Goal: Contribute content: Contribute content

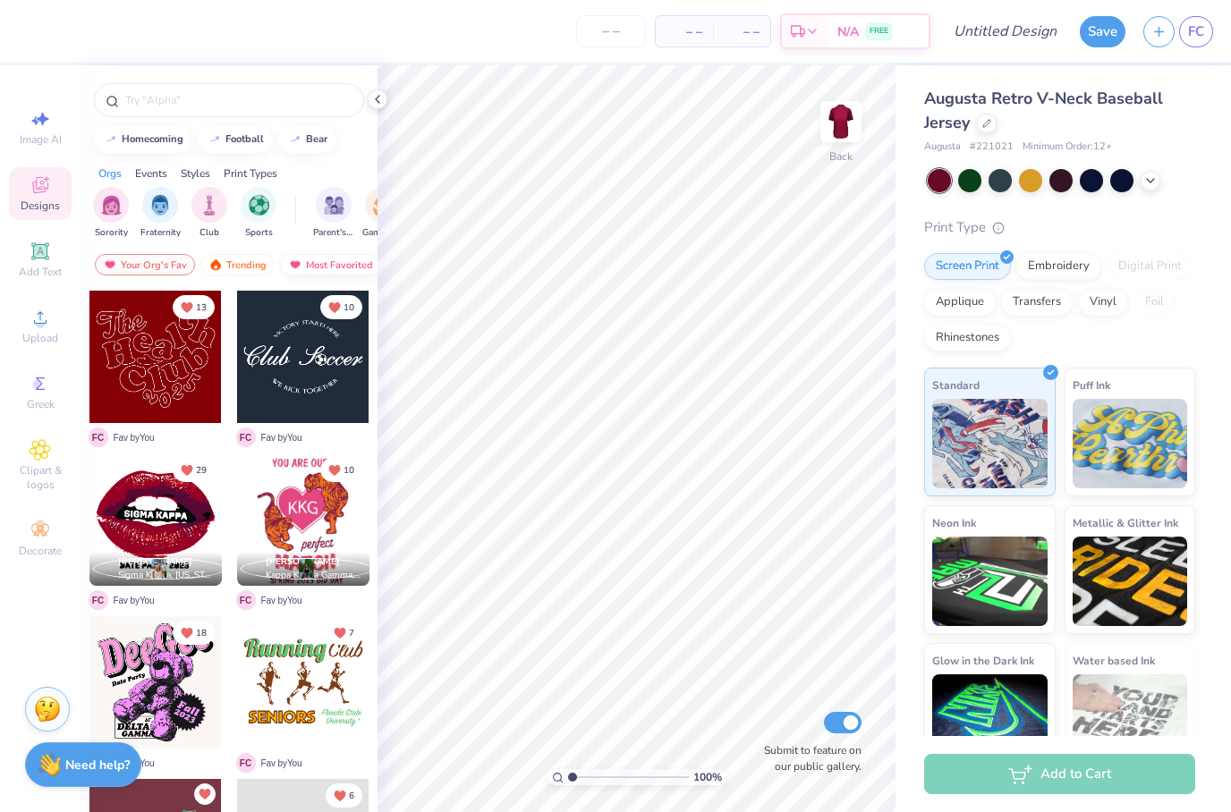
click at [321, 269] on div "Most Favorited" at bounding box center [330, 264] width 101 height 21
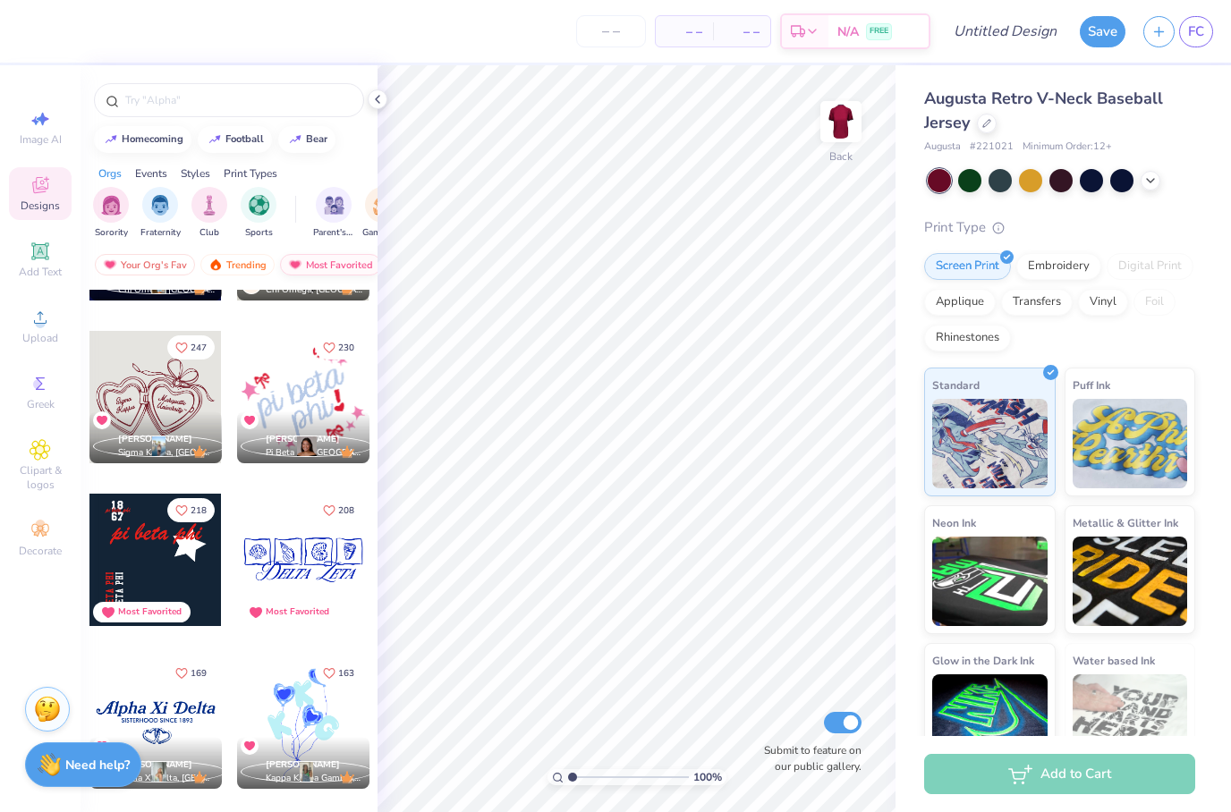
scroll to position [294, 0]
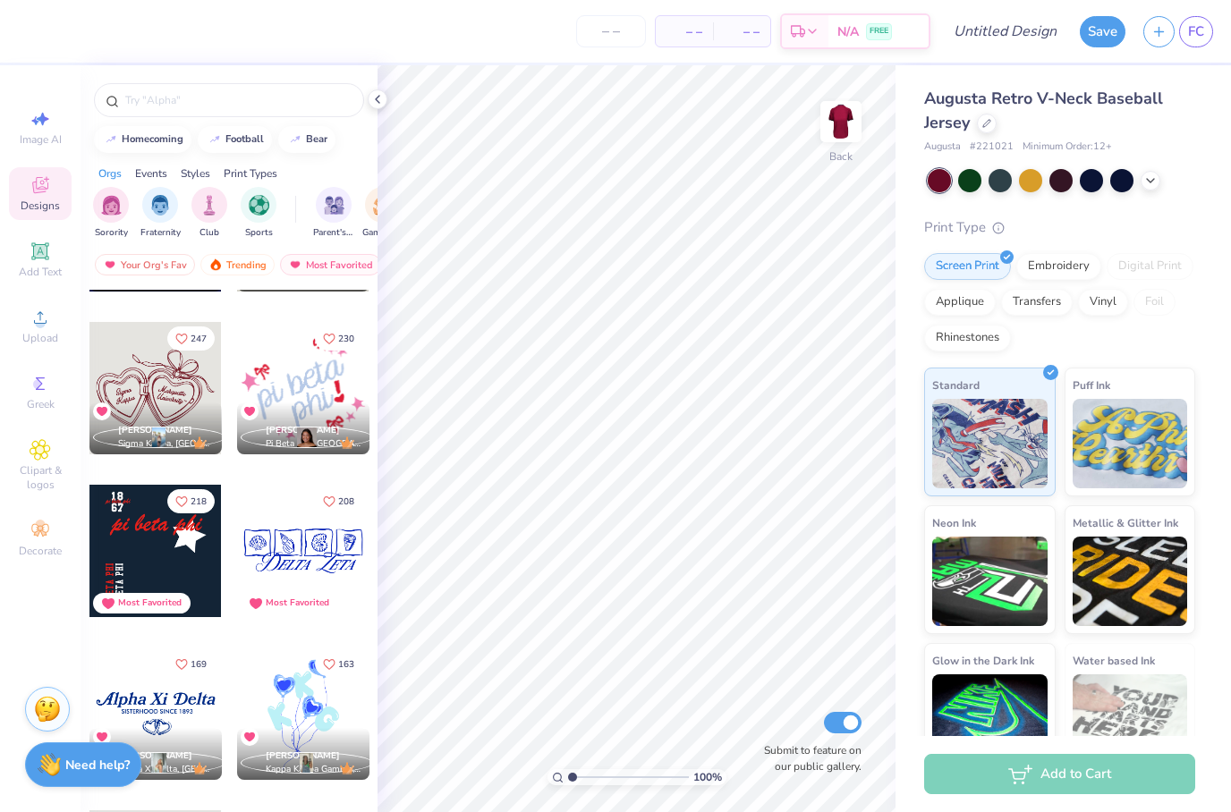
click at [183, 542] on div at bounding box center [155, 551] width 132 height 132
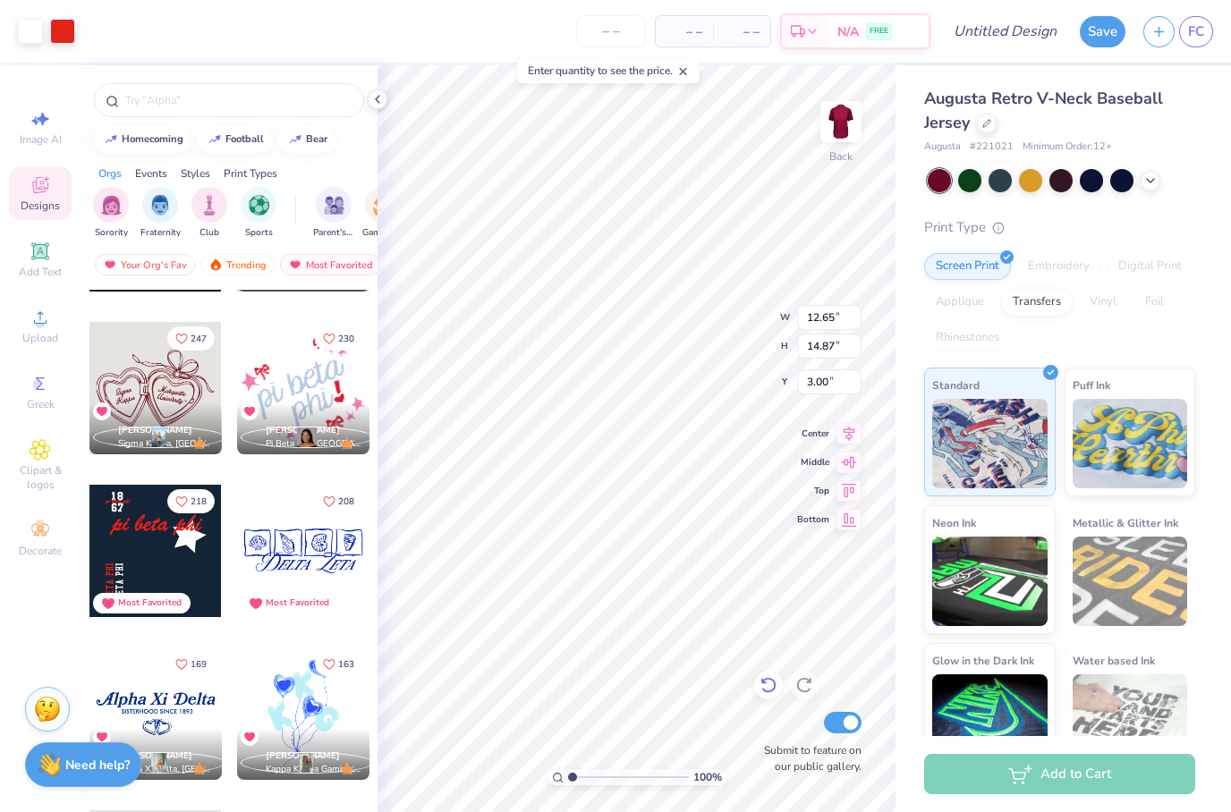
click at [767, 682] on icon at bounding box center [768, 685] width 18 height 18
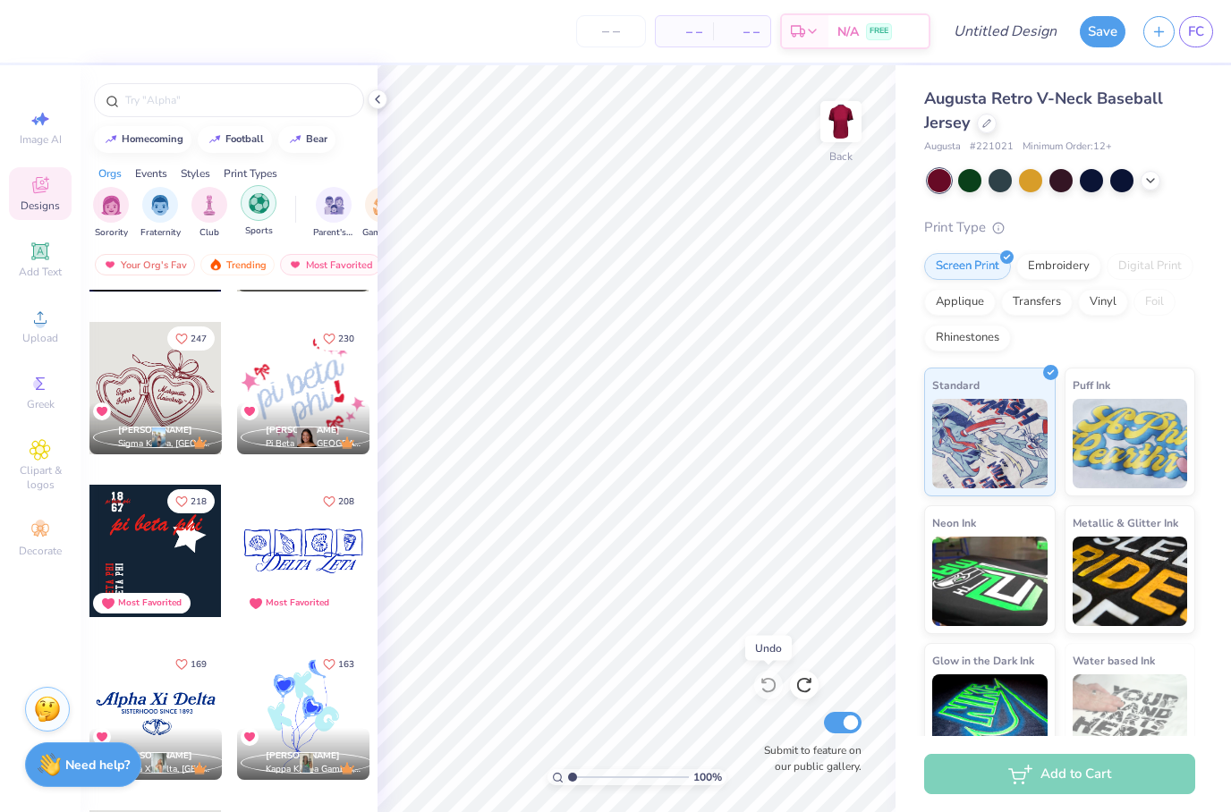
click at [267, 207] on img "filter for Sports" at bounding box center [259, 203] width 21 height 21
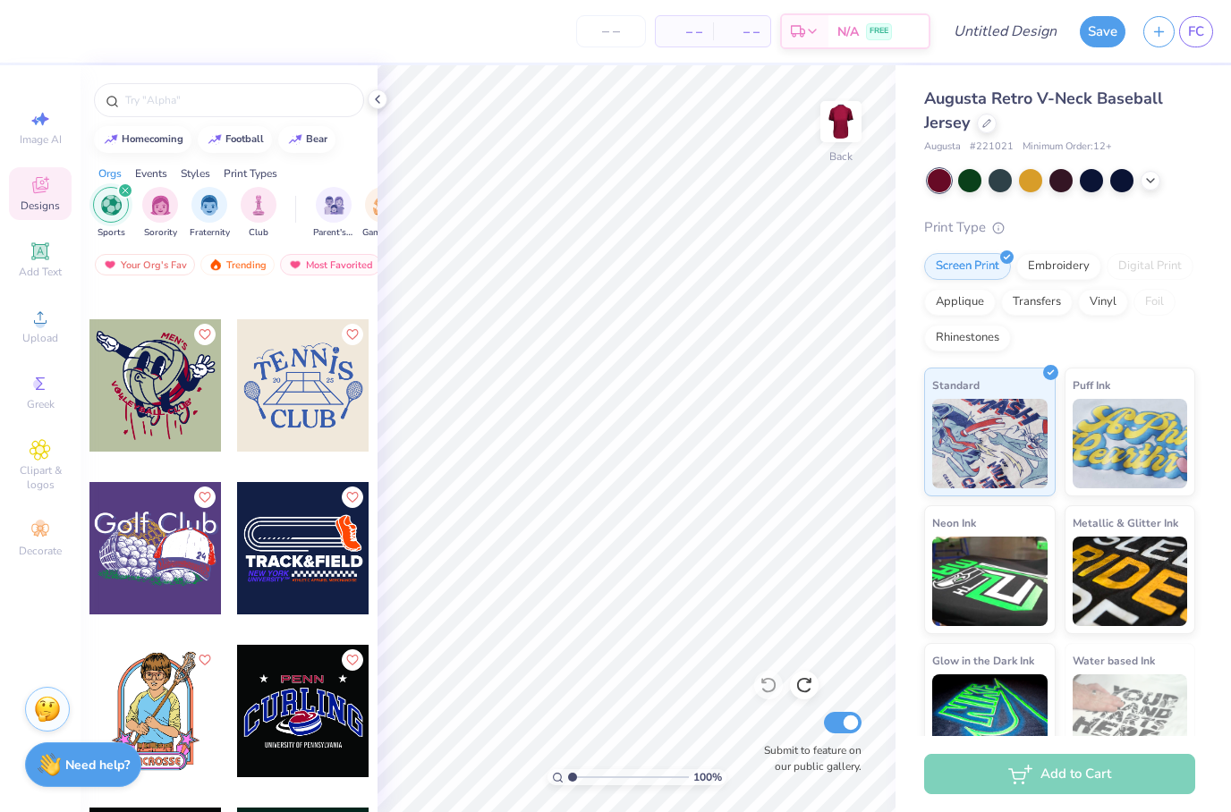
scroll to position [1926, 0]
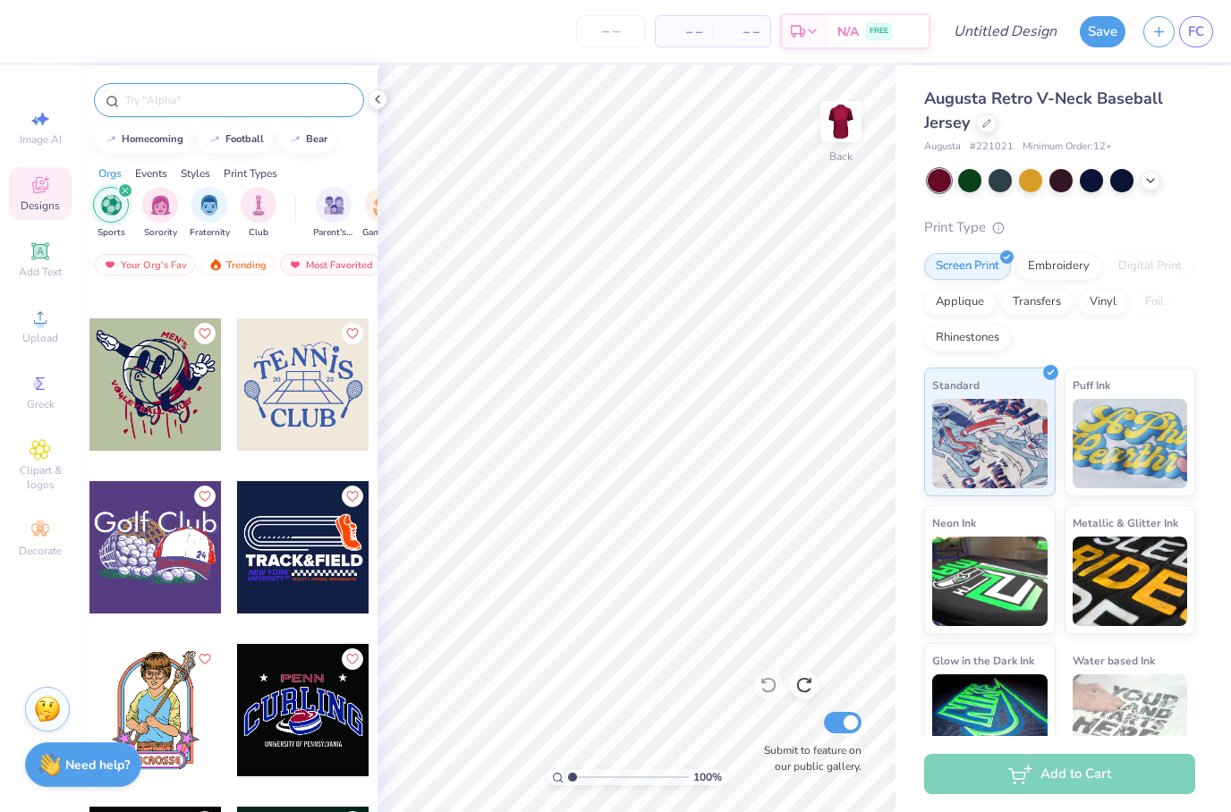
click at [267, 109] on input "text" at bounding box center [237, 100] width 229 height 18
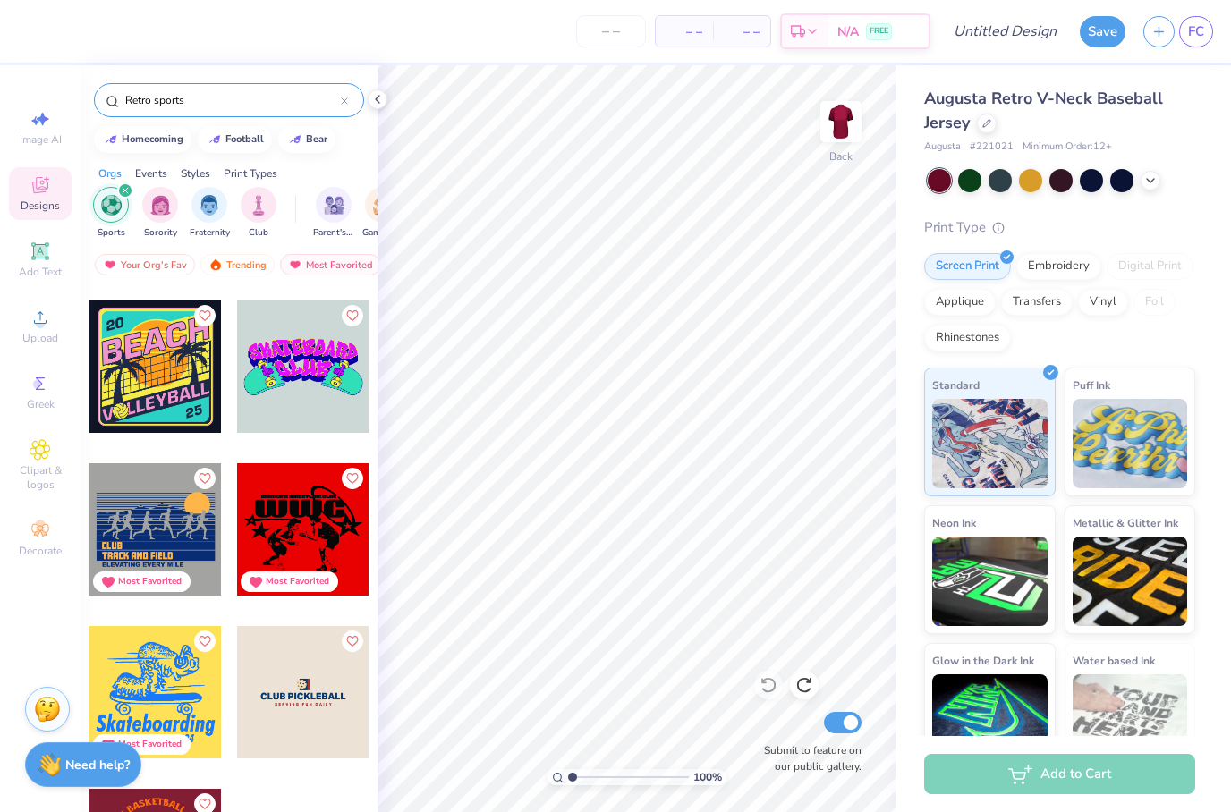
scroll to position [316, 0]
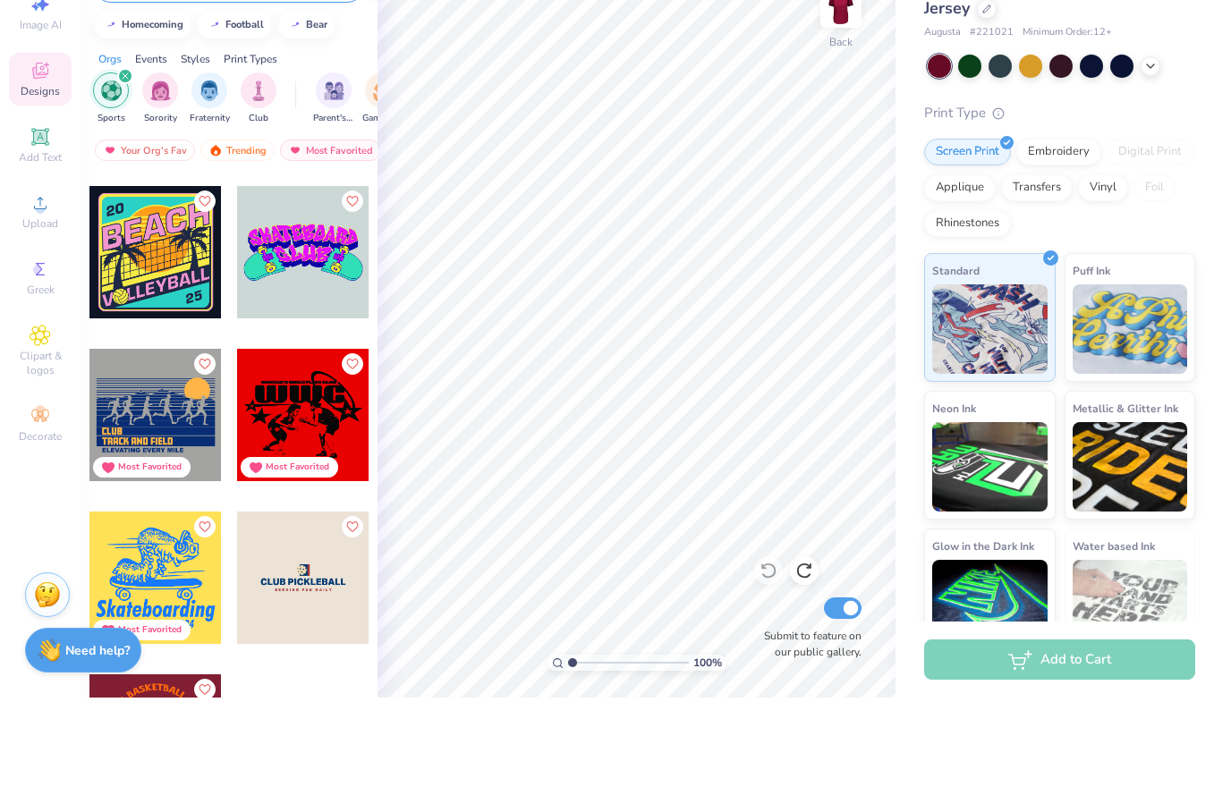
click at [131, 182] on div "filter for Sports" at bounding box center [125, 190] width 16 height 16
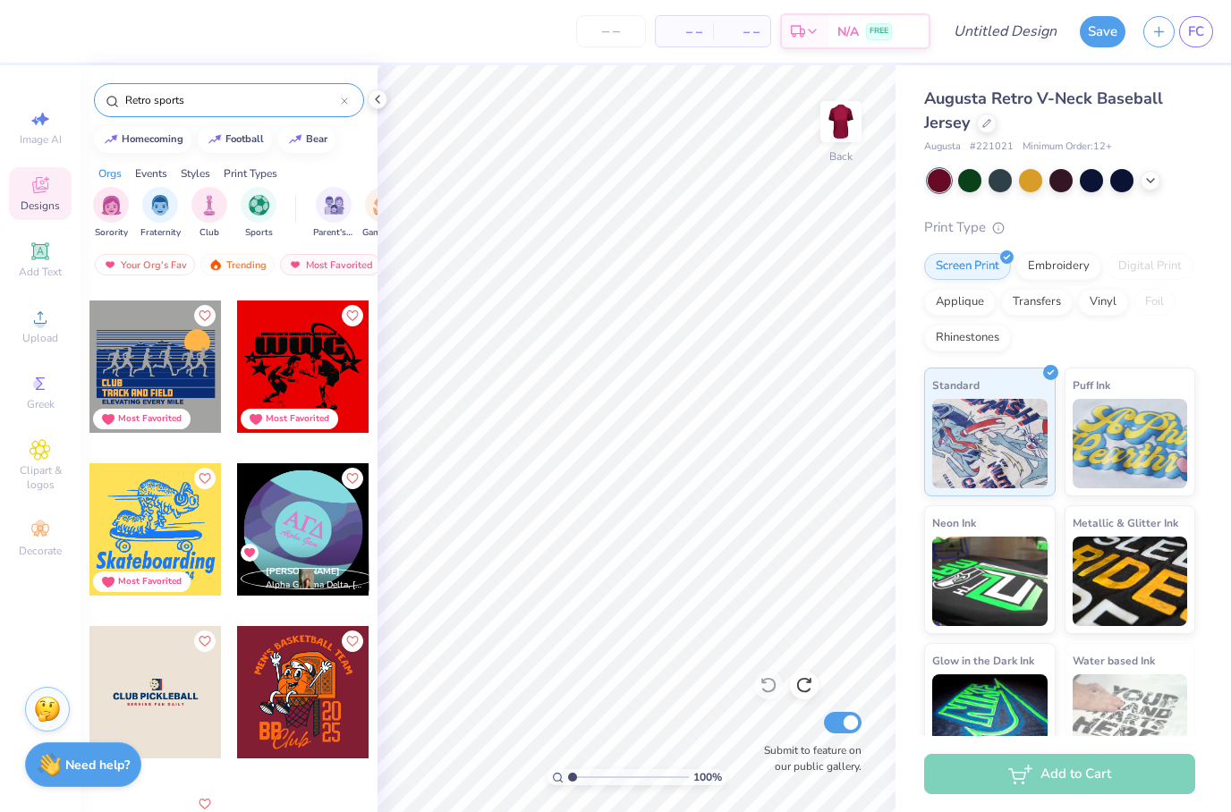
scroll to position [1130, 0]
click at [196, 109] on input "Retro sports" at bounding box center [231, 100] width 217 height 18
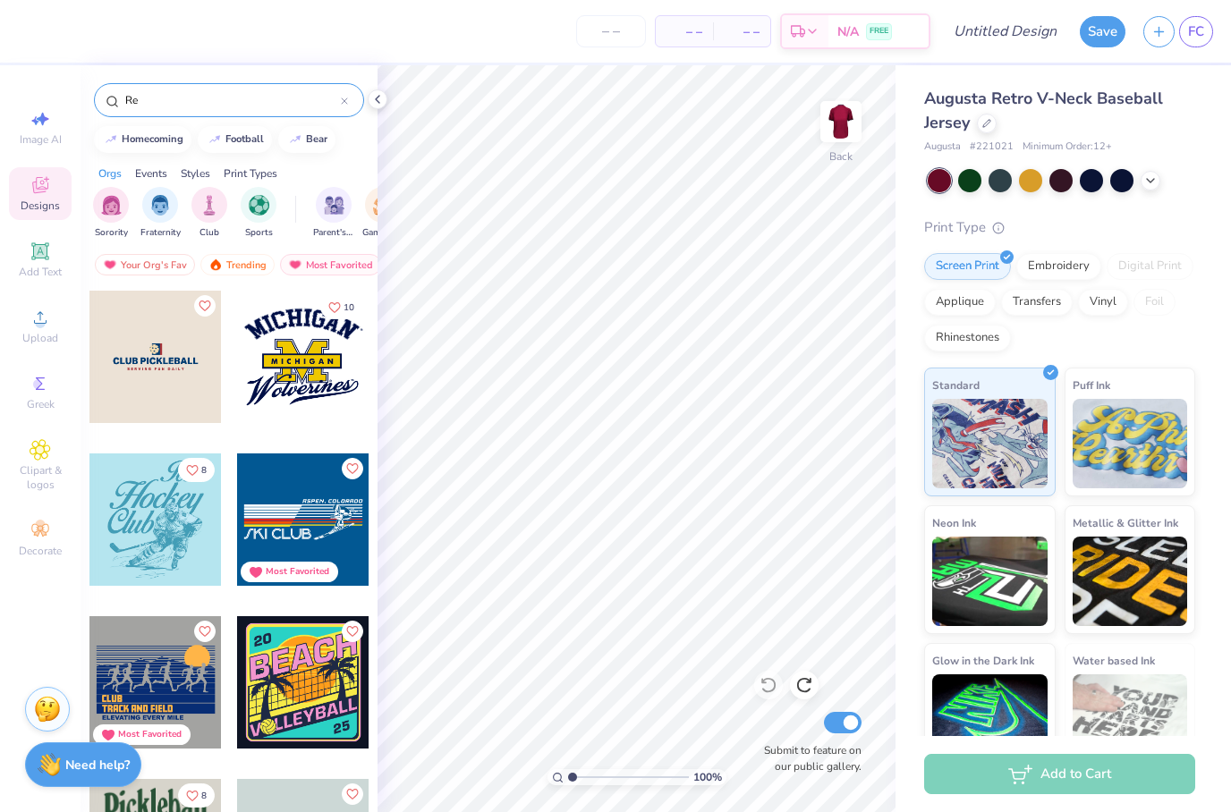
type input "R"
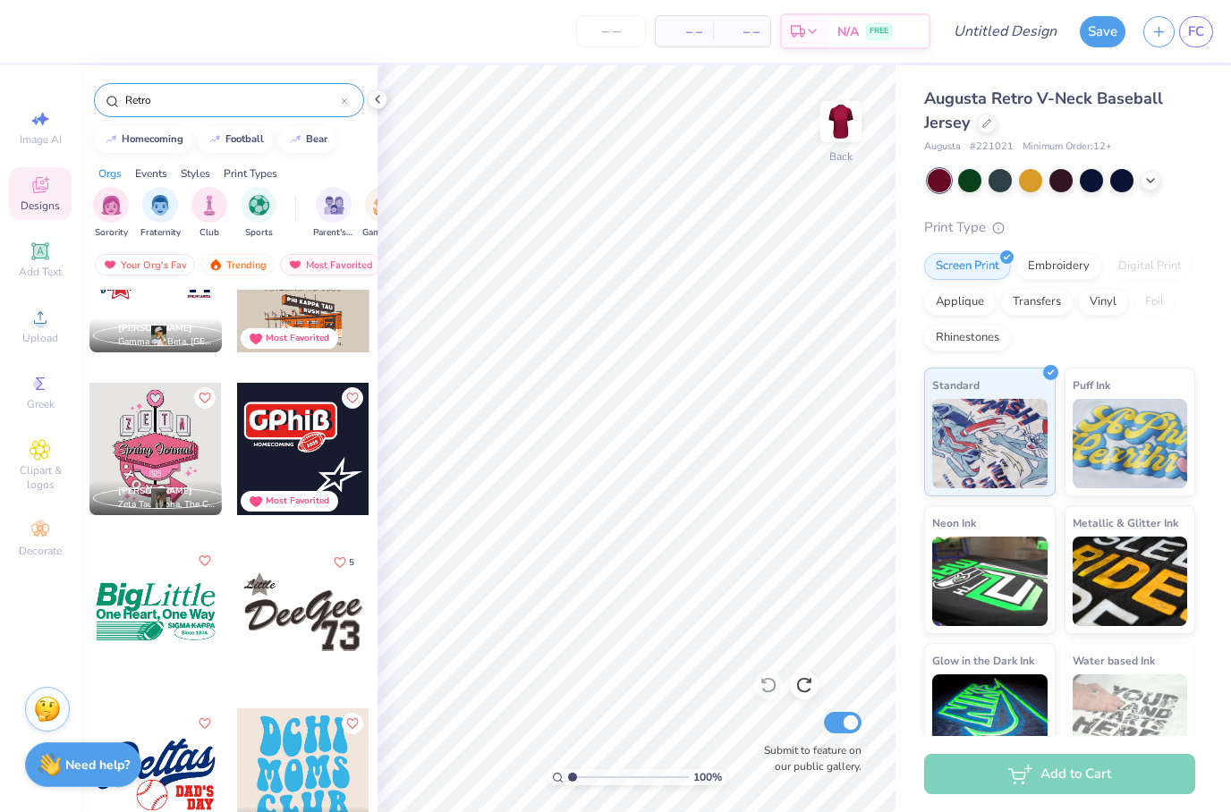
scroll to position [1712, 0]
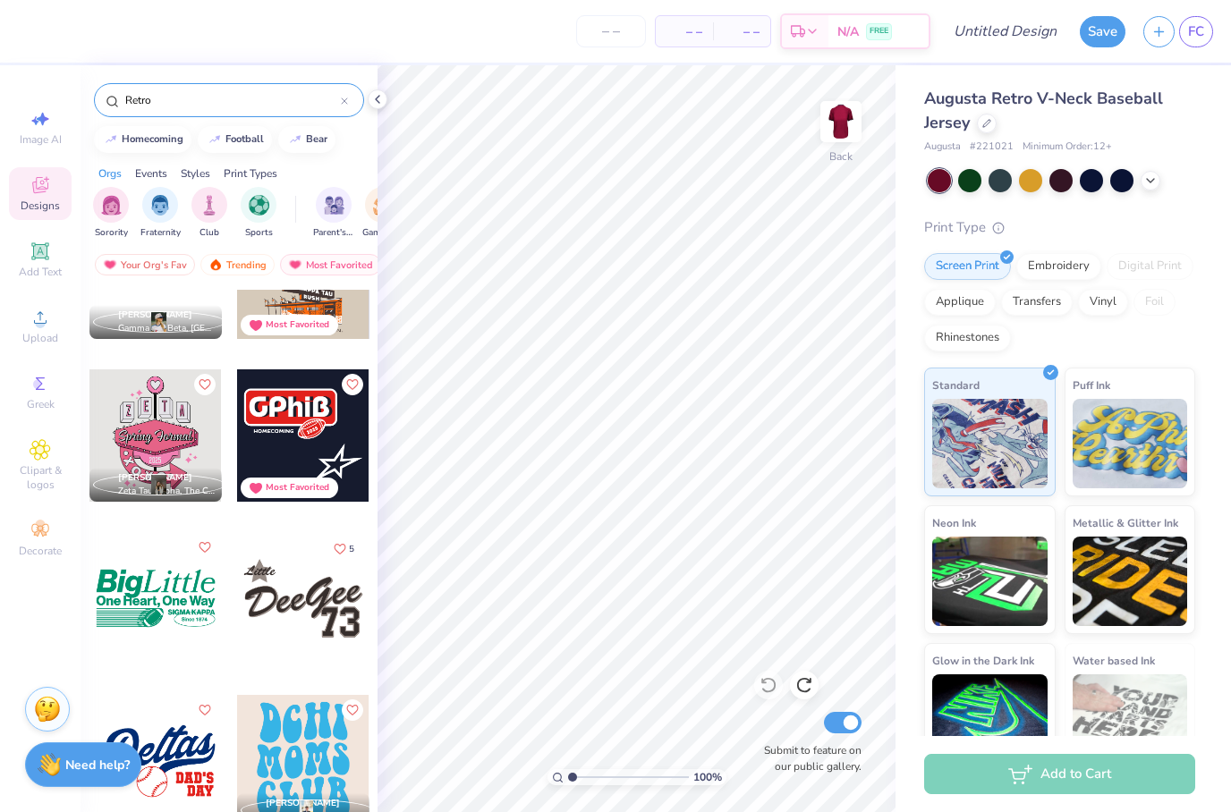
type input "Retro"
click at [289, 450] on div at bounding box center [303, 435] width 132 height 132
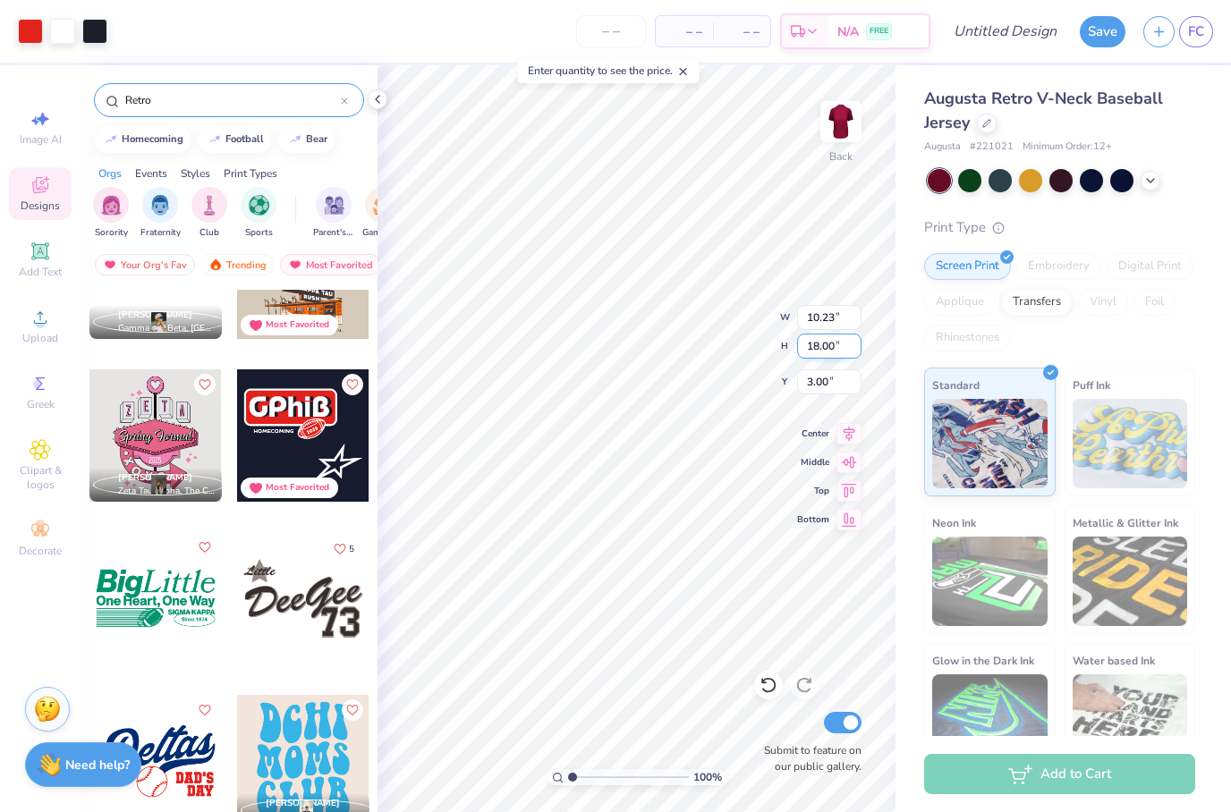
click at [842, 344] on input "18.00" at bounding box center [829, 346] width 64 height 25
click at [838, 316] on input "10.23" at bounding box center [829, 317] width 64 height 25
type input "1"
type input "15"
type input "4.29"
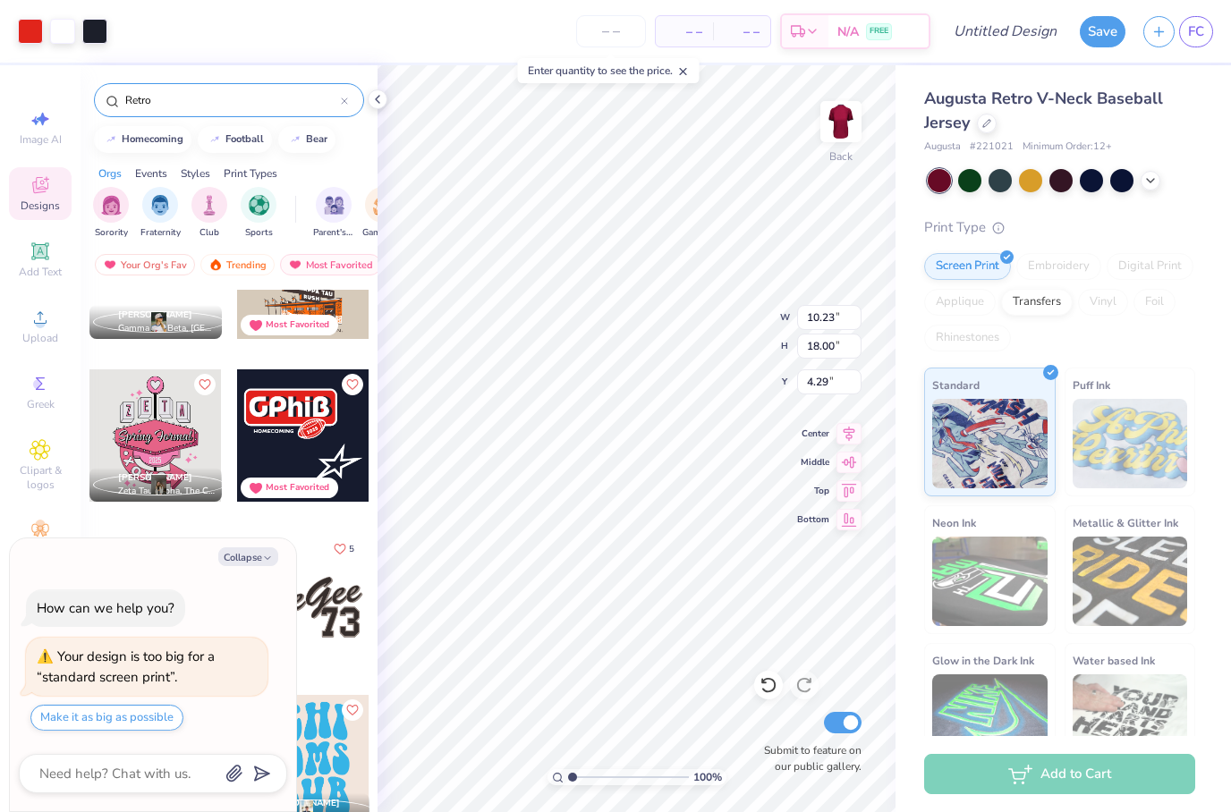
type textarea "x"
type input "4.49"
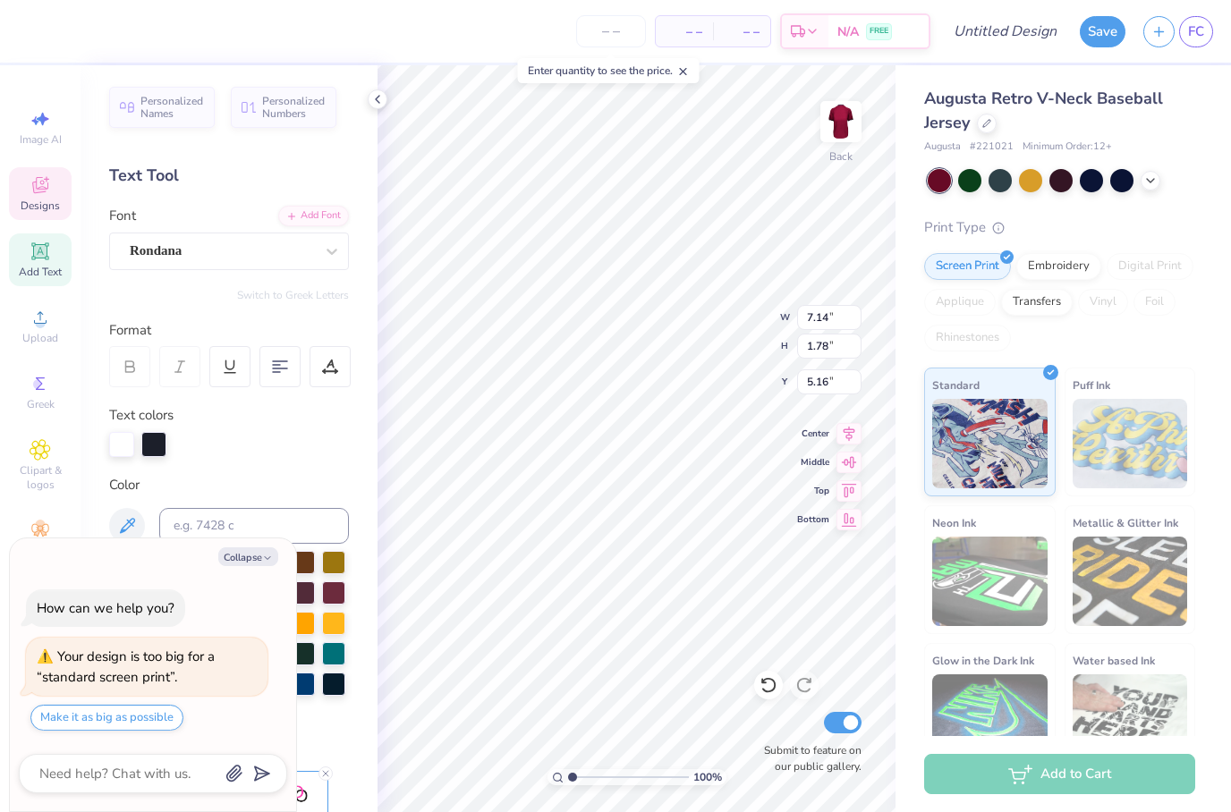
scroll to position [1, 2]
type textarea "x"
type textarea "G"
type textarea "C"
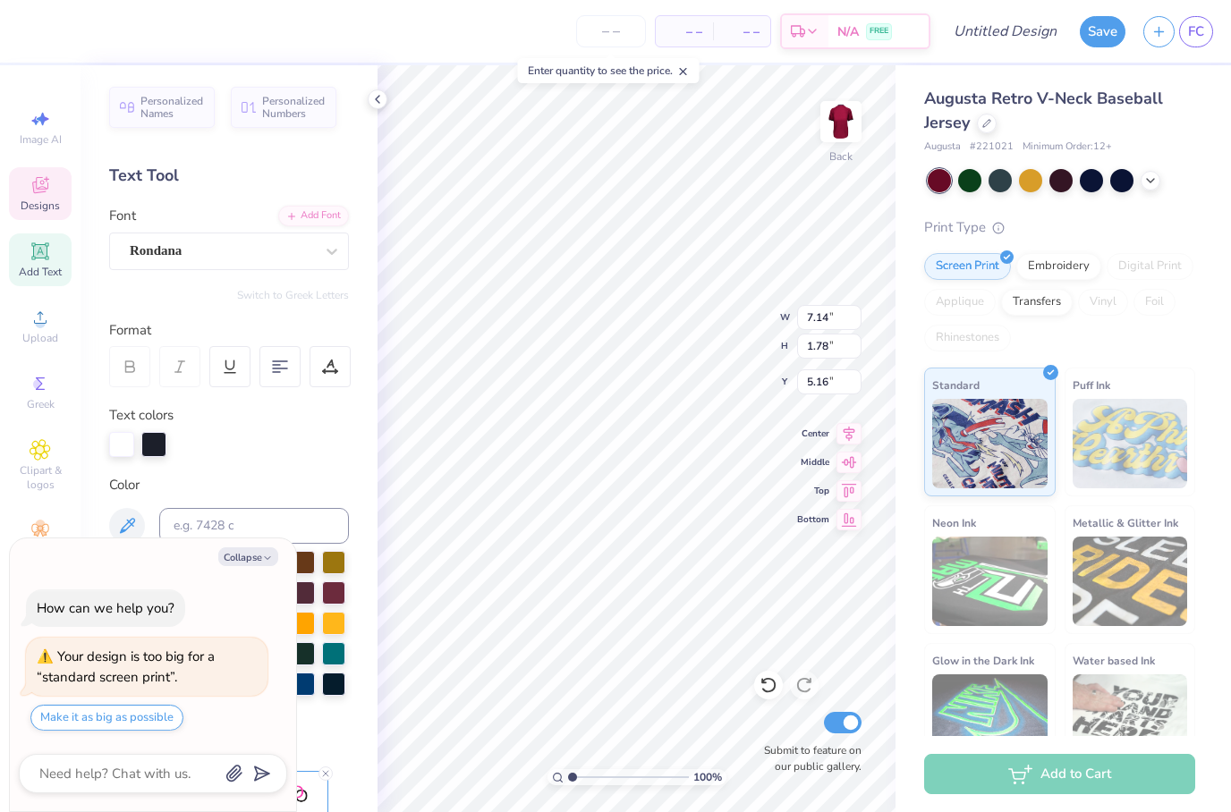
scroll to position [1, 5]
type textarea "kicks for Squiggs"
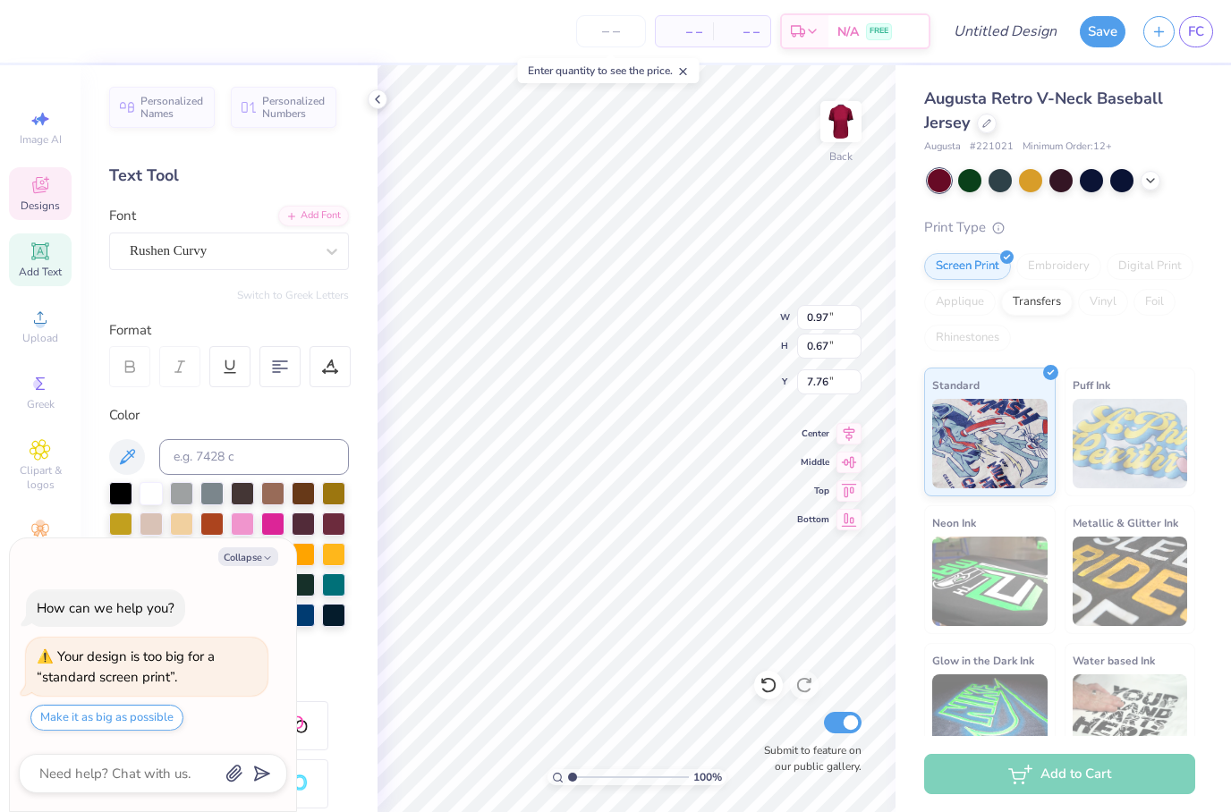
type textarea "x"
type input "13.30"
type input "1.59"
type input "5.26"
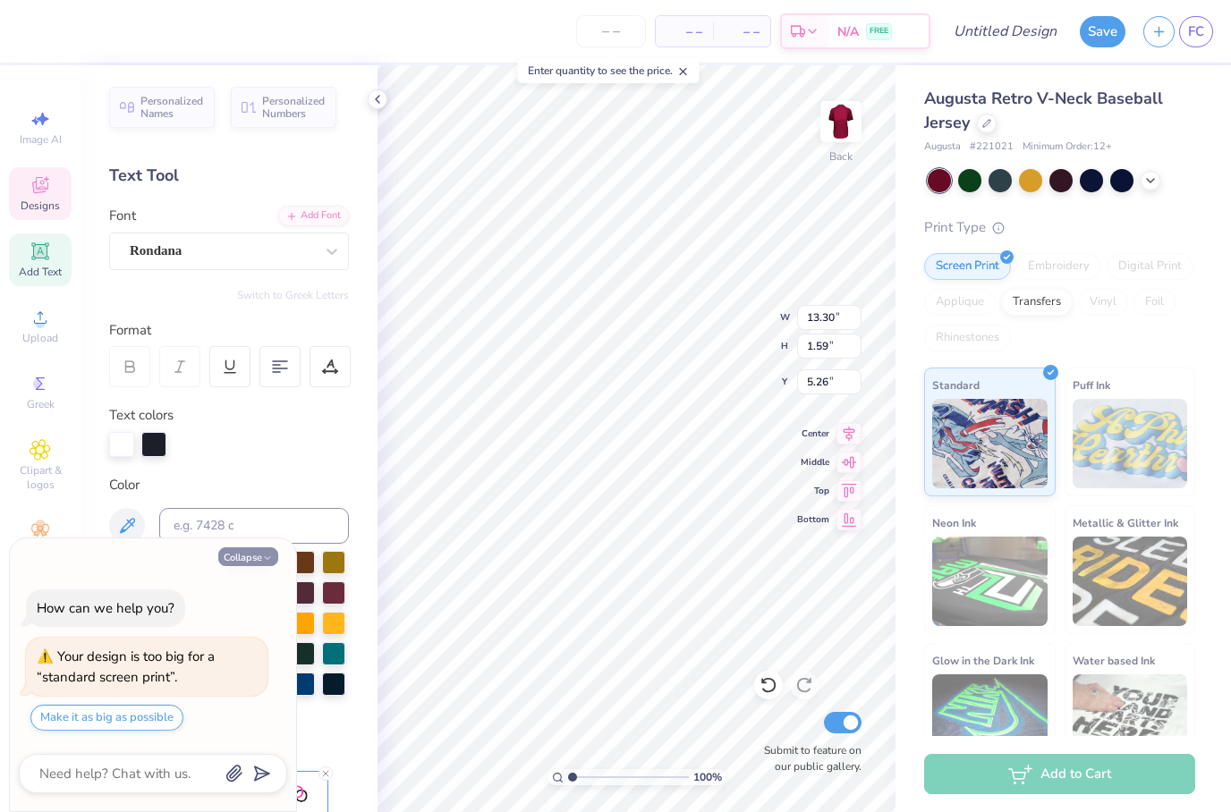
click at [264, 566] on button "Collapse" at bounding box center [248, 556] width 60 height 19
type textarea "x"
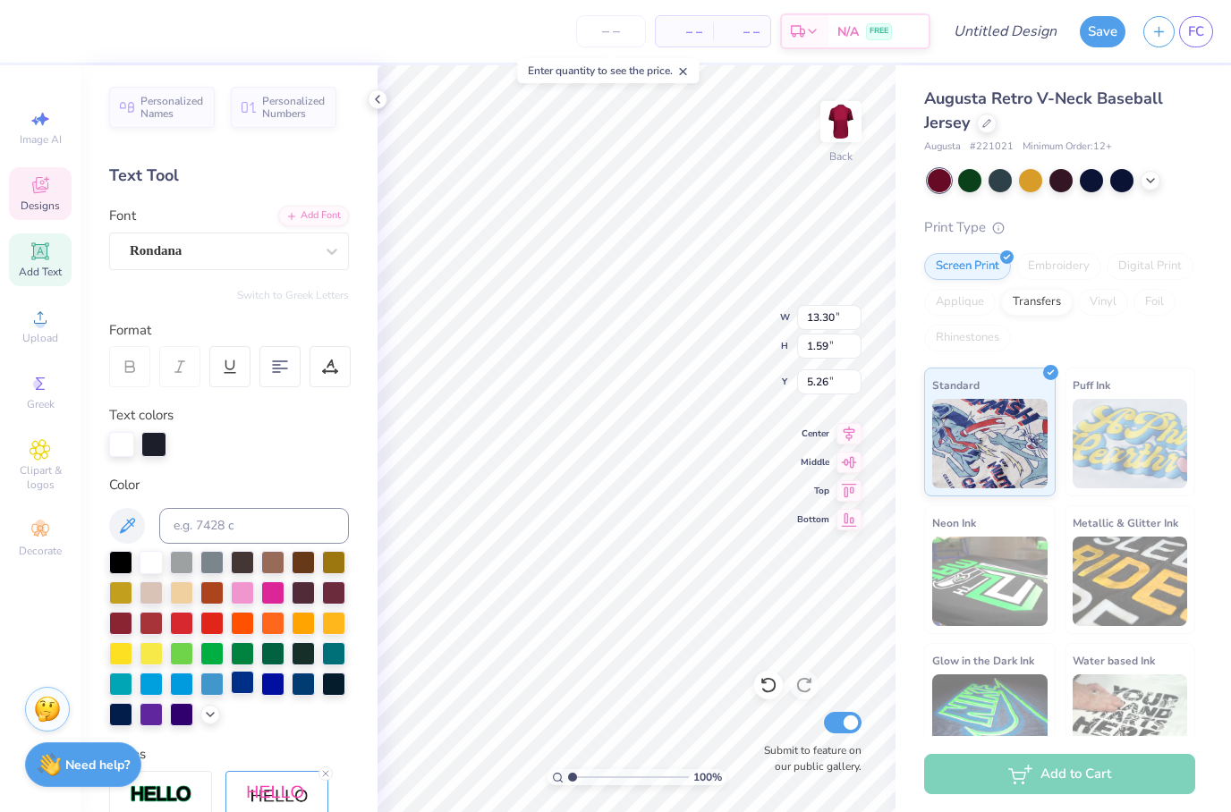
click at [250, 694] on div at bounding box center [242, 682] width 23 height 23
click at [127, 709] on div at bounding box center [120, 712] width 23 height 23
type textarea "kicks for Sqs"
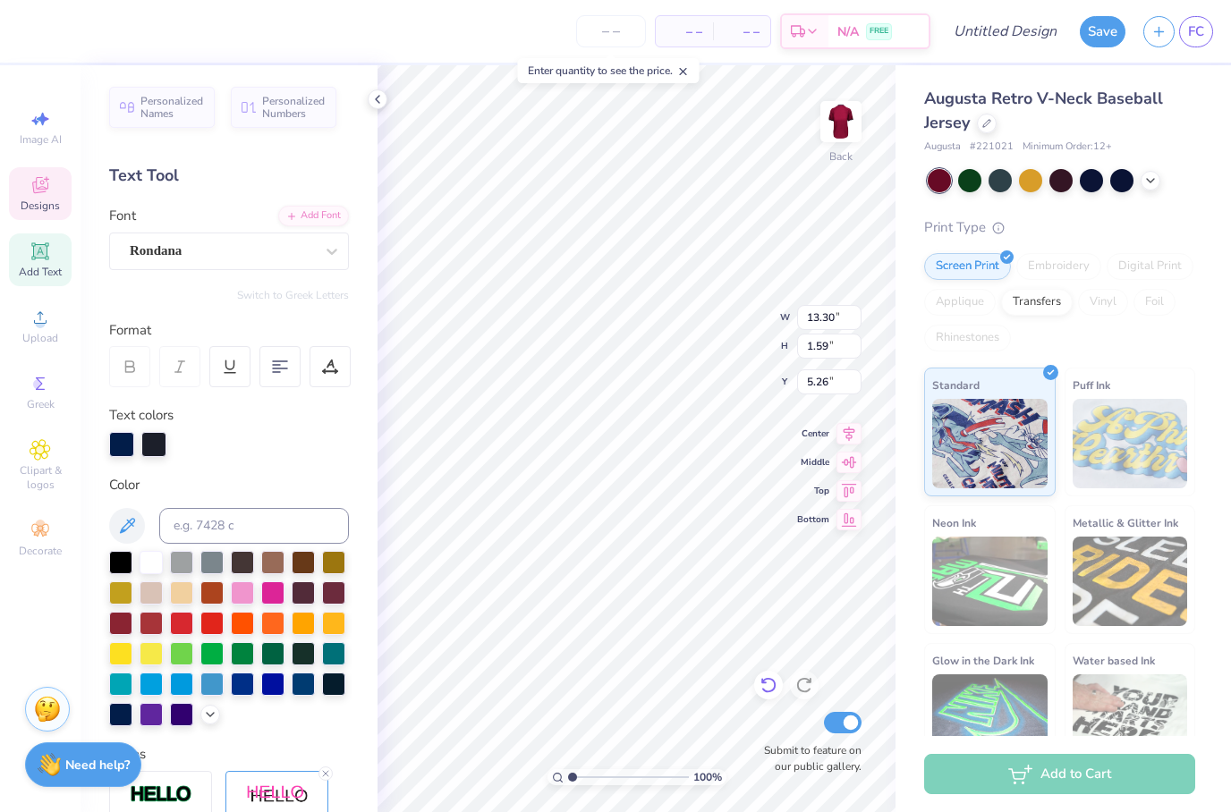
click at [775, 689] on icon at bounding box center [767, 686] width 15 height 16
click at [758, 686] on div at bounding box center [768, 685] width 29 height 29
click at [769, 680] on icon at bounding box center [767, 686] width 15 height 16
click at [773, 683] on icon at bounding box center [768, 685] width 18 height 18
click at [778, 691] on div at bounding box center [768, 685] width 29 height 29
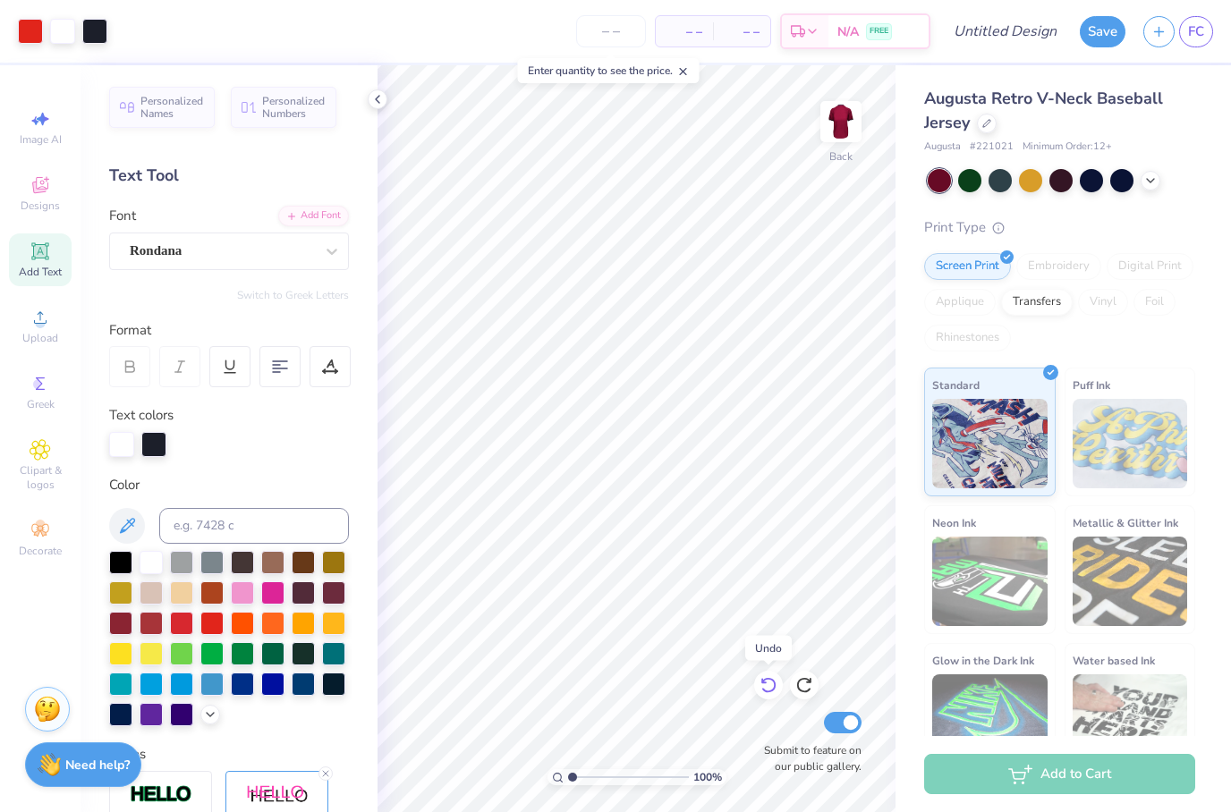
click at [763, 681] on icon at bounding box center [764, 682] width 4 height 4
click at [769, 685] on icon at bounding box center [768, 685] width 18 height 18
click at [766, 690] on icon at bounding box center [768, 685] width 18 height 18
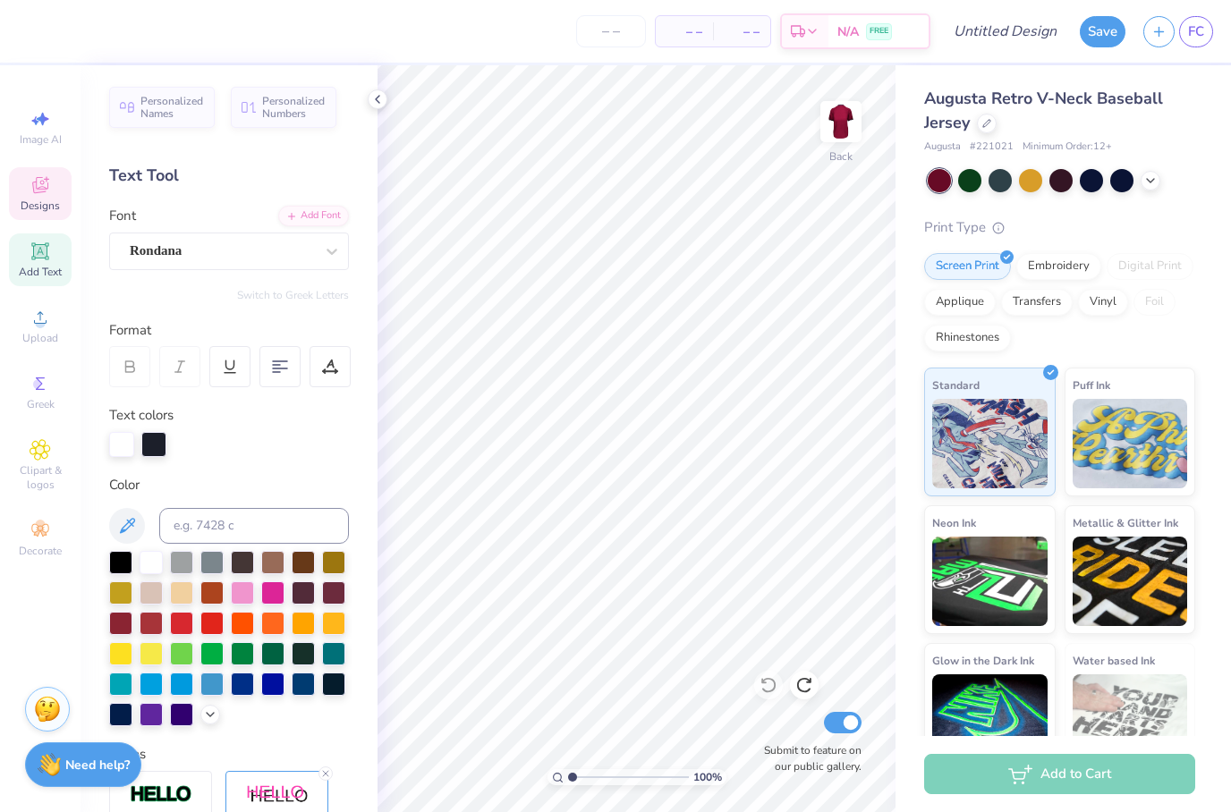
click at [43, 195] on icon at bounding box center [40, 184] width 21 height 21
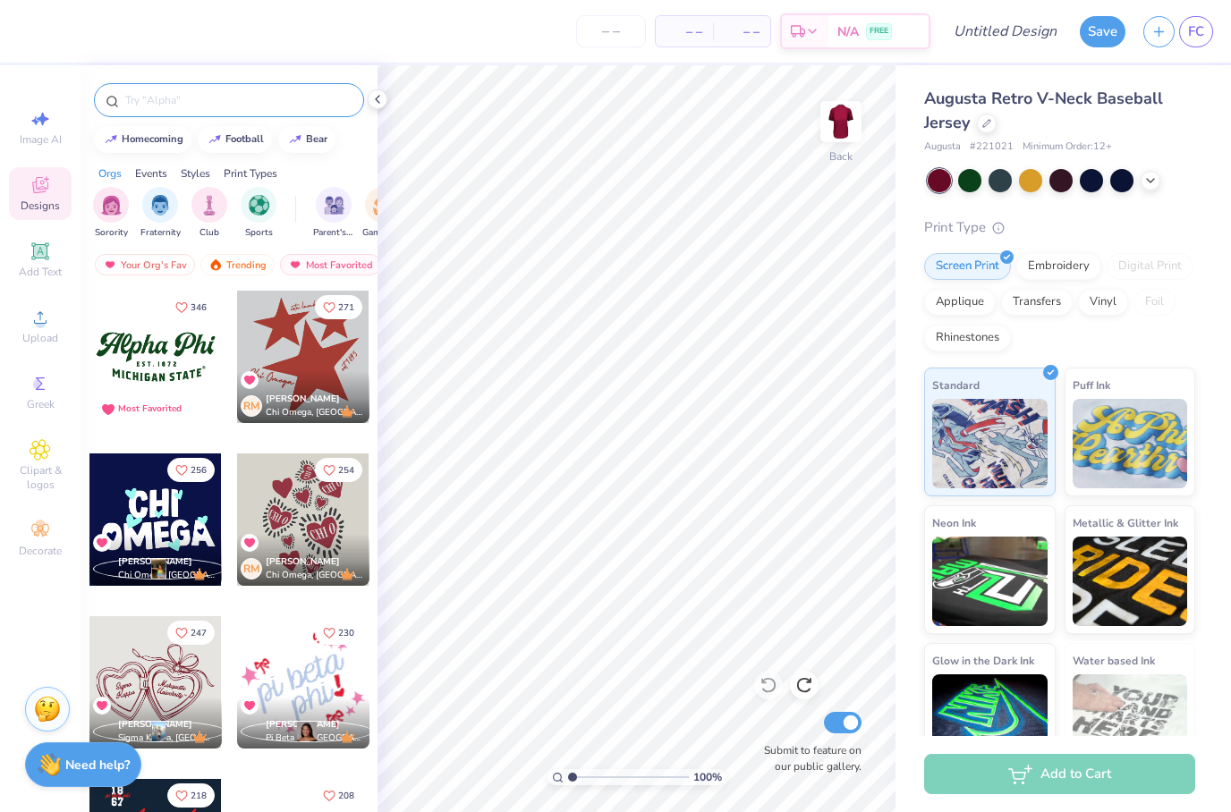
click at [239, 109] on input "text" at bounding box center [237, 100] width 229 height 18
type input "Retro"
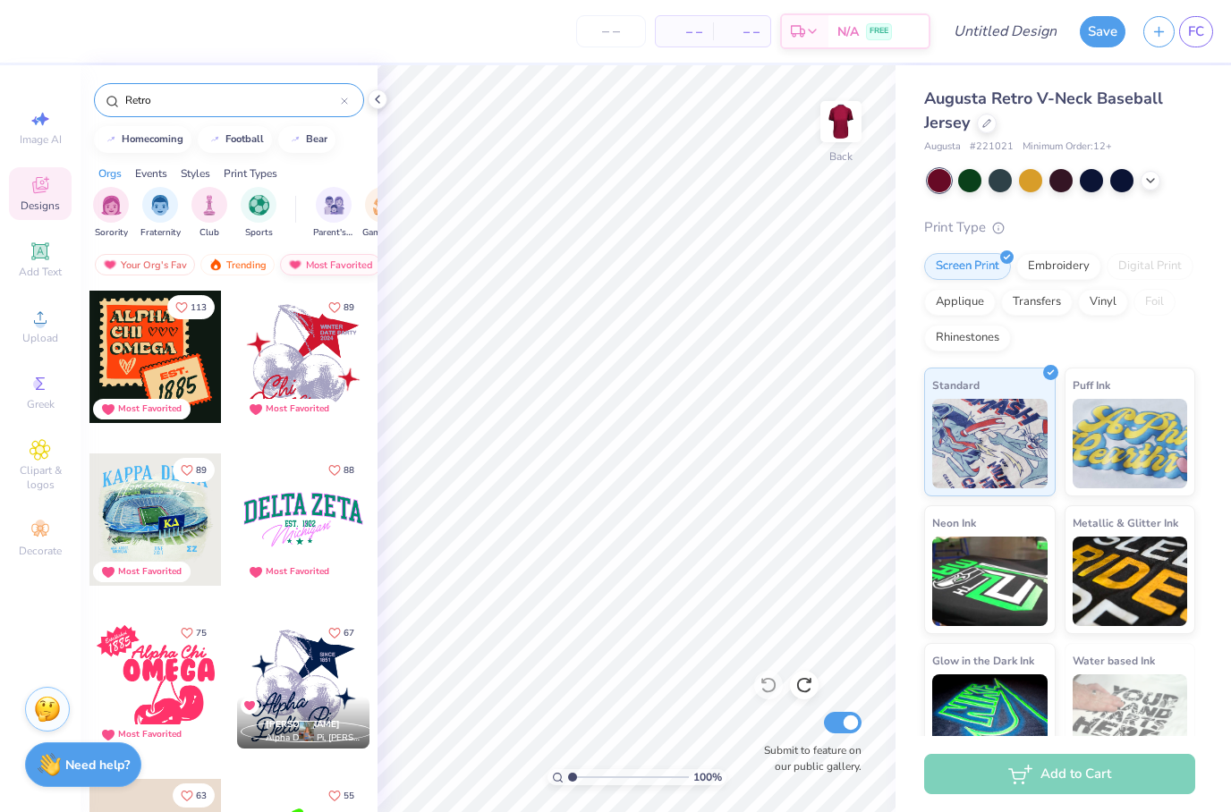
click at [322, 275] on div "Most Favorited" at bounding box center [330, 264] width 101 height 21
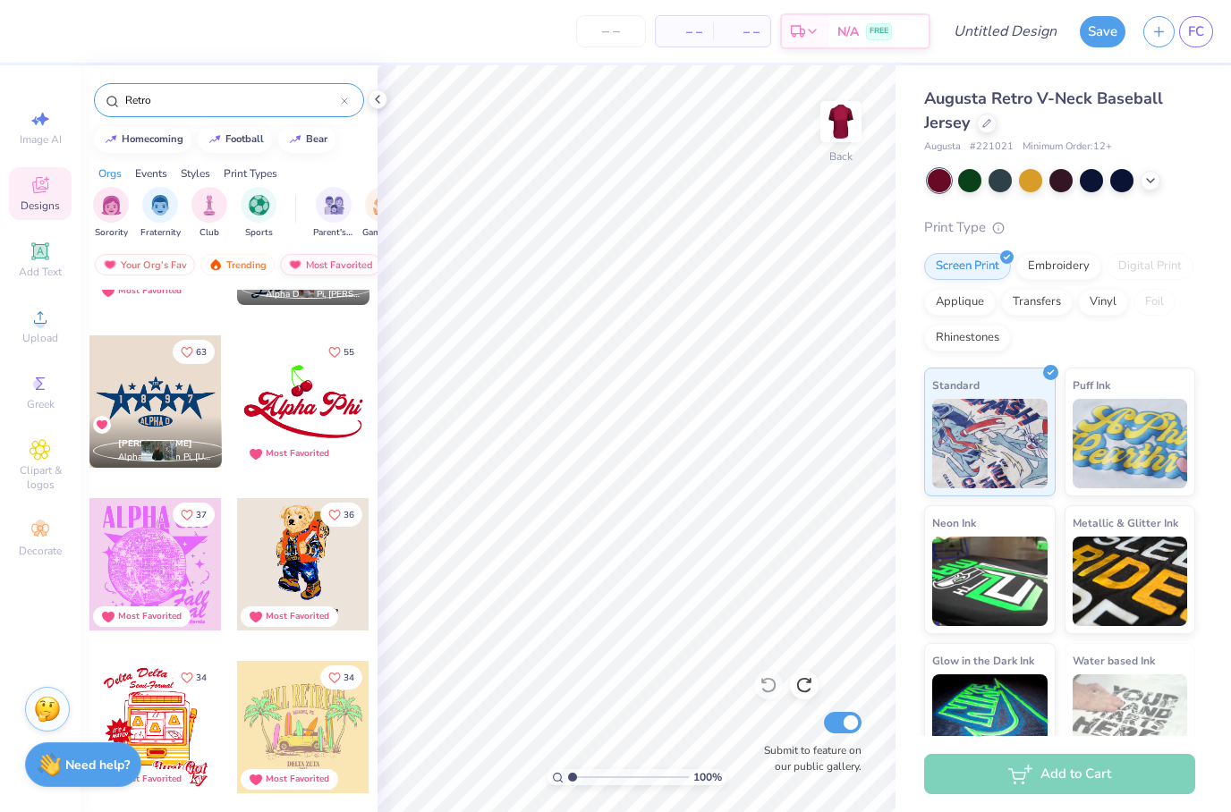
scroll to position [444, 0]
click at [314, 265] on div "Most Favorited" at bounding box center [330, 264] width 101 height 21
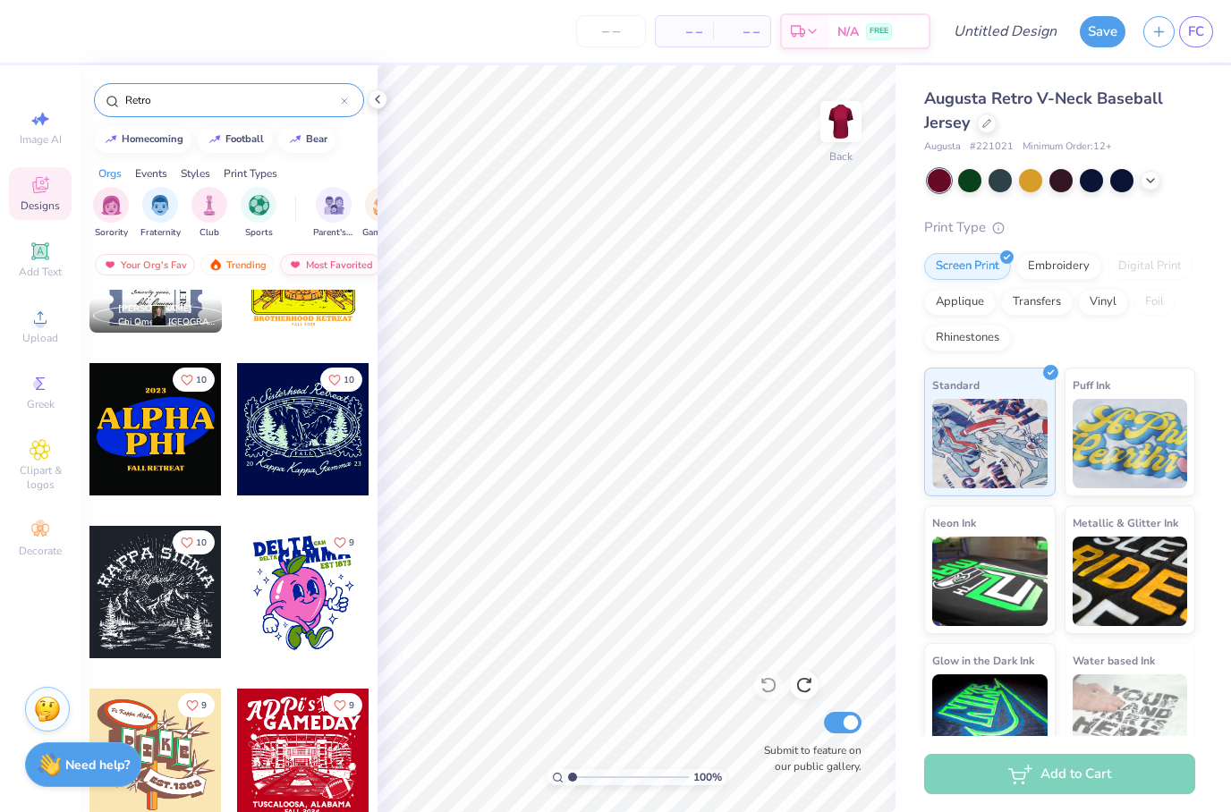
scroll to position [7581, 0]
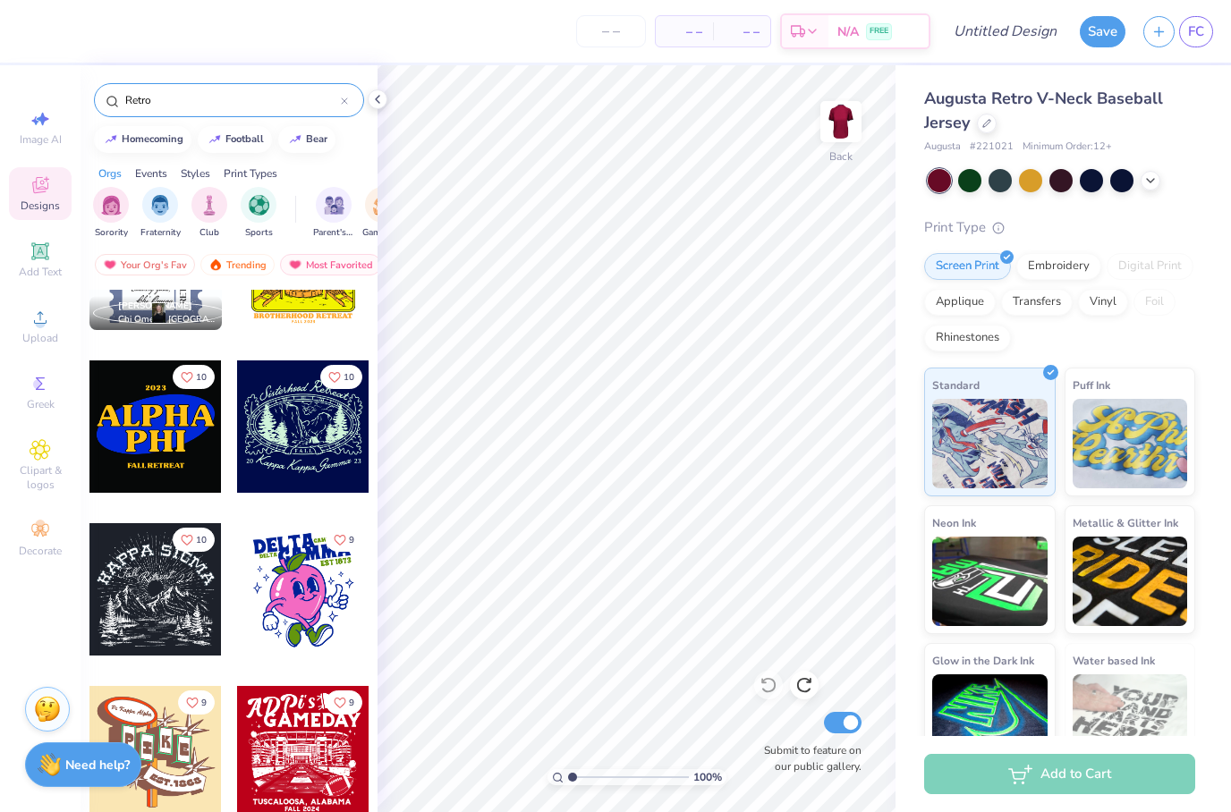
click at [130, 459] on div at bounding box center [155, 426] width 132 height 132
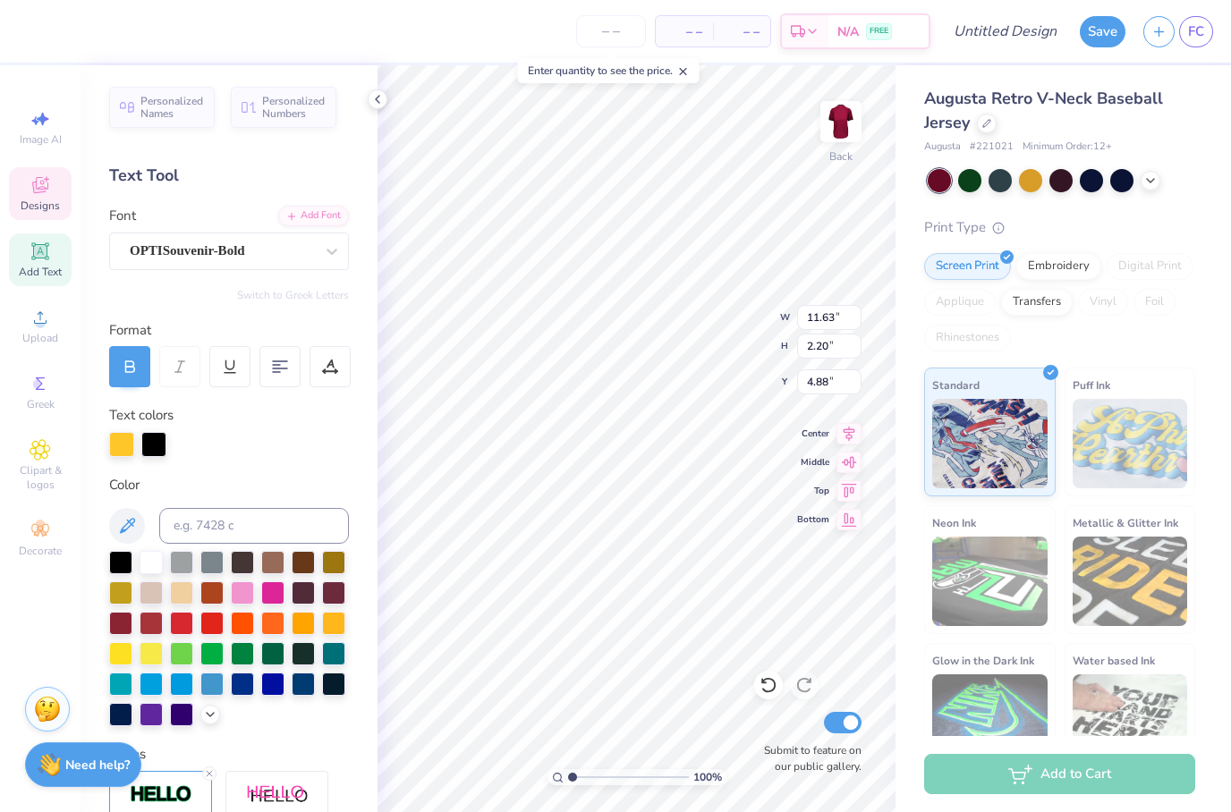
scroll to position [0, 1]
type textarea "A"
type textarea "C"
type textarea "Kicks"
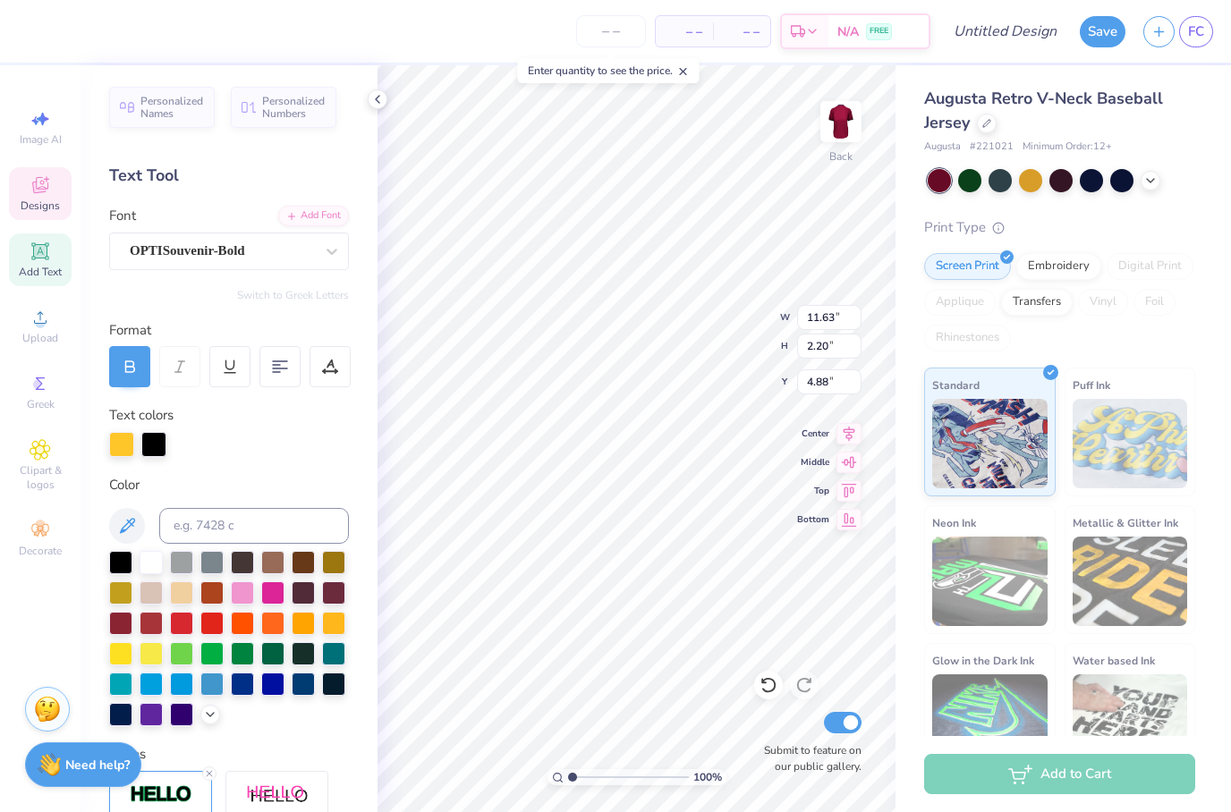
scroll to position [0, 2]
click at [769, 682] on icon at bounding box center [768, 685] width 18 height 18
type input "8.92"
type input "2.27"
type input "4.85"
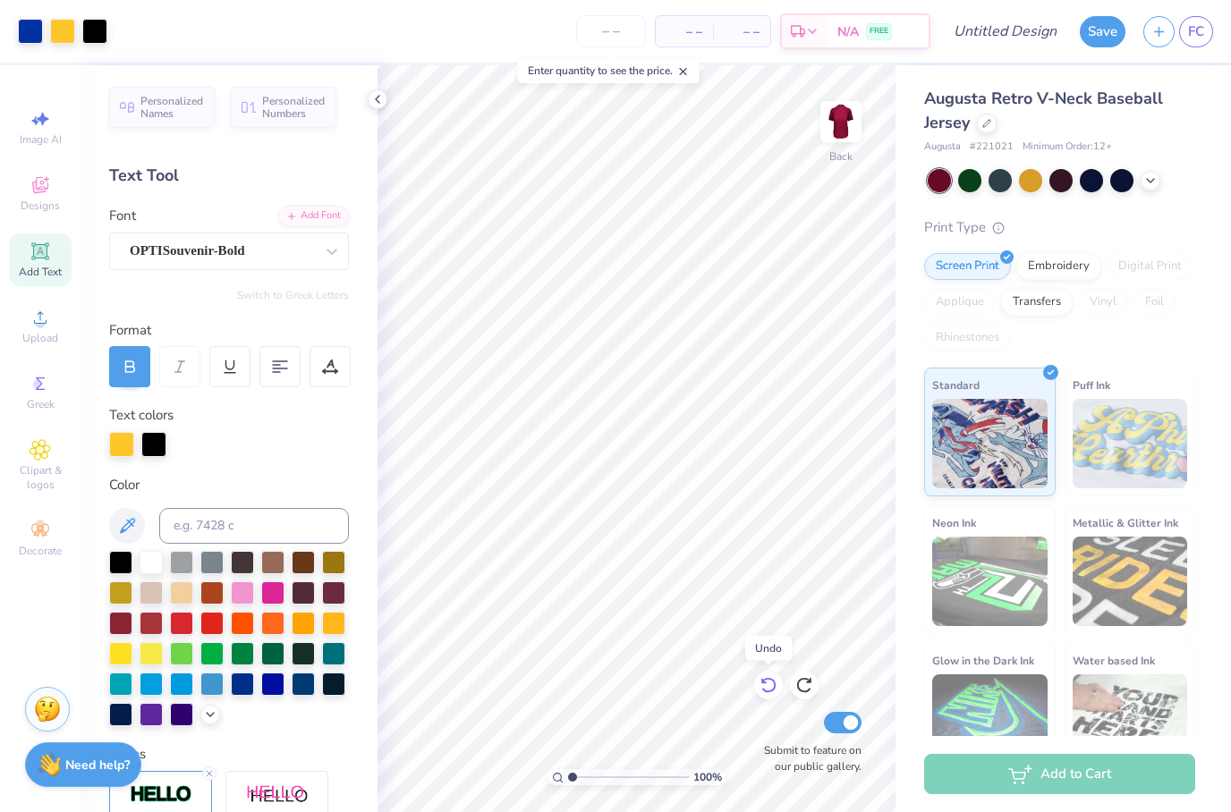
click at [766, 689] on icon at bounding box center [768, 685] width 18 height 18
click at [770, 690] on icon at bounding box center [768, 685] width 18 height 18
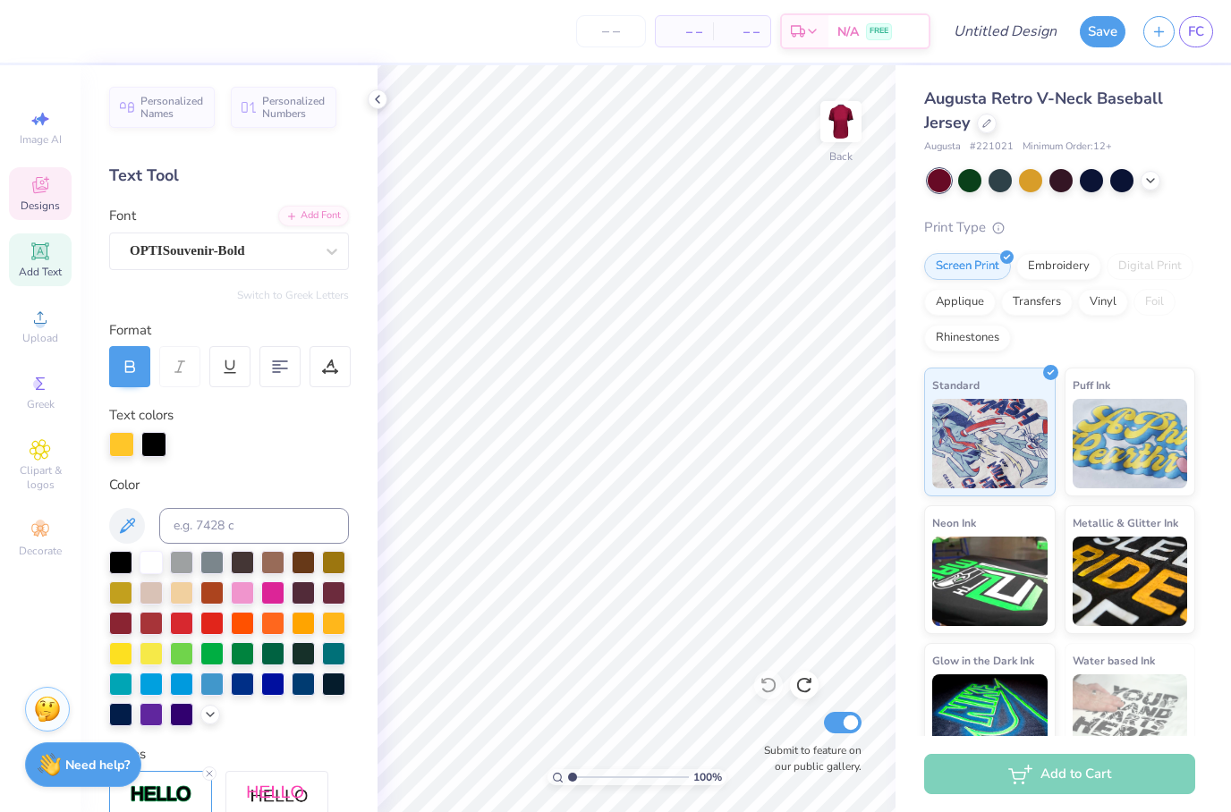
click at [36, 193] on icon at bounding box center [40, 188] width 14 height 12
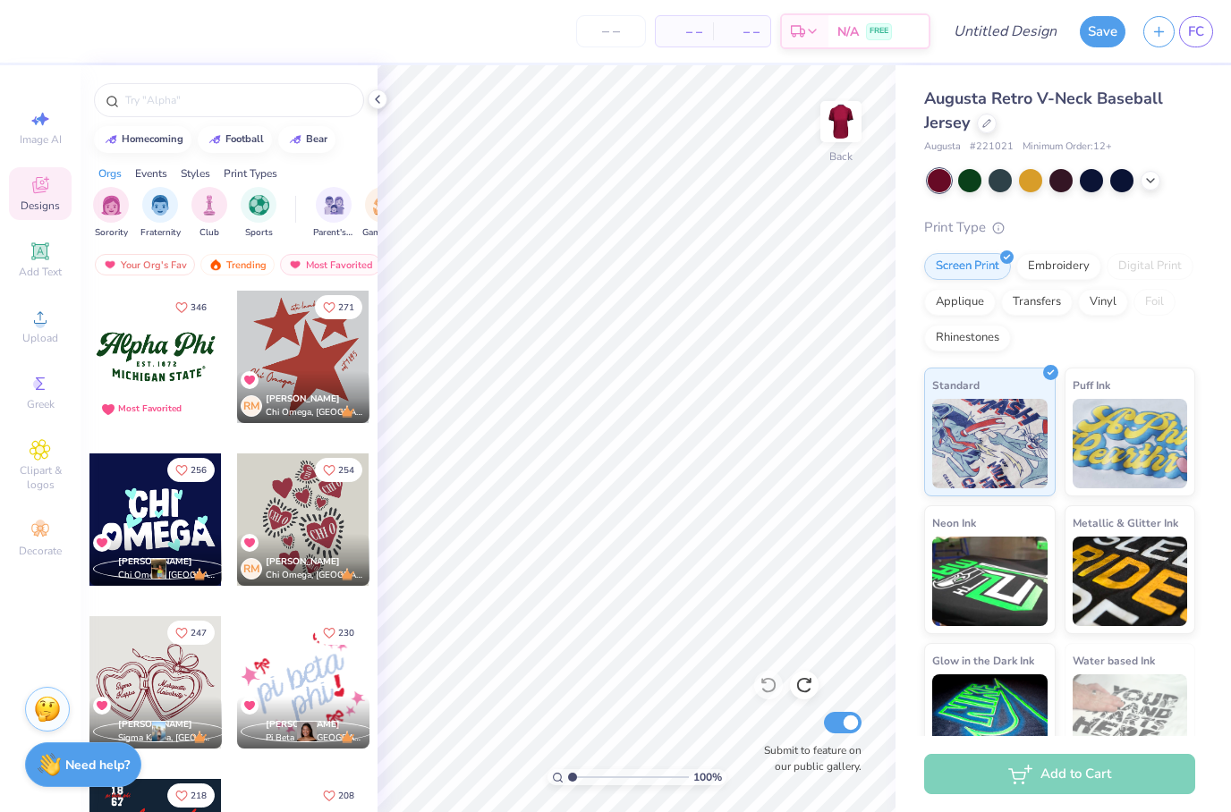
scroll to position [0, 0]
click at [253, 209] on img "filter for Sports" at bounding box center [259, 203] width 21 height 21
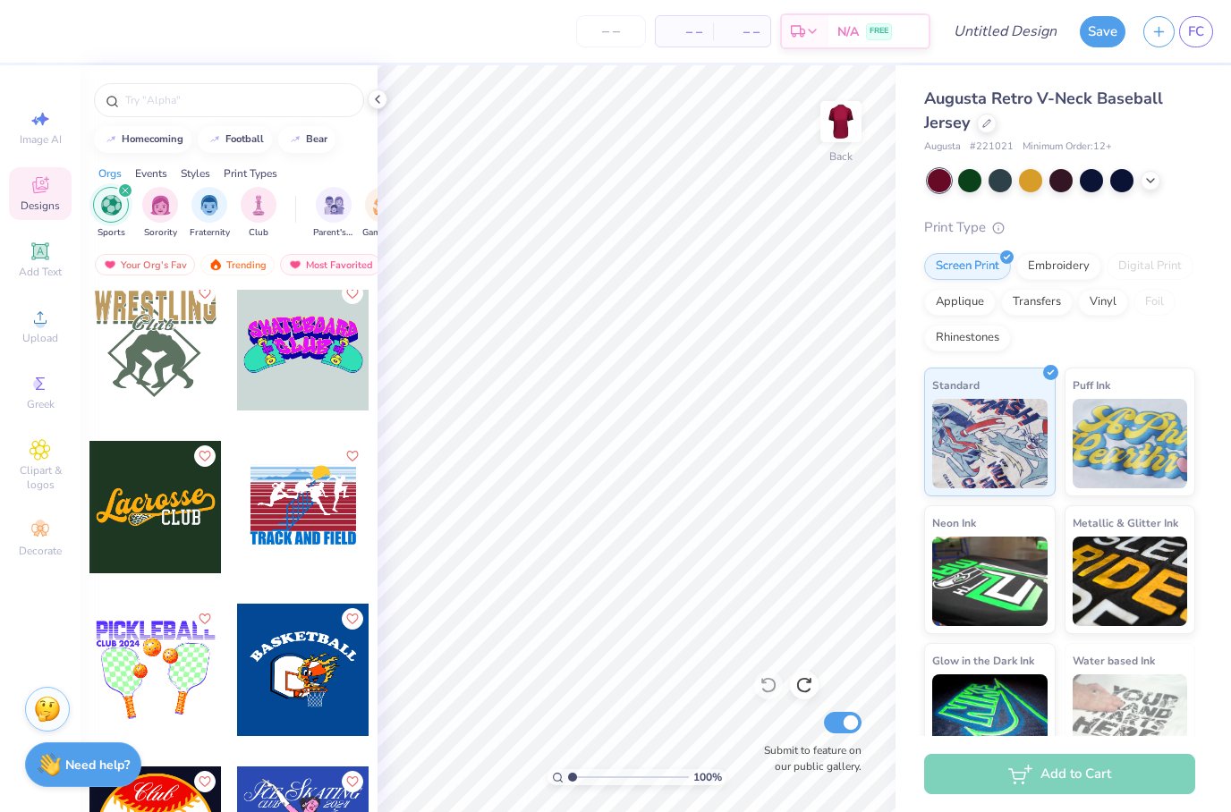
scroll to position [5062, 0]
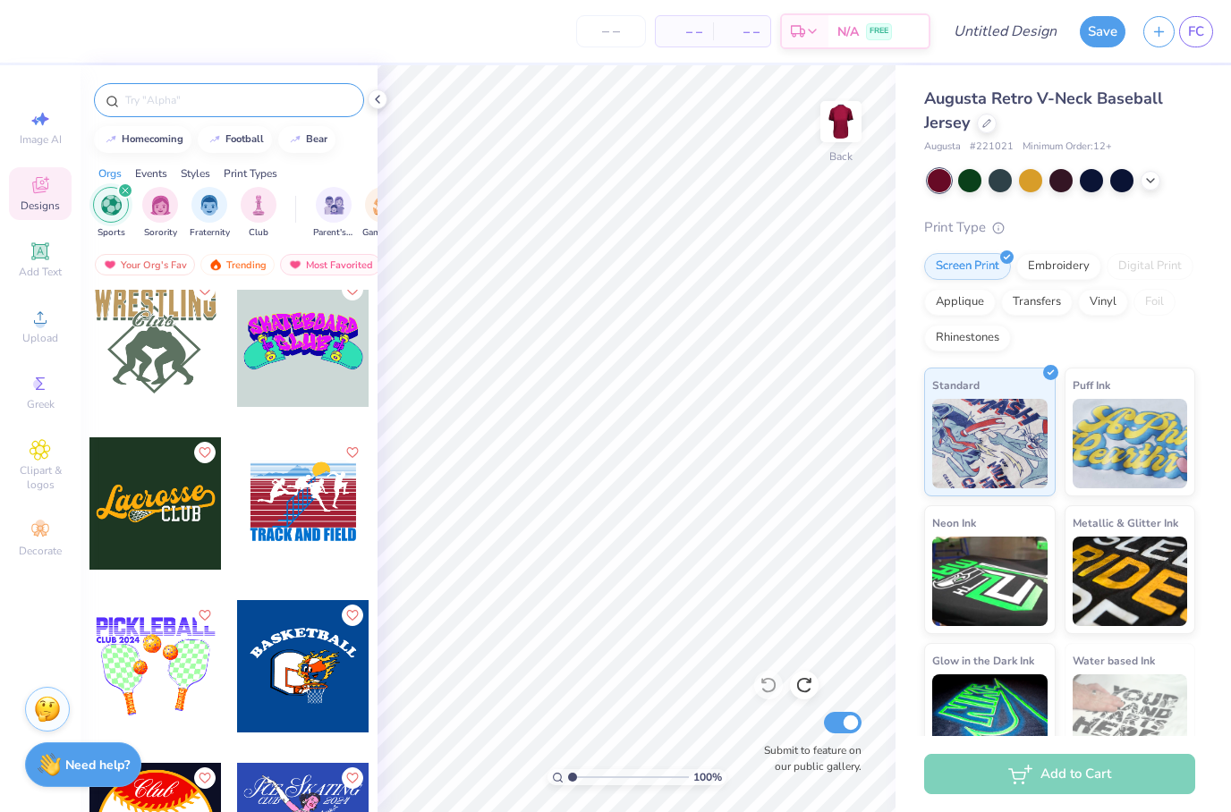
click at [189, 106] on input "text" at bounding box center [237, 100] width 229 height 18
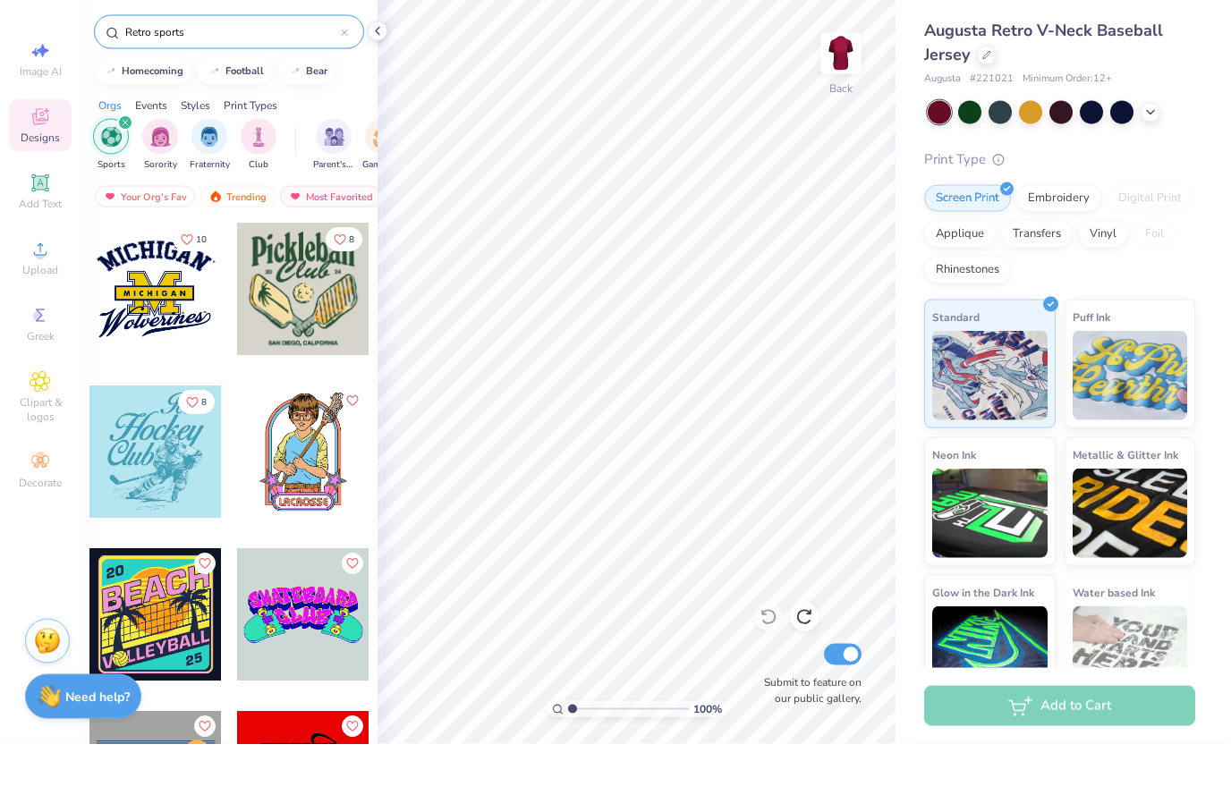
scroll to position [-4, 0]
click at [290, 91] on input "Retro sports" at bounding box center [231, 100] width 217 height 18
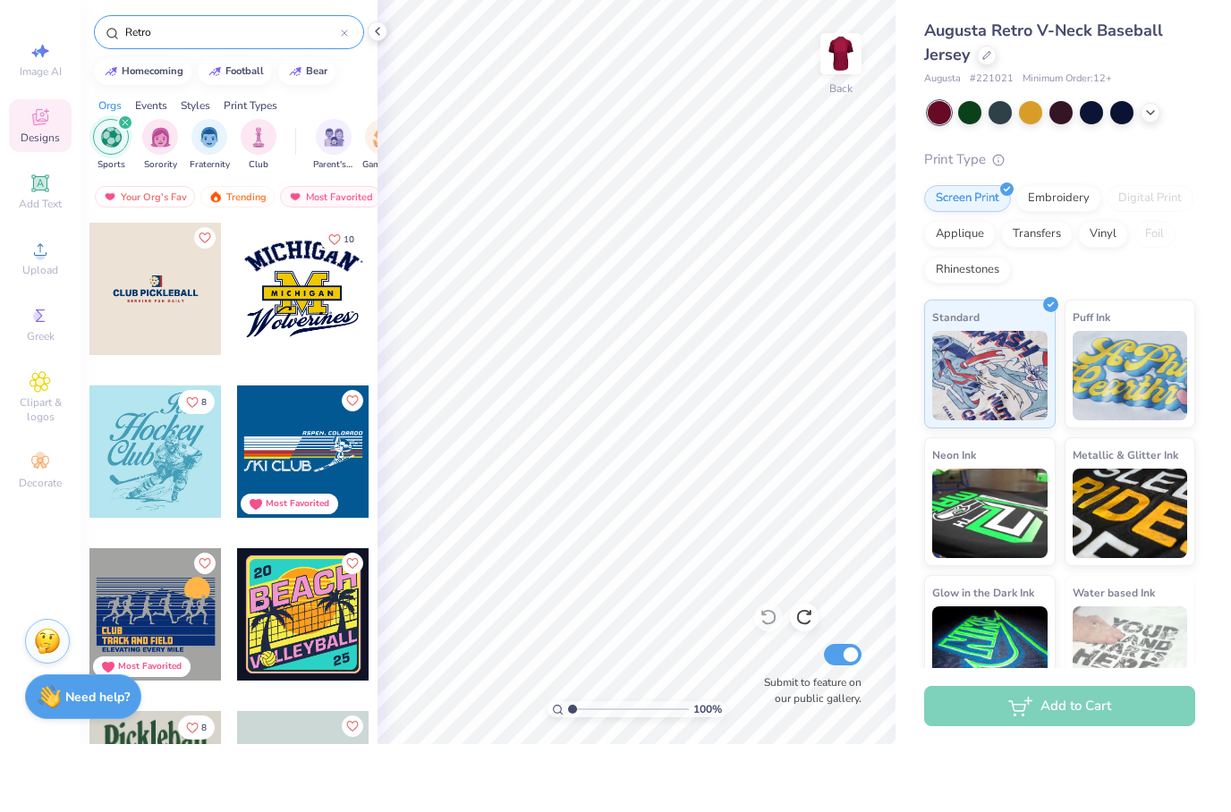
type input "Retro"
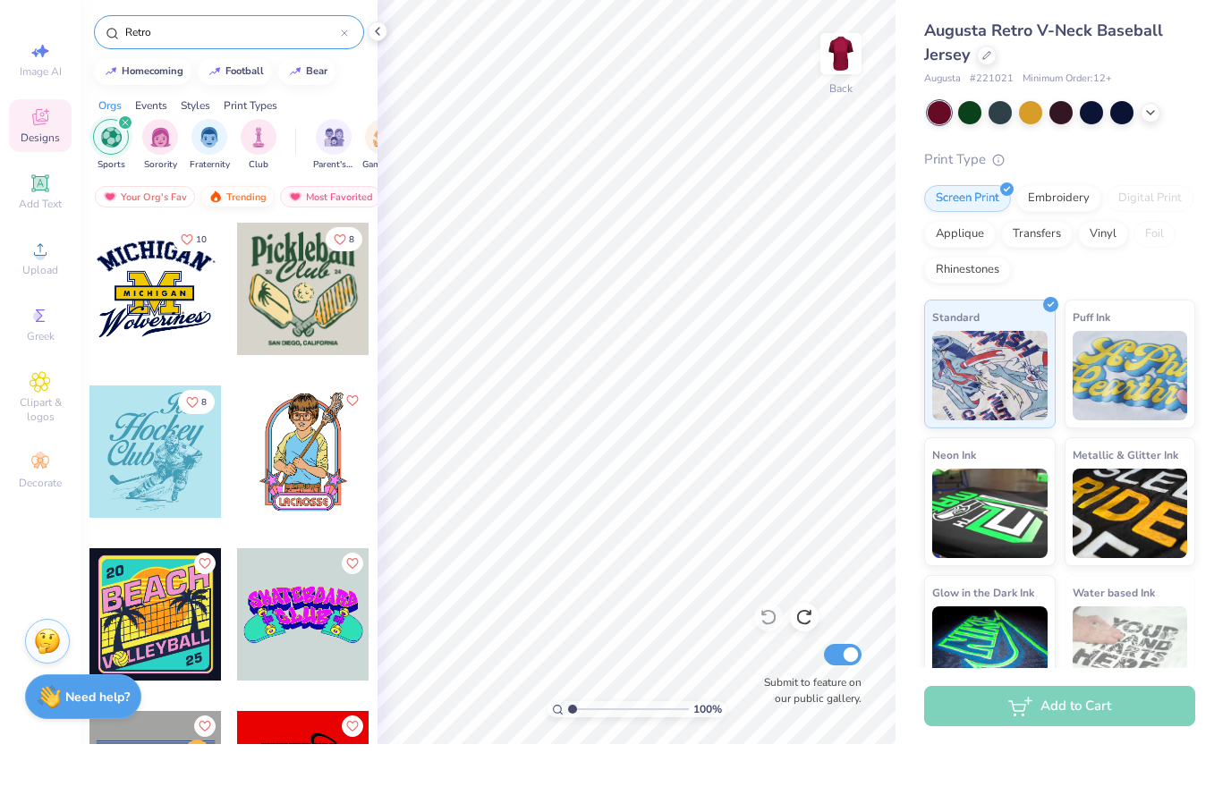
click at [243, 254] on div "Trending" at bounding box center [237, 264] width 74 height 21
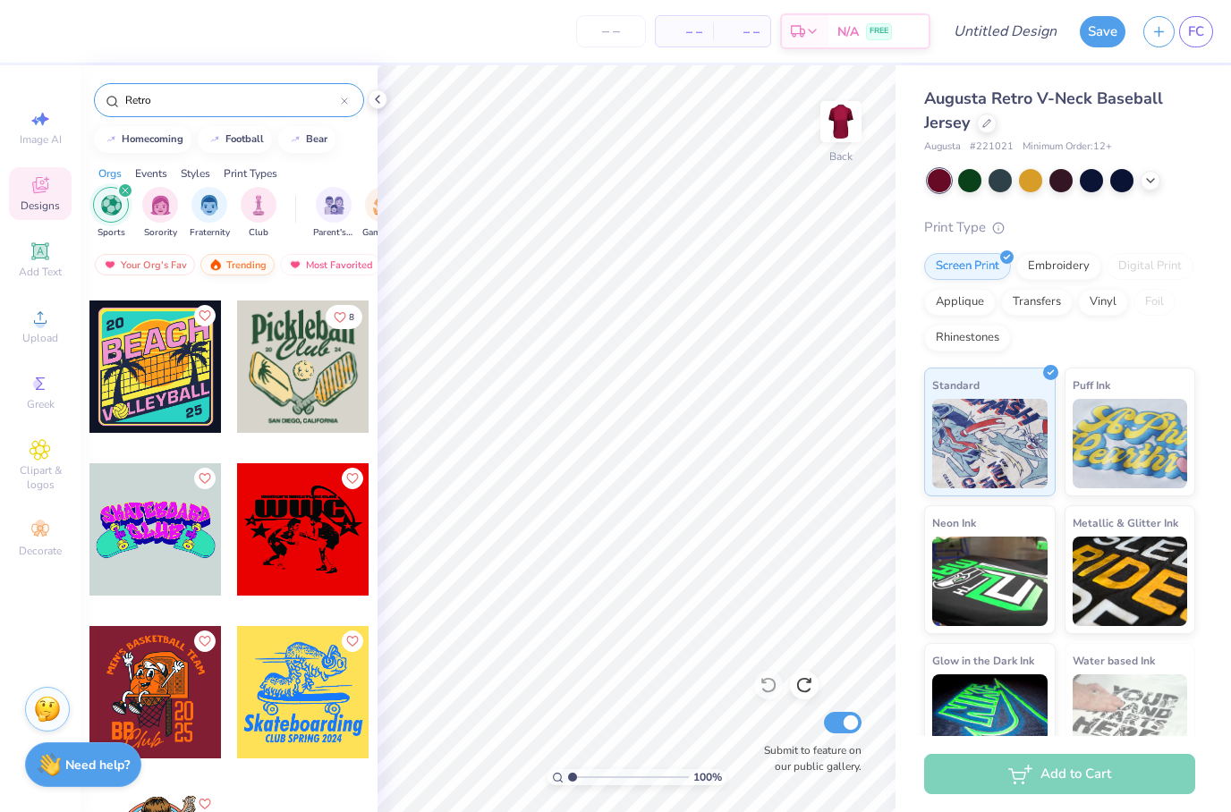
scroll to position [316, 0]
click at [330, 275] on div "Most Favorited" at bounding box center [330, 264] width 101 height 21
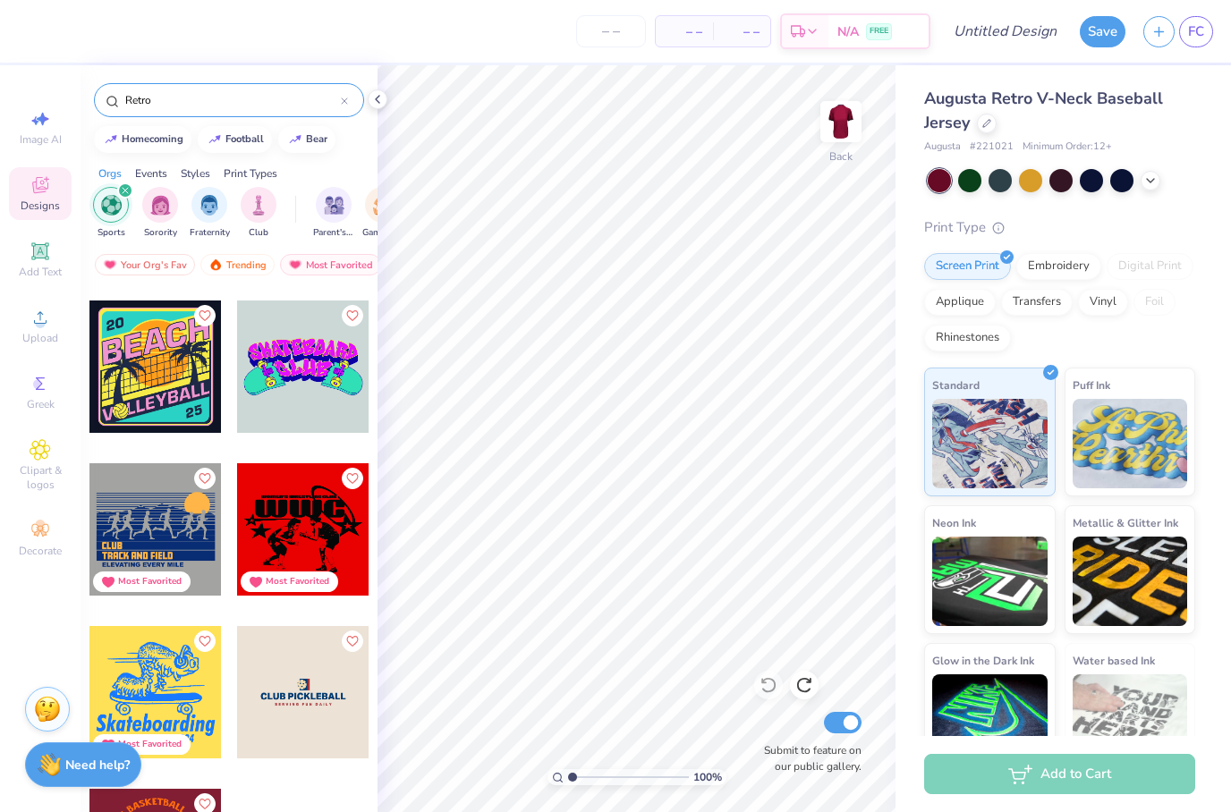
click at [267, 639] on div at bounding box center [303, 692] width 132 height 132
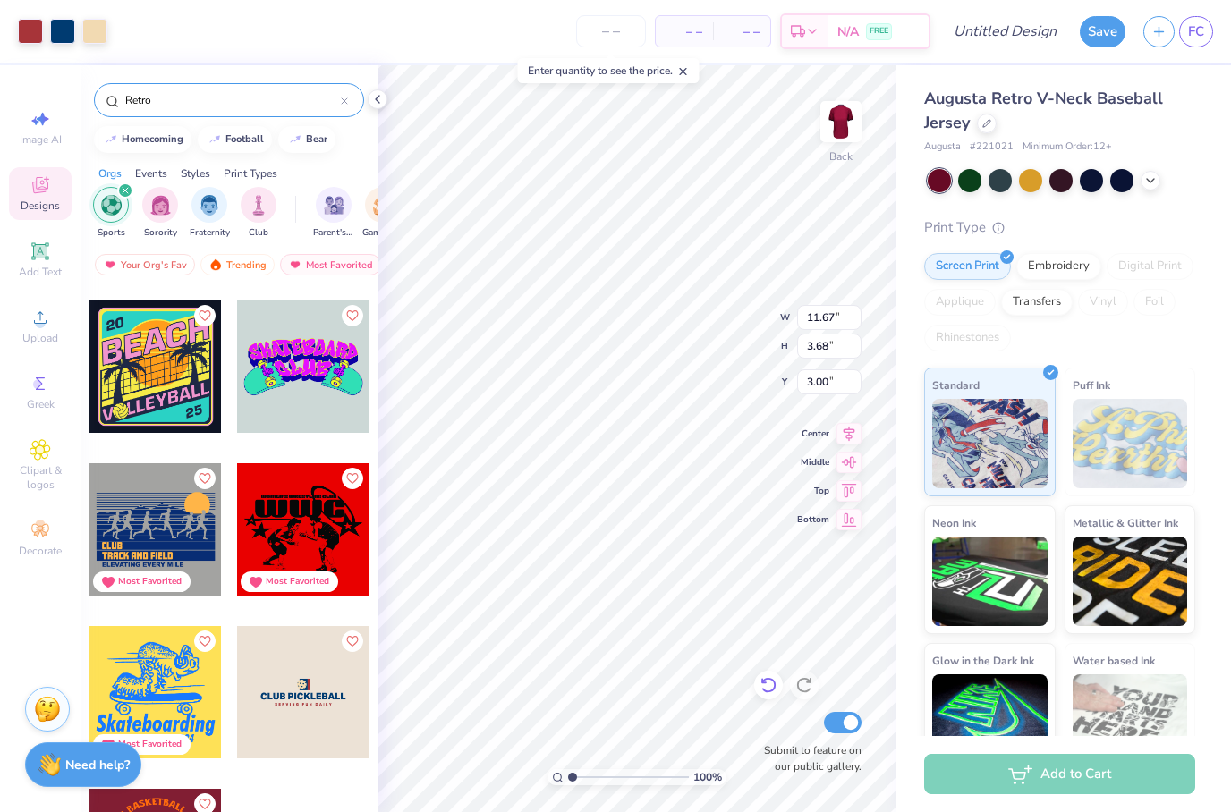
click at [768, 688] on icon at bounding box center [768, 685] width 18 height 18
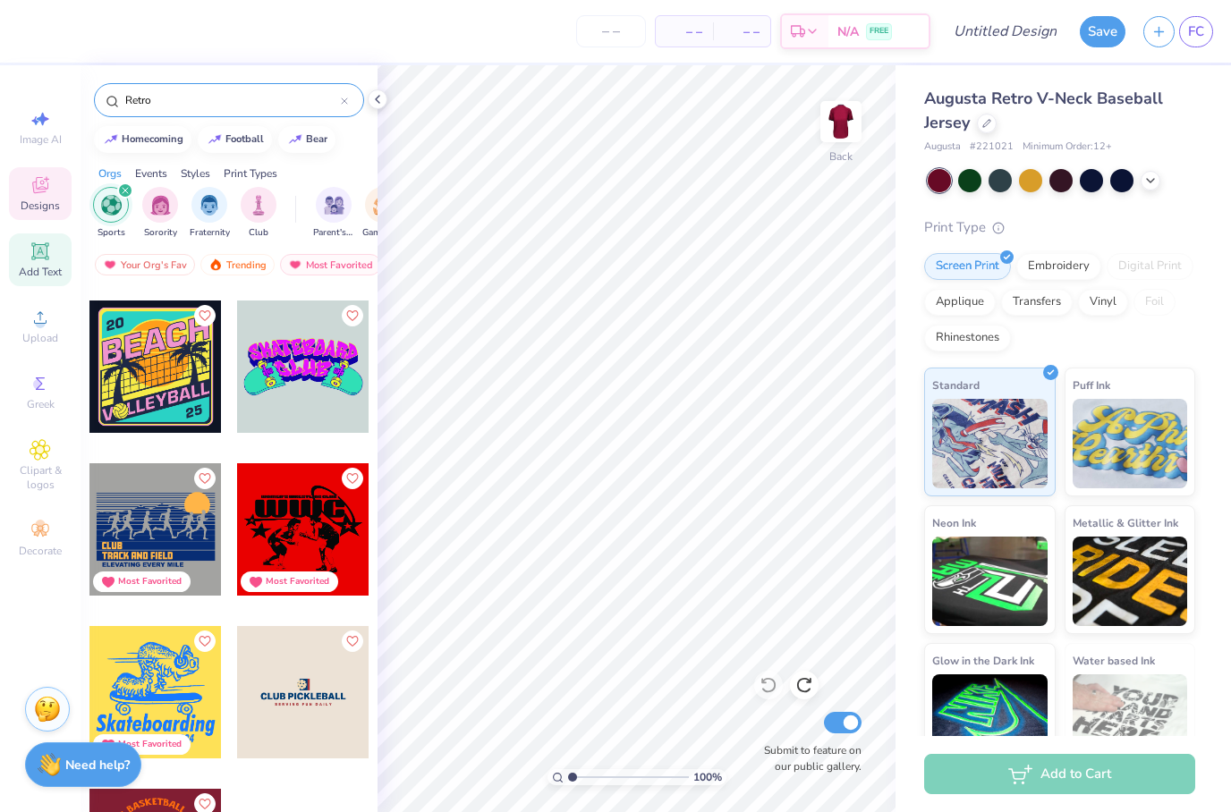
click at [43, 262] on icon at bounding box center [40, 251] width 21 height 21
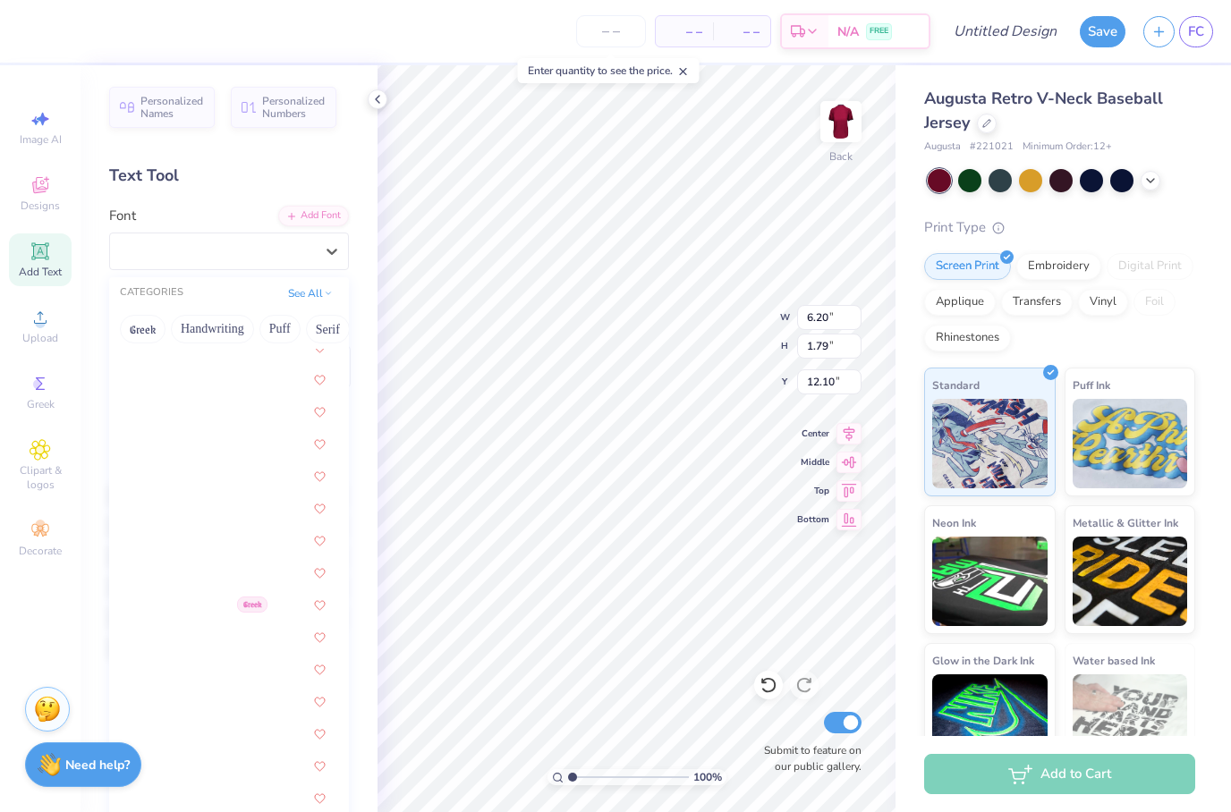
scroll to position [3216, 0]
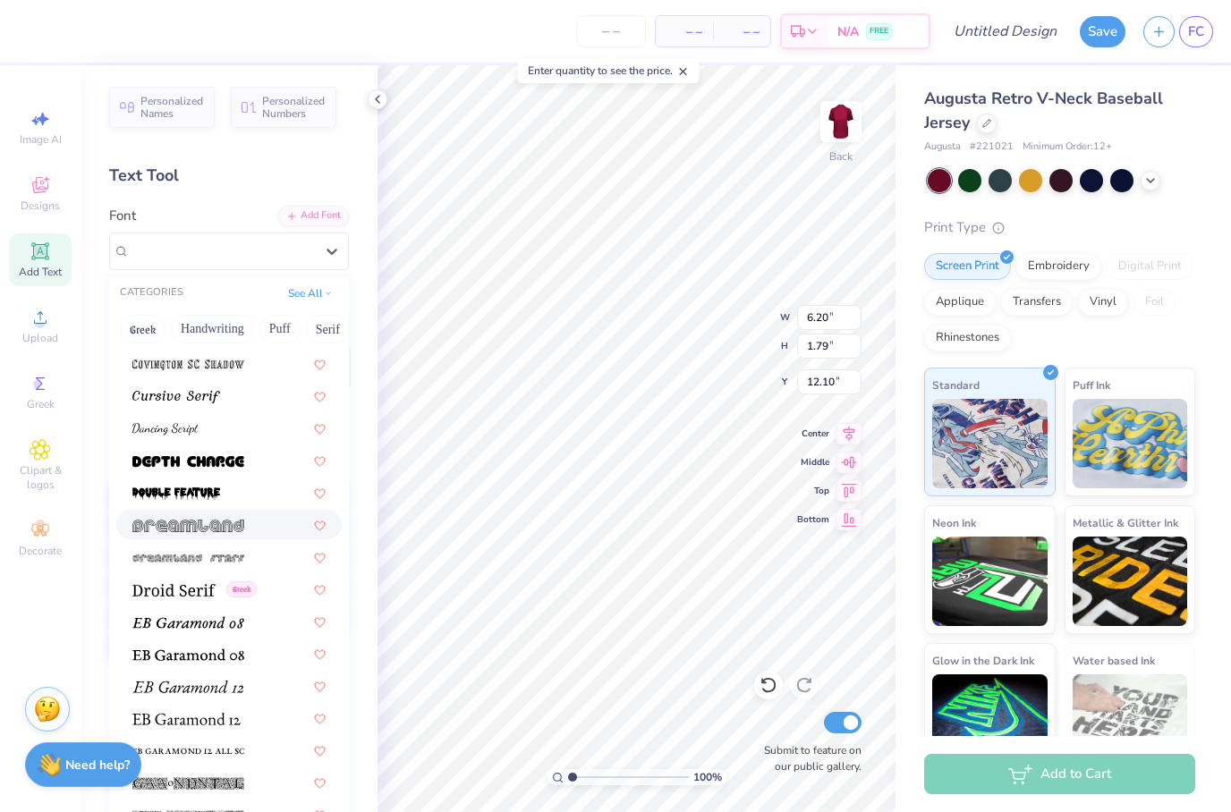
click at [240, 523] on img at bounding box center [188, 526] width 112 height 13
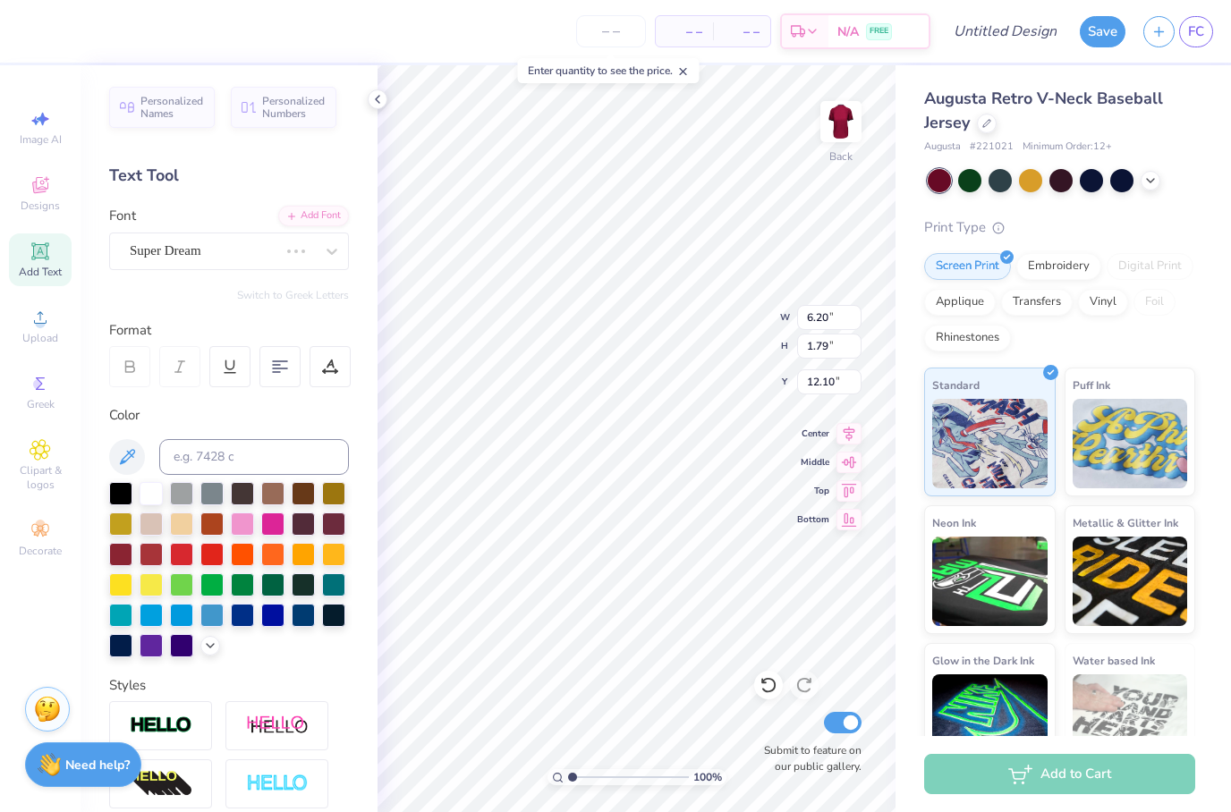
scroll to position [1, 1]
type textarea "T"
type textarea "C"
click at [38, 200] on span "Designs" at bounding box center [40, 206] width 39 height 14
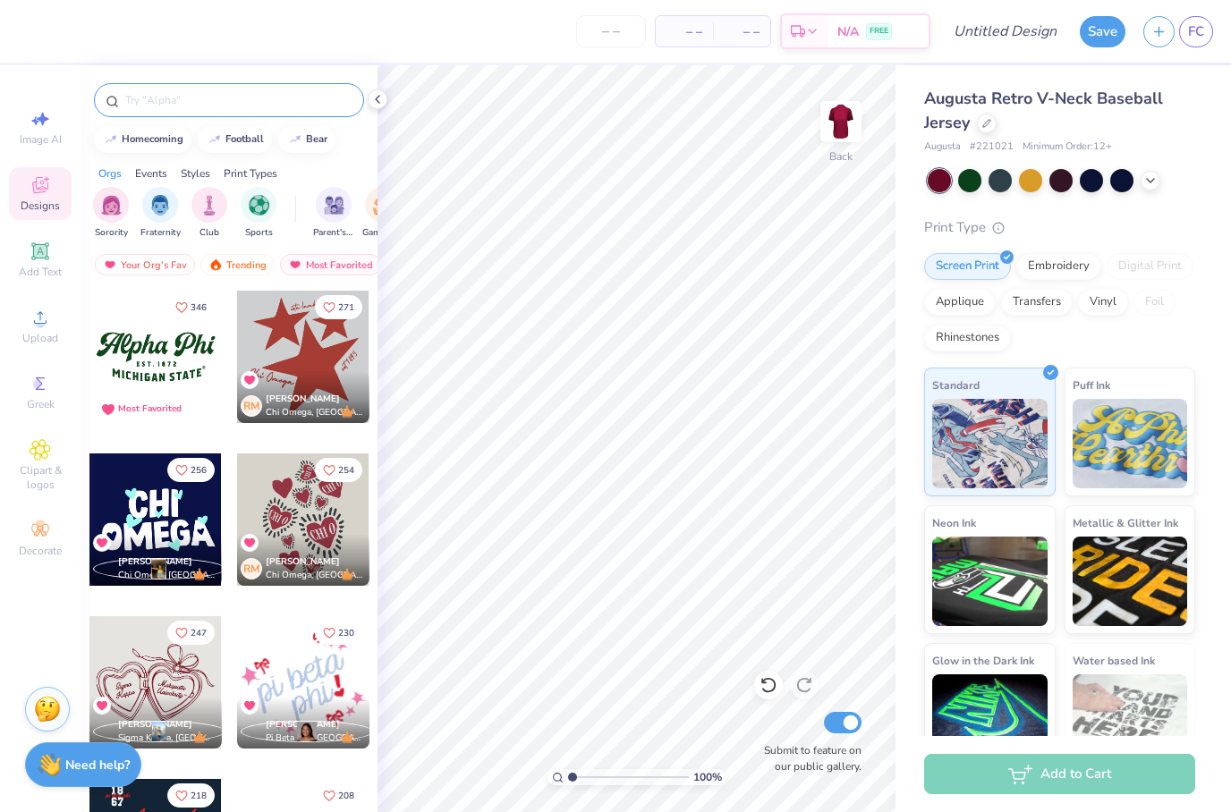
click at [296, 104] on input "text" at bounding box center [237, 100] width 229 height 18
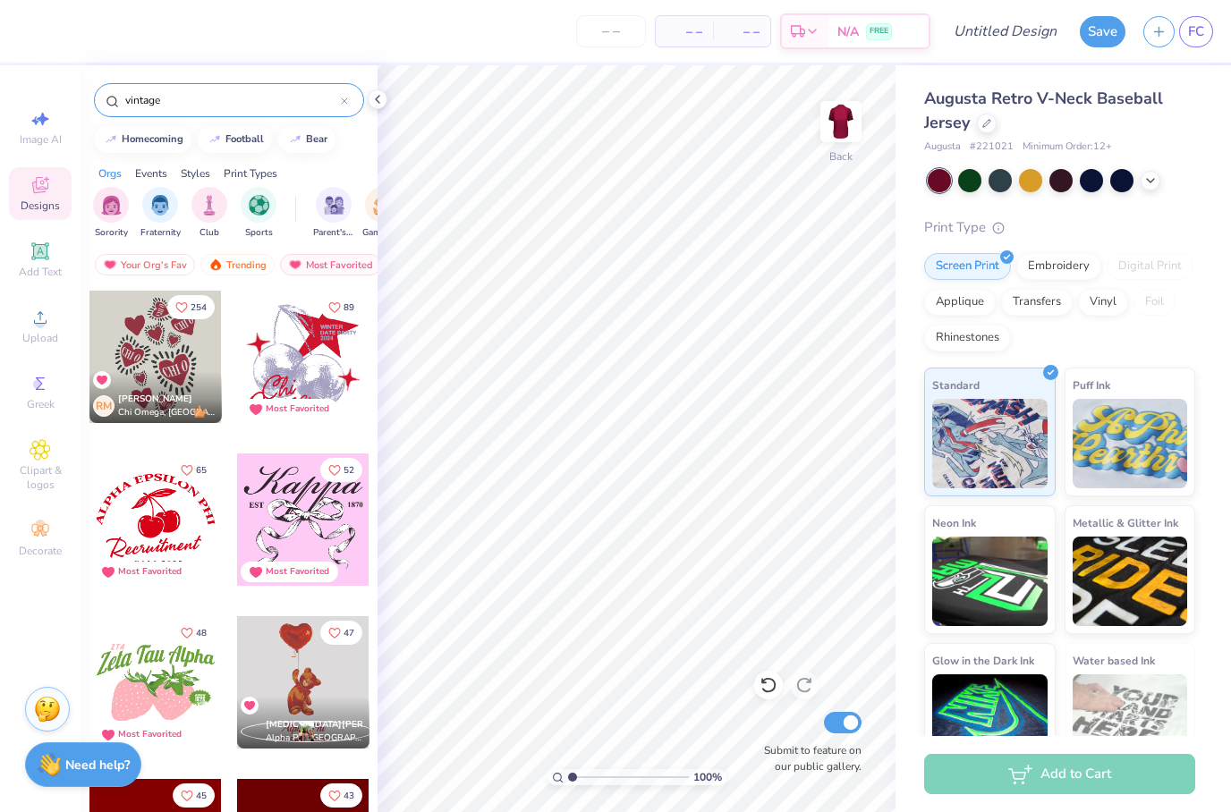
type input "vintage"
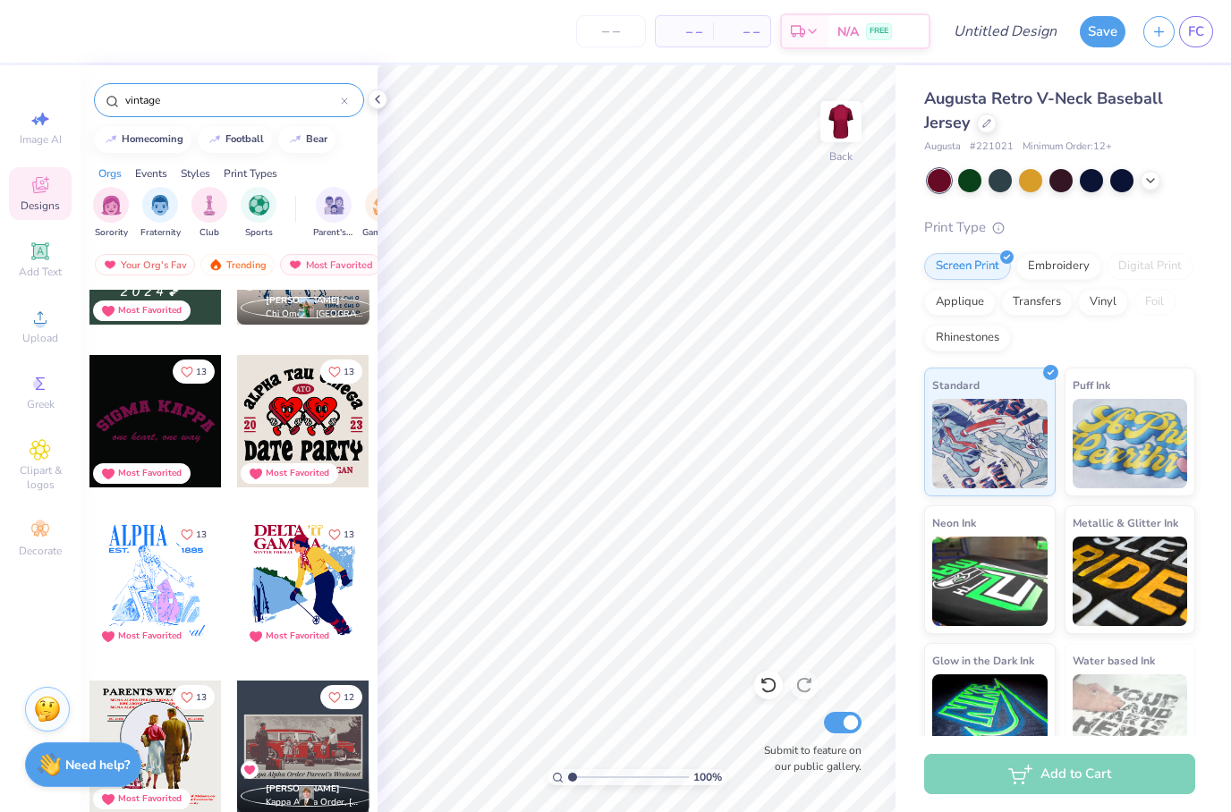
scroll to position [4333, 0]
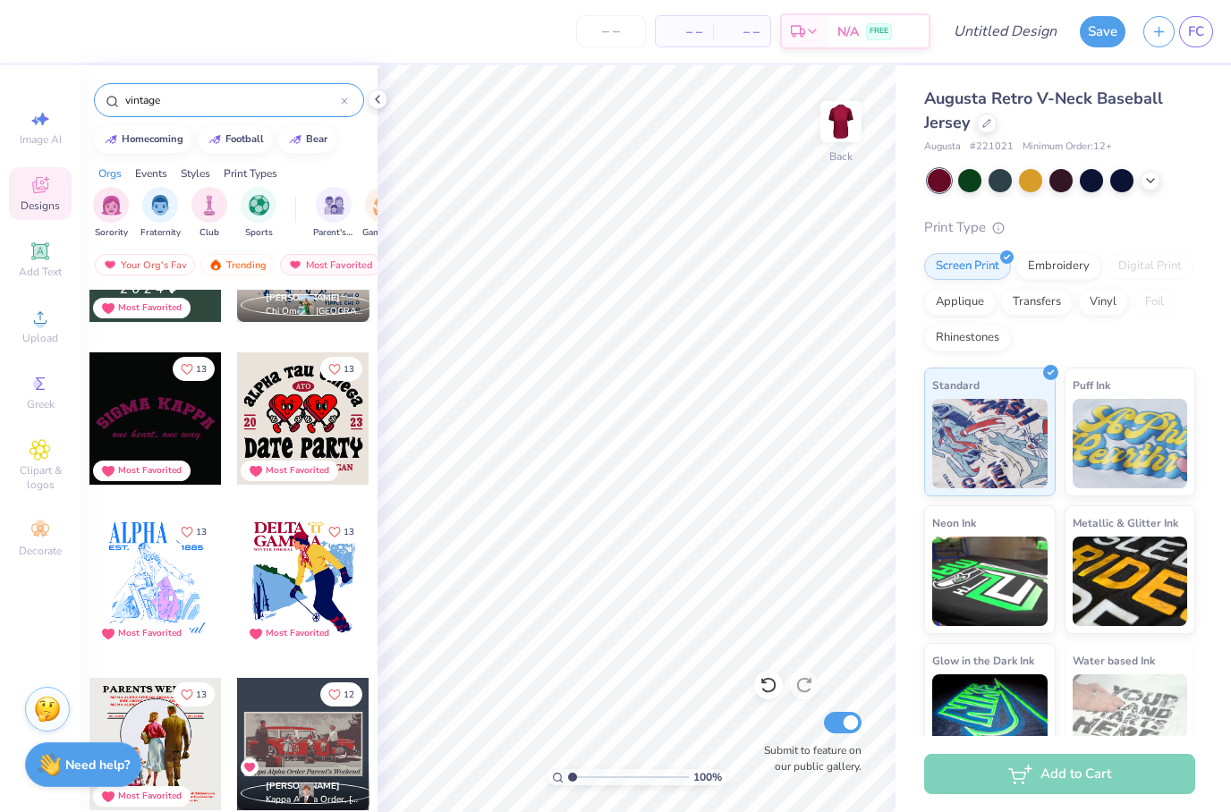
click at [292, 94] on input "vintage" at bounding box center [231, 100] width 217 height 18
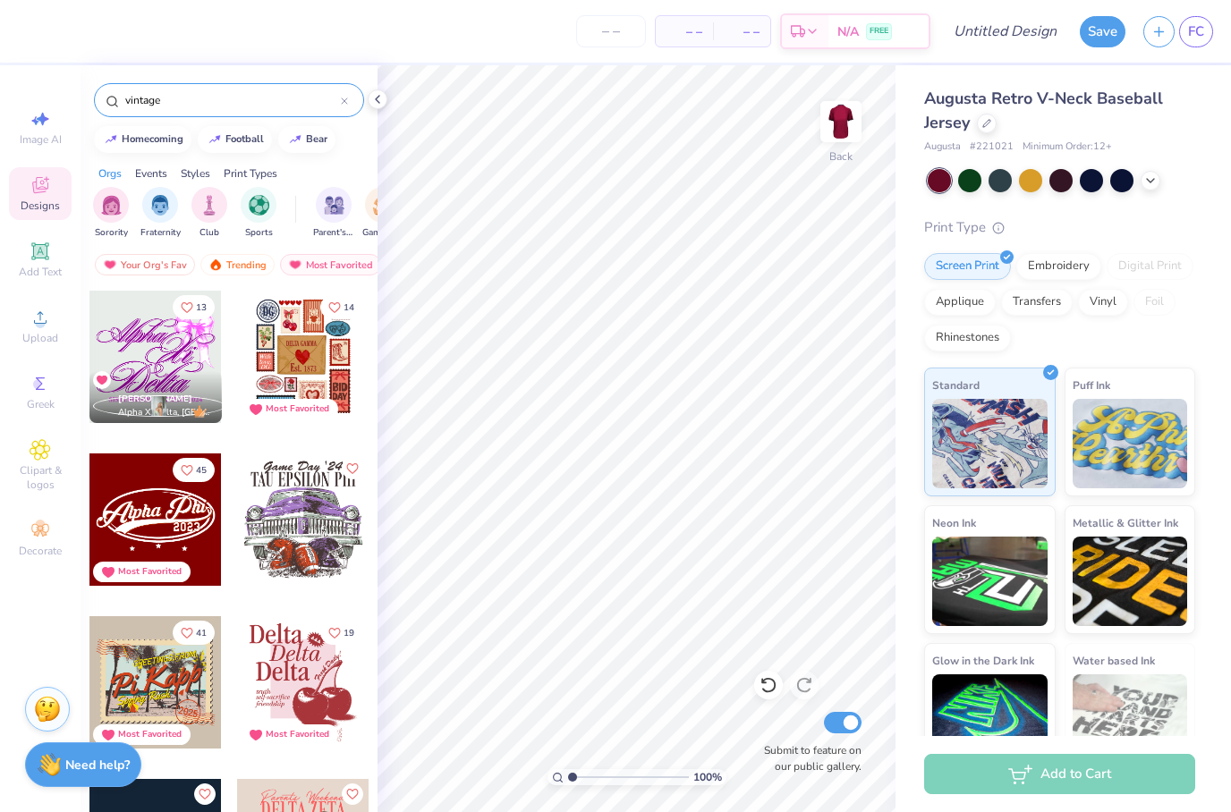
click at [340, 109] on input "vintage" at bounding box center [231, 100] width 217 height 18
click at [340, 106] on input "vintage" at bounding box center [231, 100] width 217 height 18
click at [345, 105] on icon at bounding box center [344, 100] width 7 height 7
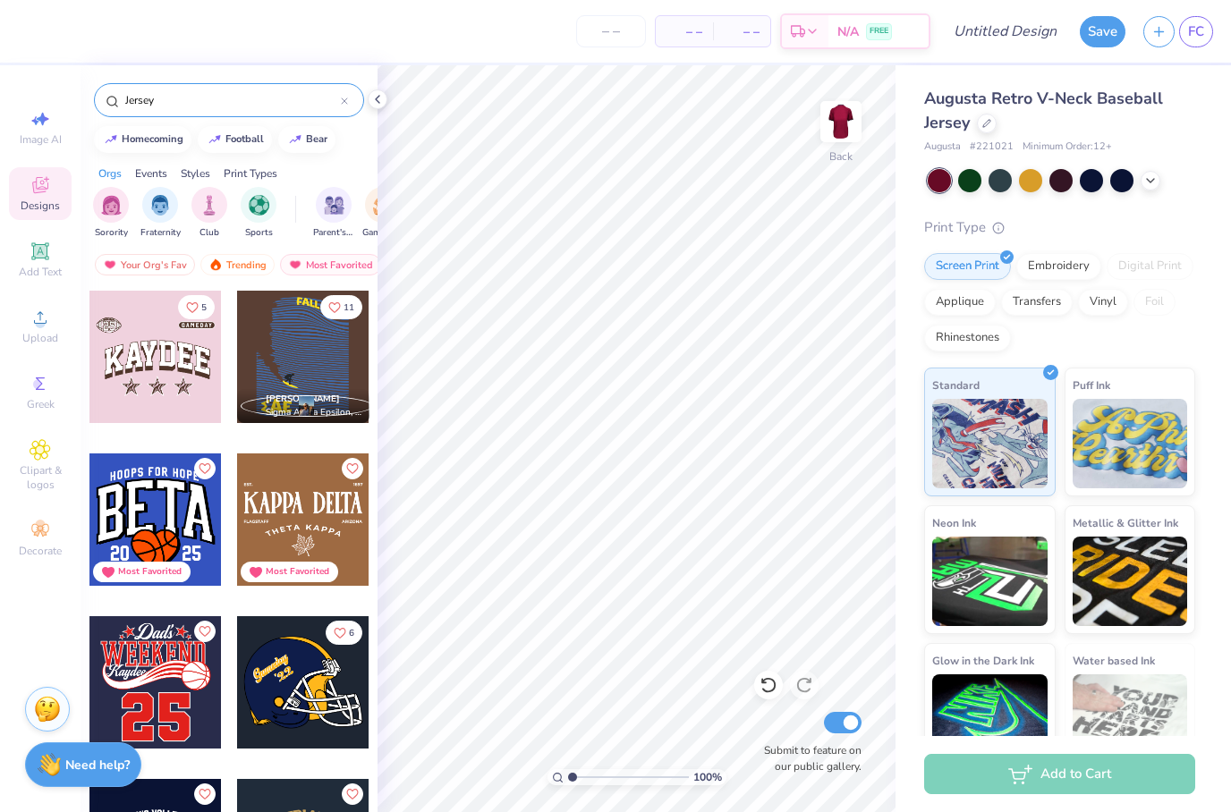
type input "Jersey"
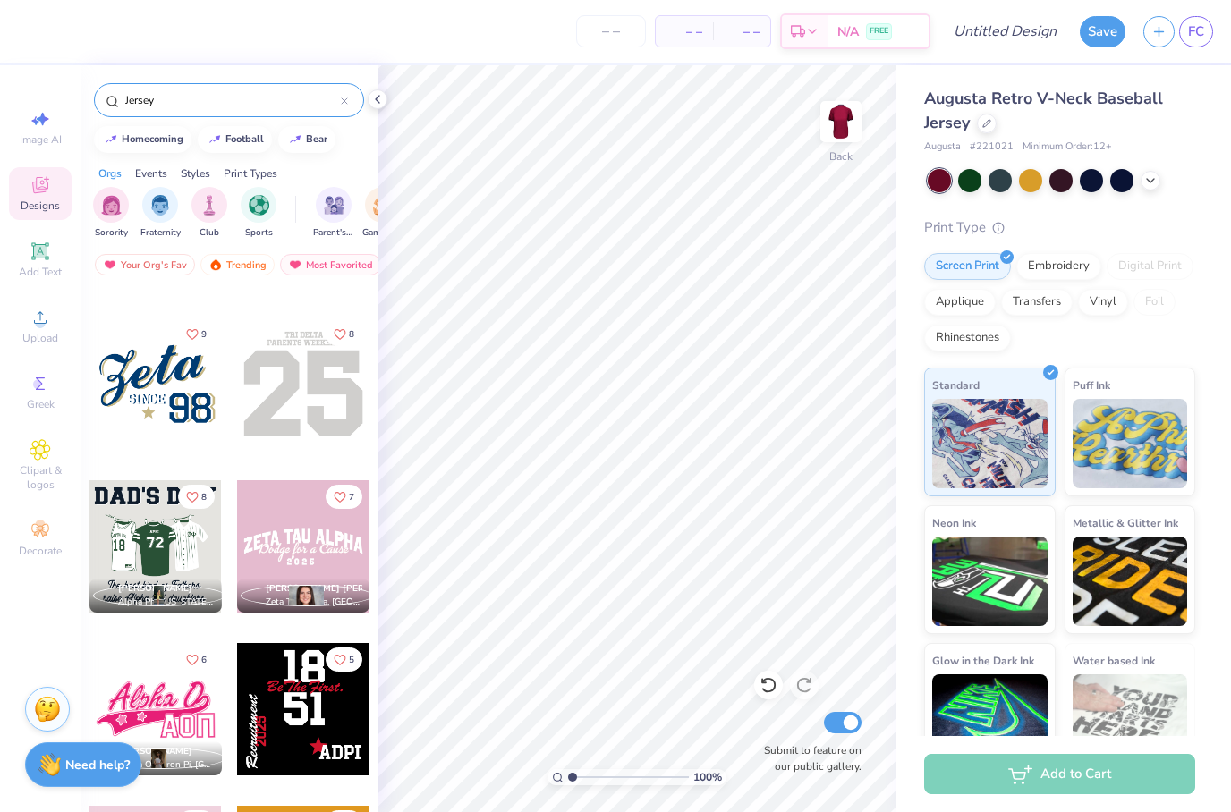
scroll to position [298, 0]
click at [341, 339] on icon "Like" at bounding box center [340, 333] width 13 height 13
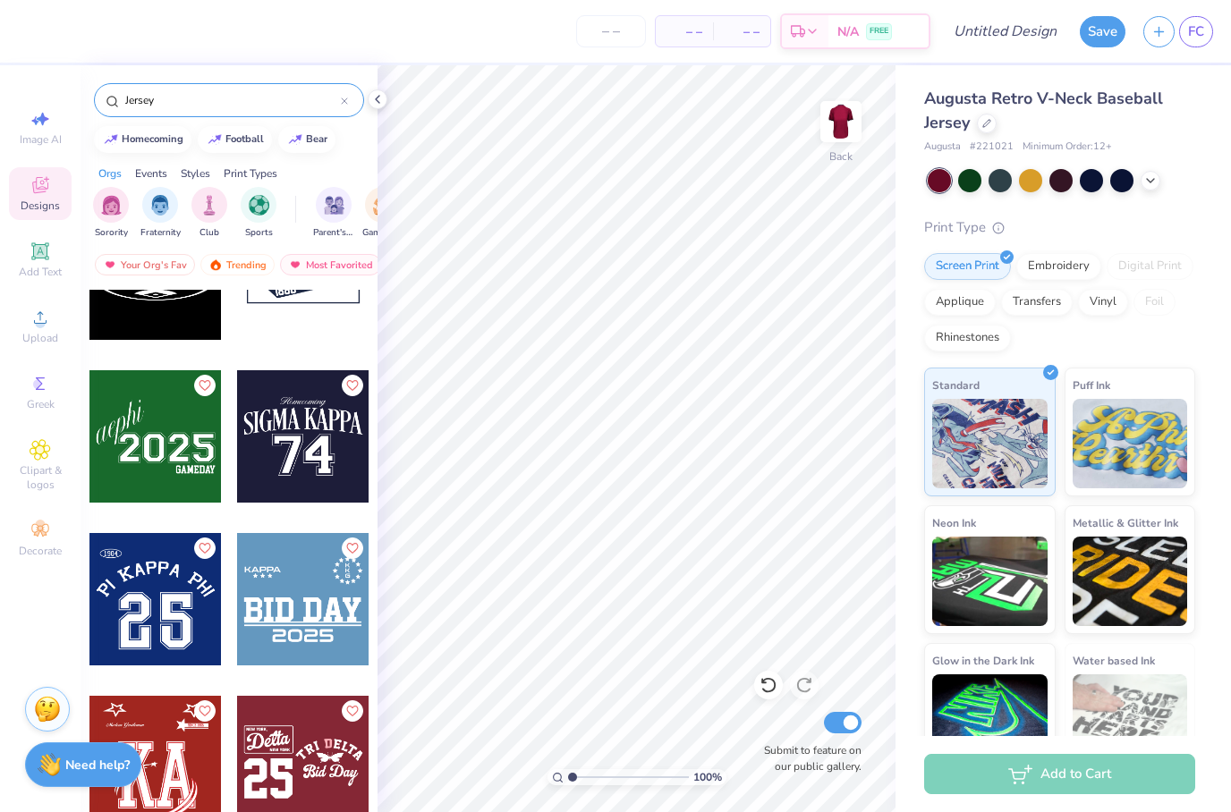
scroll to position [1061, 0]
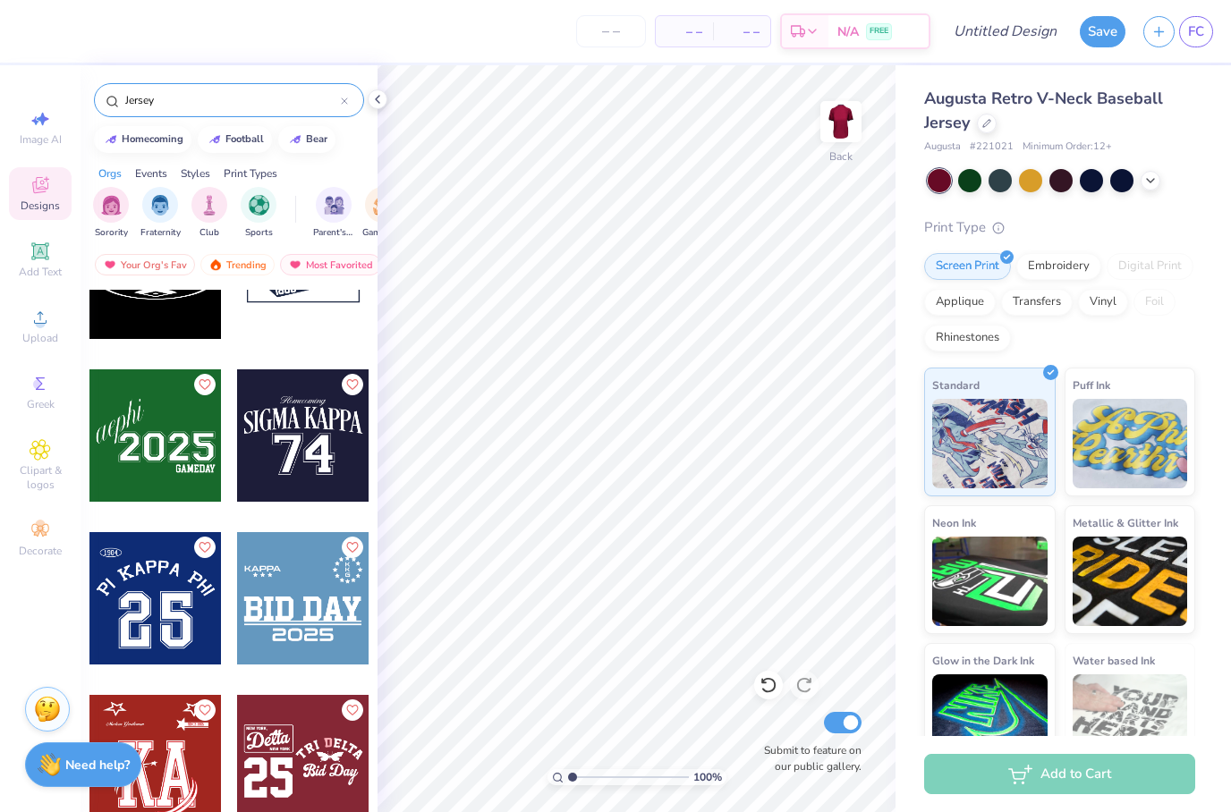
click at [212, 538] on div at bounding box center [155, 598] width 132 height 132
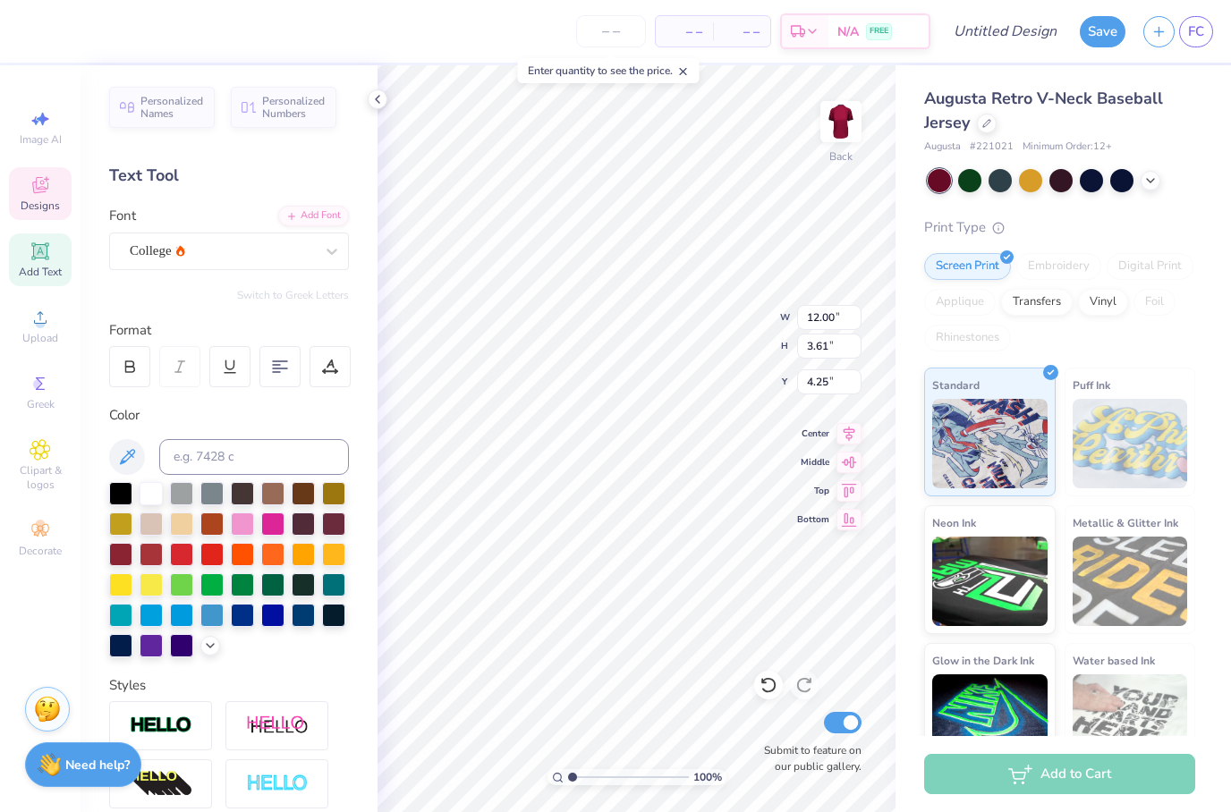
scroll to position [0, 0]
type textarea "P"
type textarea "Links"
type textarea "L"
type textarea "C"
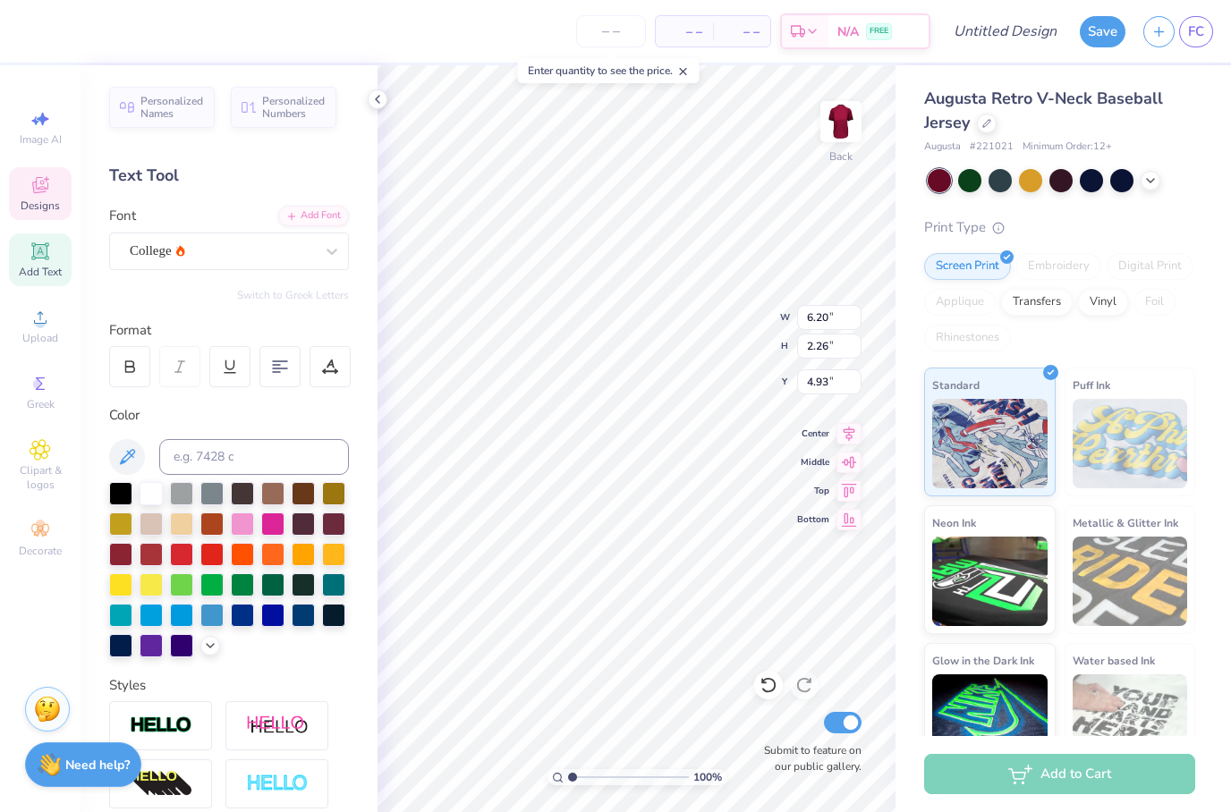
scroll to position [0, 5]
type textarea "Kicks for squiggs"
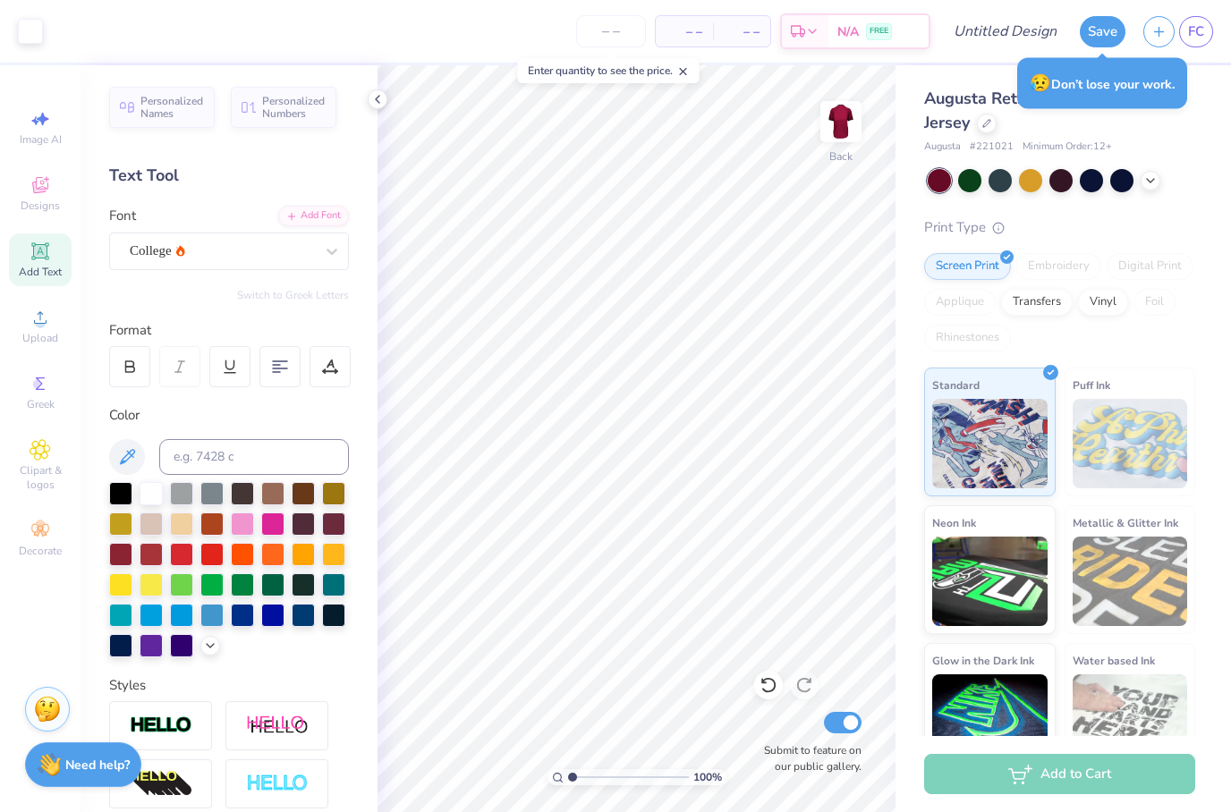
scroll to position [0, 0]
click at [767, 680] on icon at bounding box center [767, 686] width 15 height 16
click at [766, 688] on icon at bounding box center [768, 685] width 18 height 18
click at [762, 691] on icon at bounding box center [768, 685] width 18 height 18
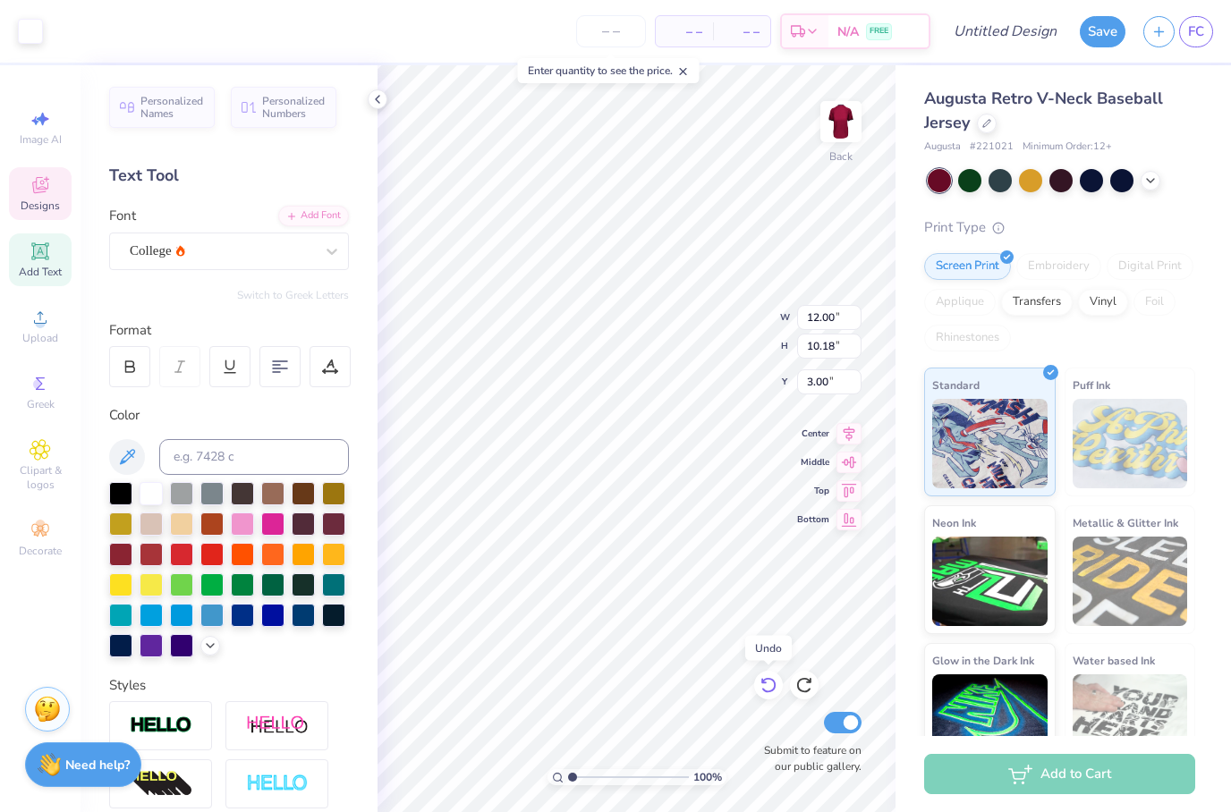
click at [762, 687] on icon at bounding box center [768, 685] width 18 height 18
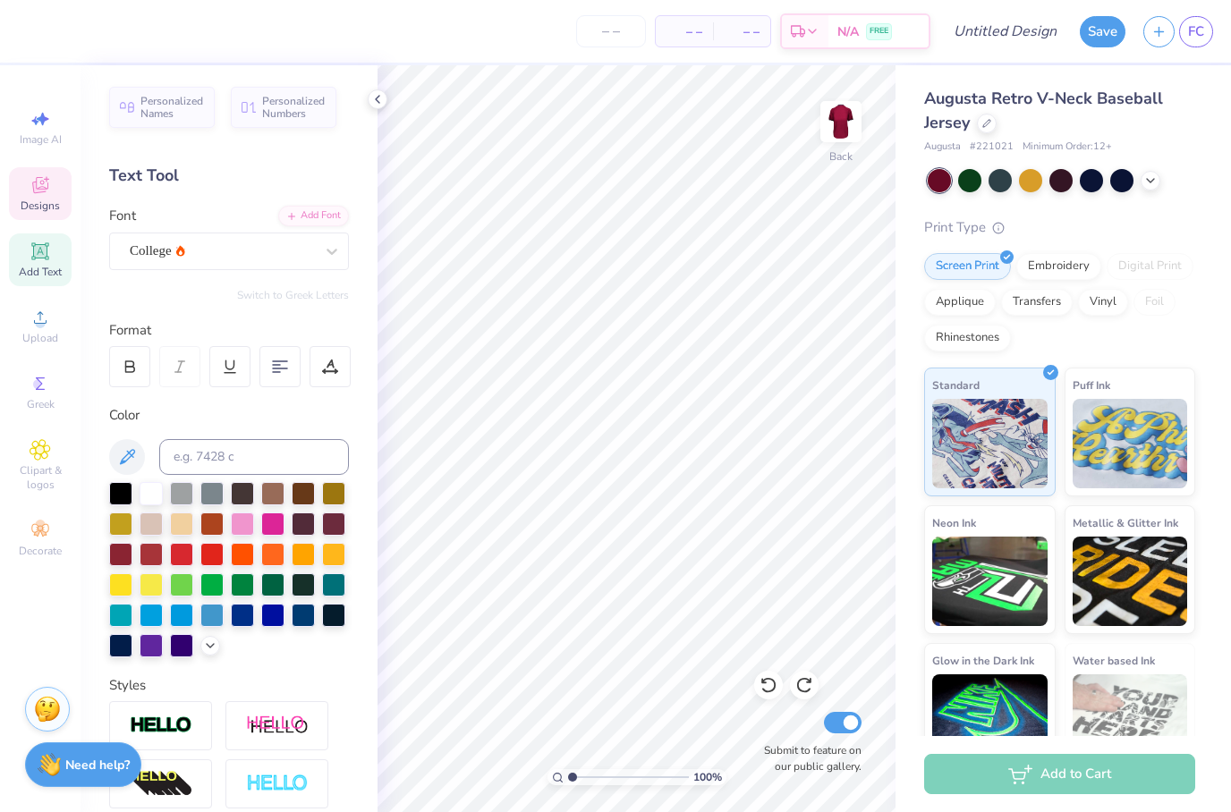
click at [41, 190] on icon at bounding box center [40, 185] width 16 height 16
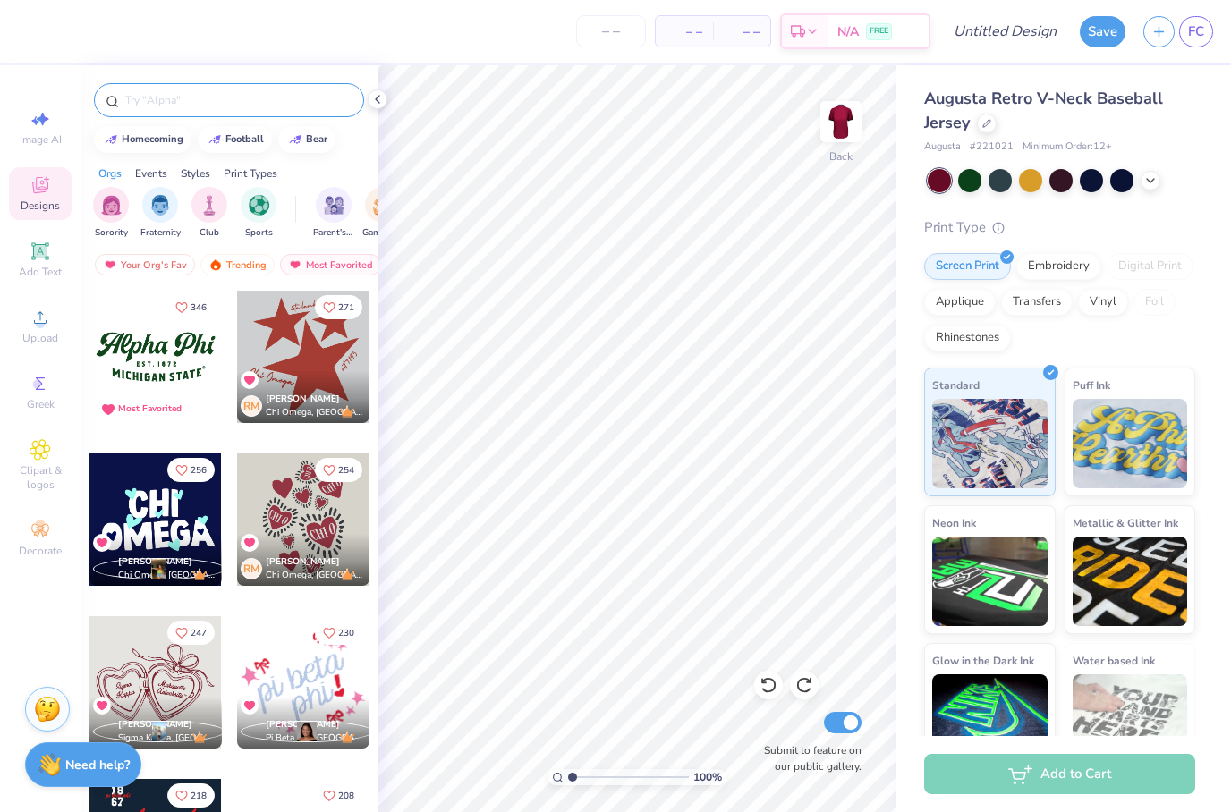
click at [160, 102] on input "text" at bounding box center [237, 100] width 229 height 18
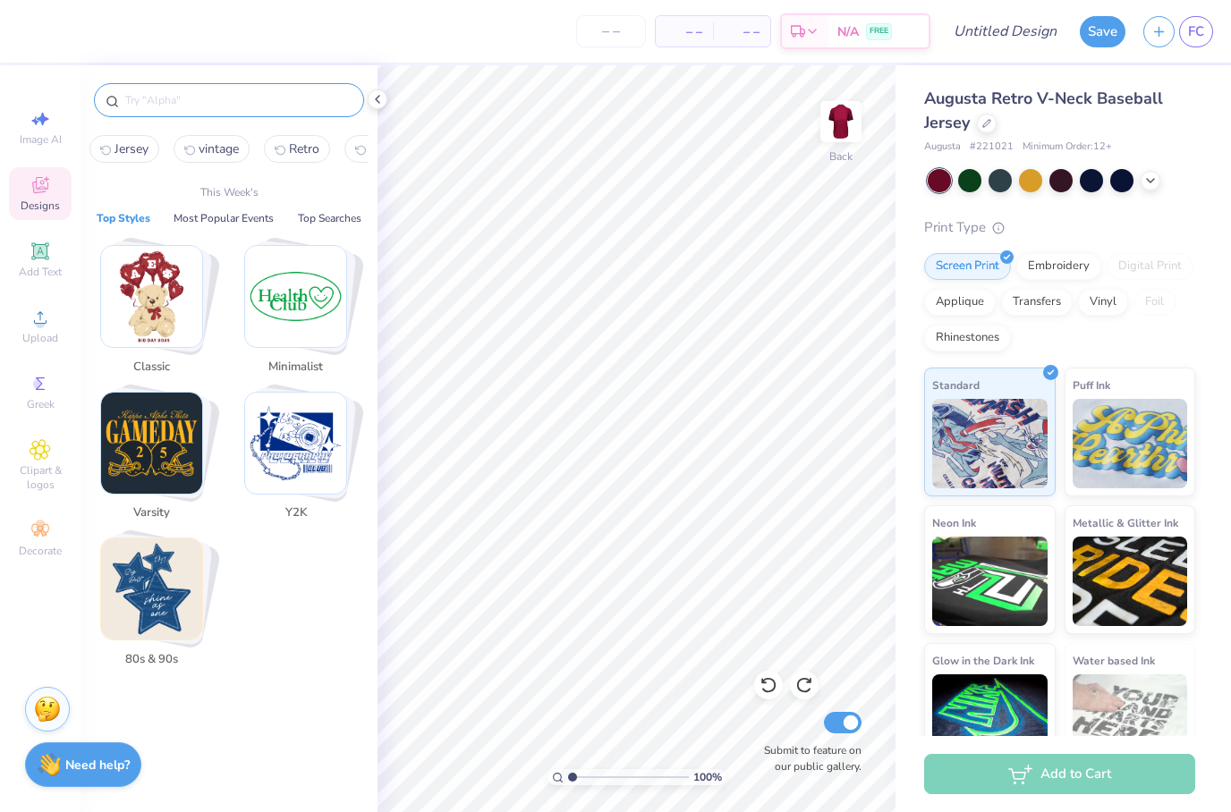
click at [115, 151] on span "Jersey" at bounding box center [131, 148] width 34 height 17
type input "Jersey"
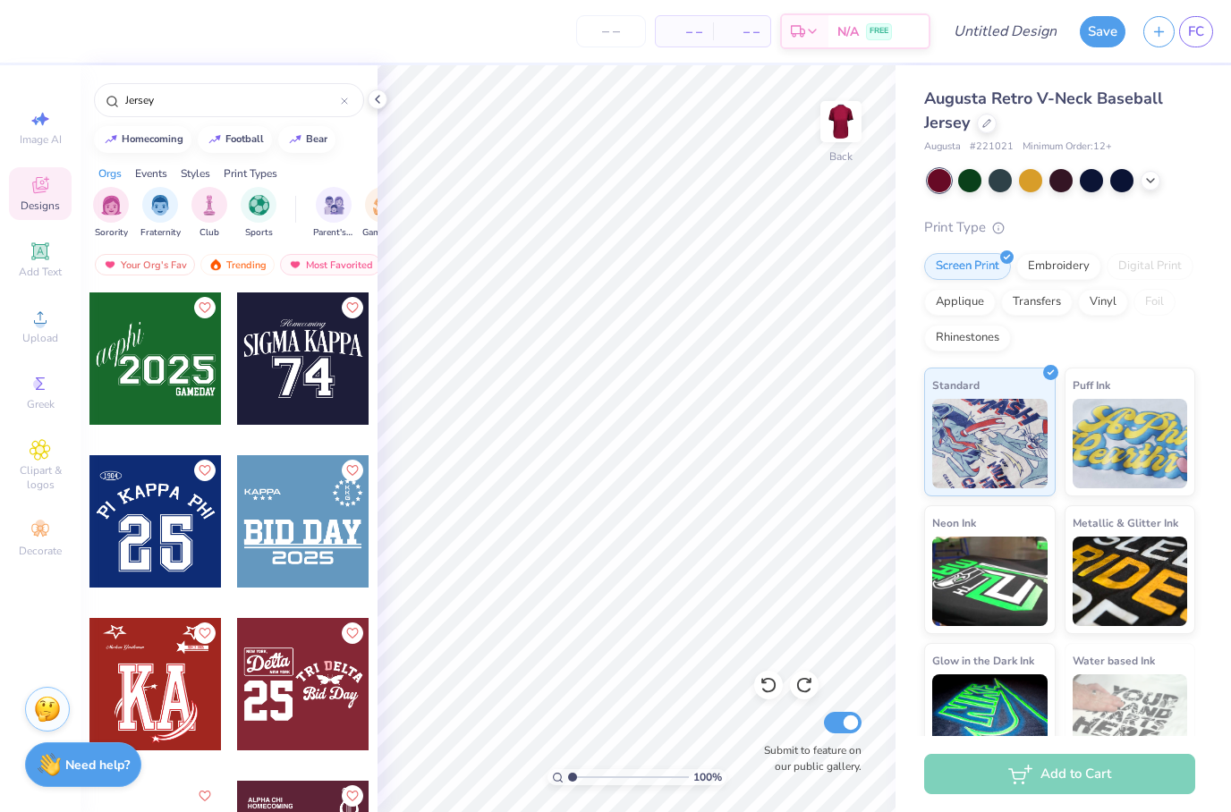
scroll to position [1173, 0]
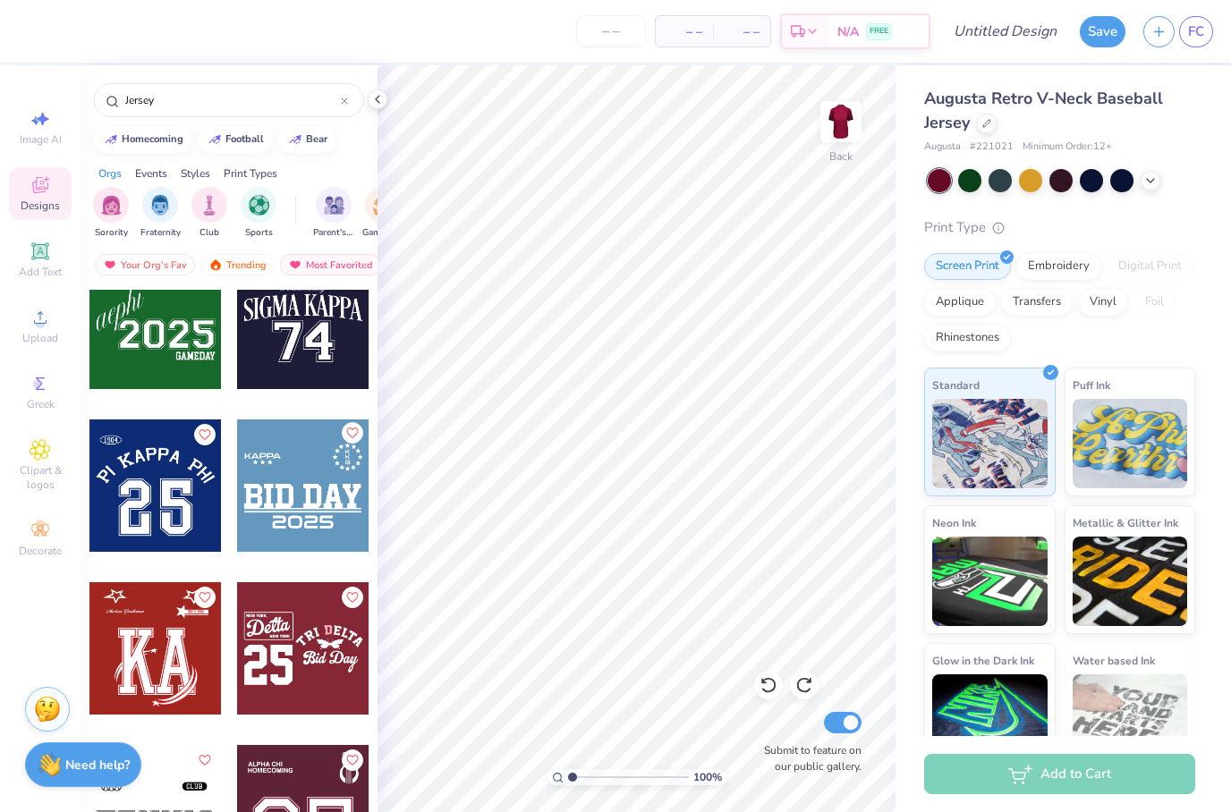
click at [354, 437] on icon "Like" at bounding box center [351, 433] width 13 height 13
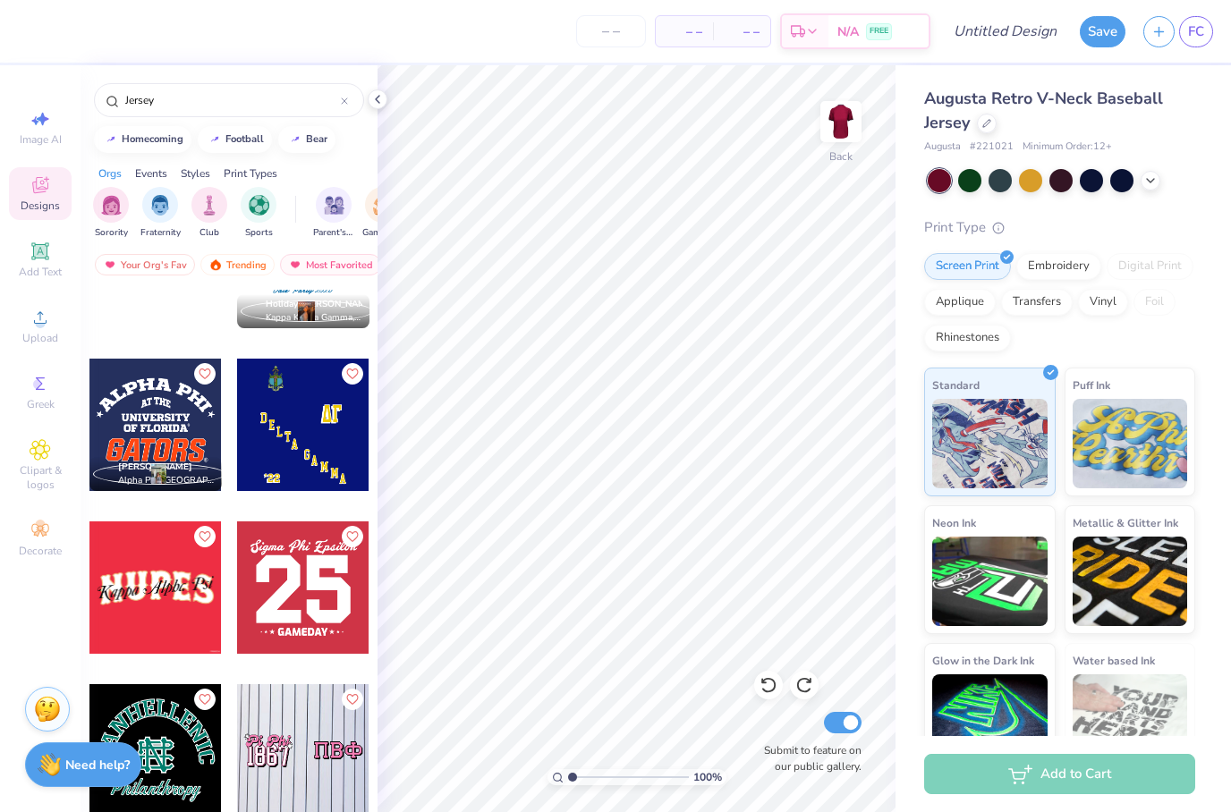
scroll to position [2049, 0]
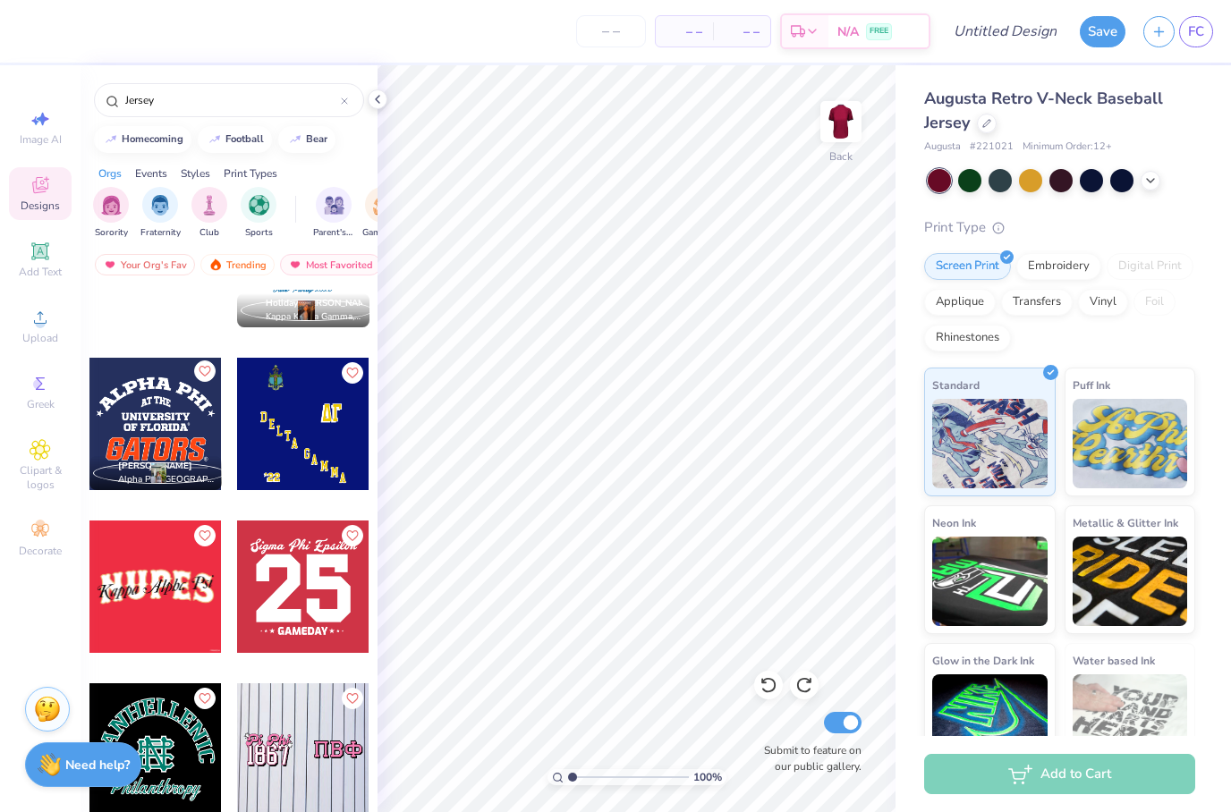
click at [213, 378] on button "Like" at bounding box center [204, 370] width 21 height 21
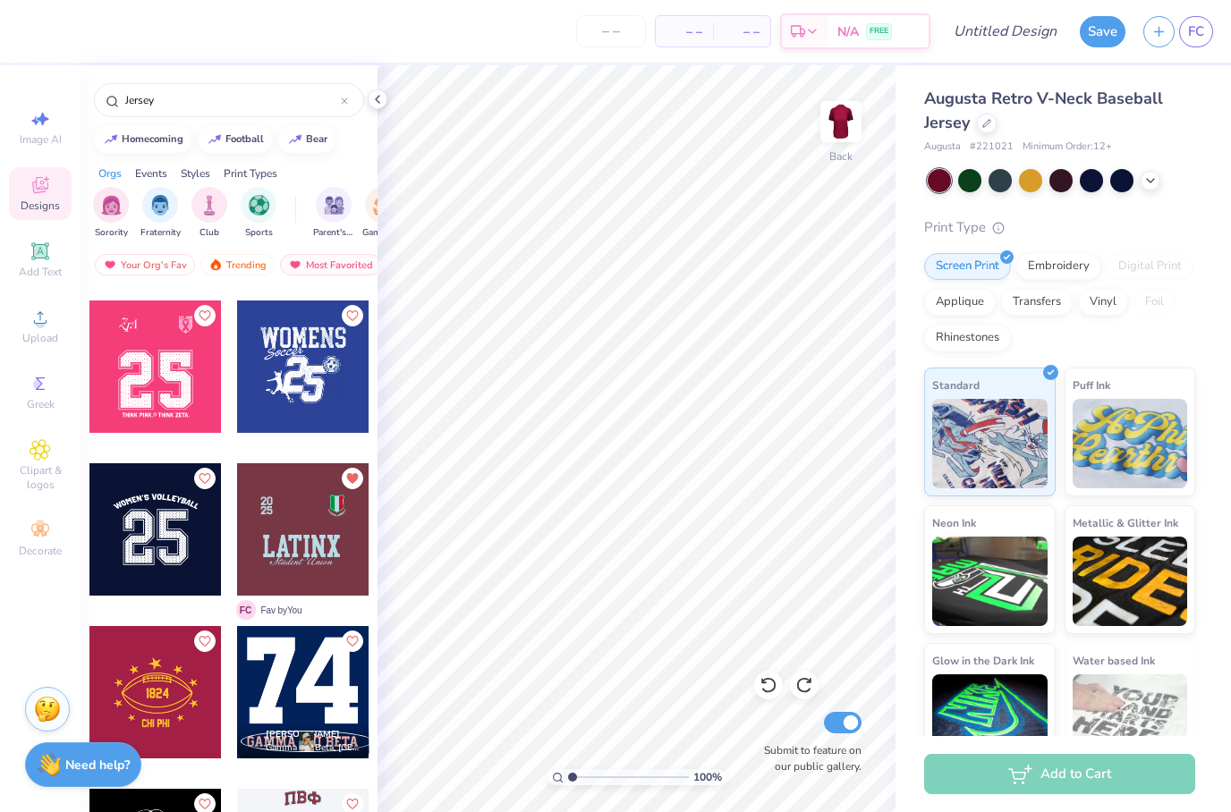
scroll to position [4060, 0]
click at [52, 272] on span "Add Text" at bounding box center [40, 272] width 43 height 14
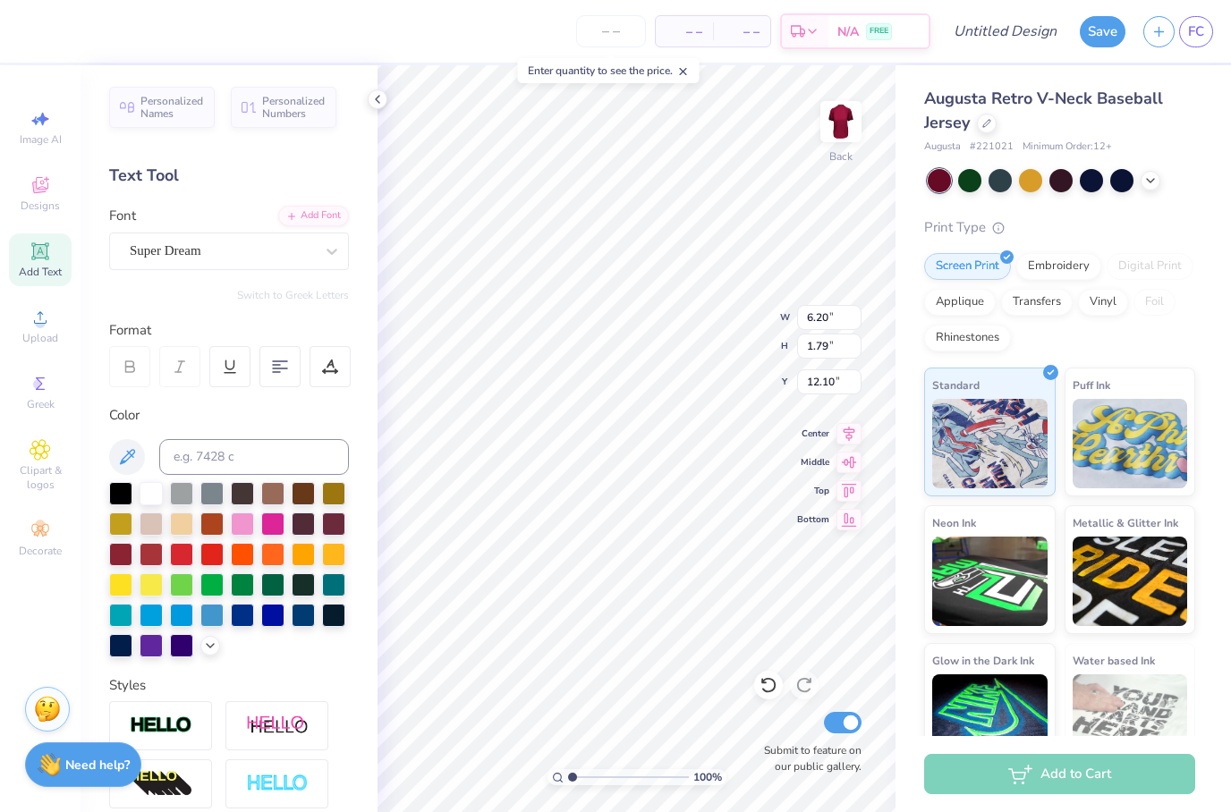
scroll to position [1, 1]
type textarea "T"
click at [42, 202] on span "Designs" at bounding box center [40, 206] width 39 height 14
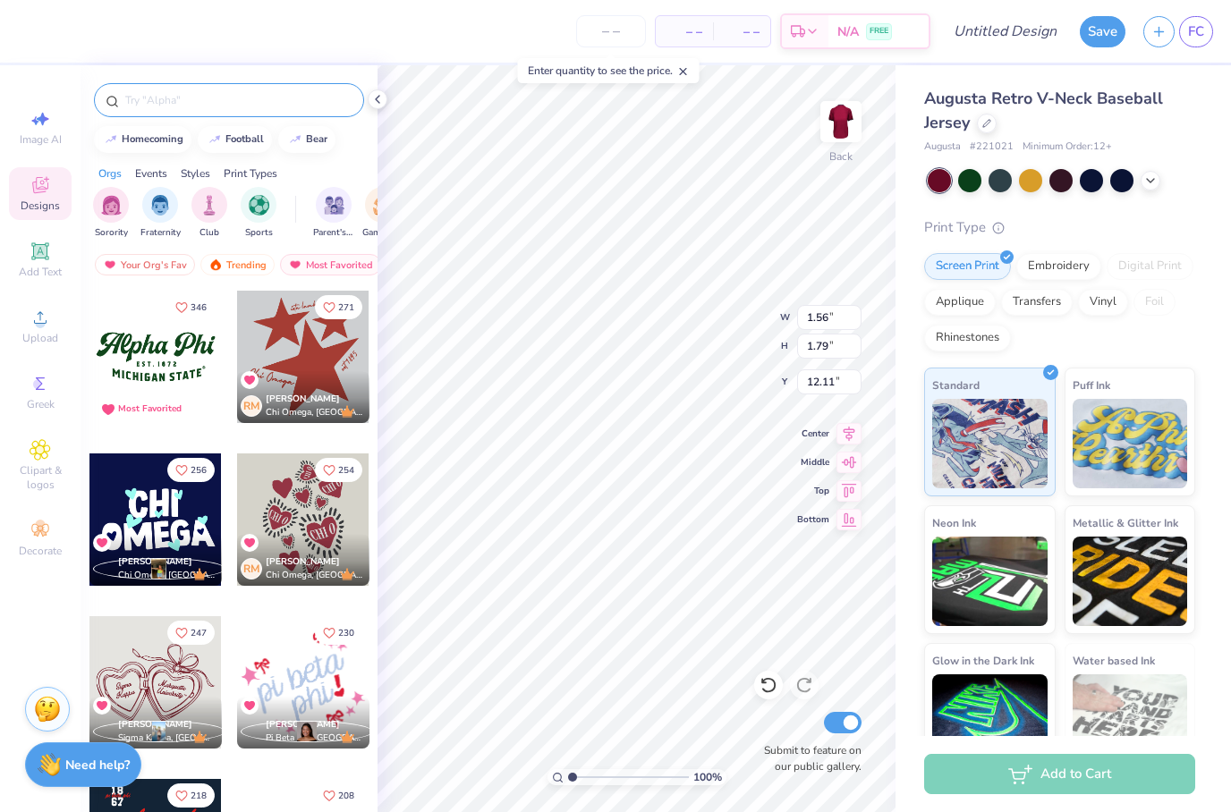
click at [266, 105] on input "text" at bounding box center [237, 100] width 229 height 18
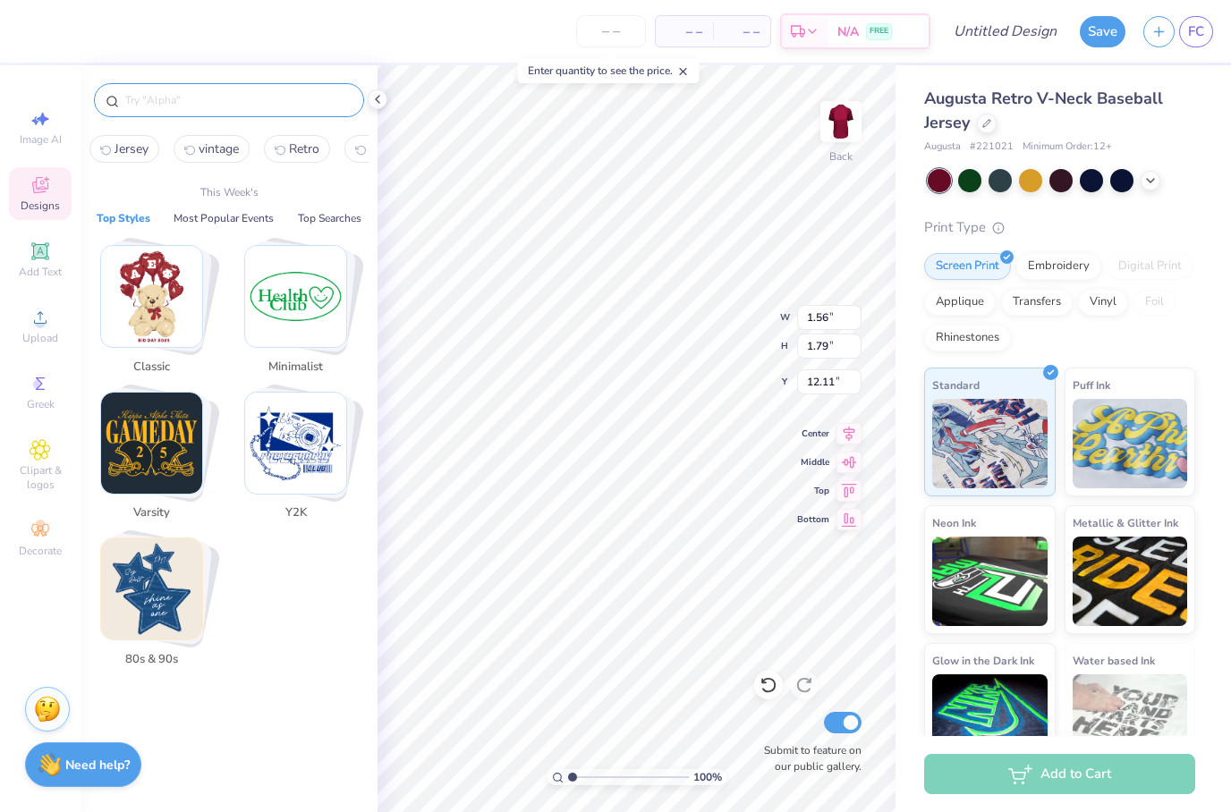
click at [130, 163] on button "Jersey" at bounding box center [124, 149] width 70 height 28
type input "Jersey"
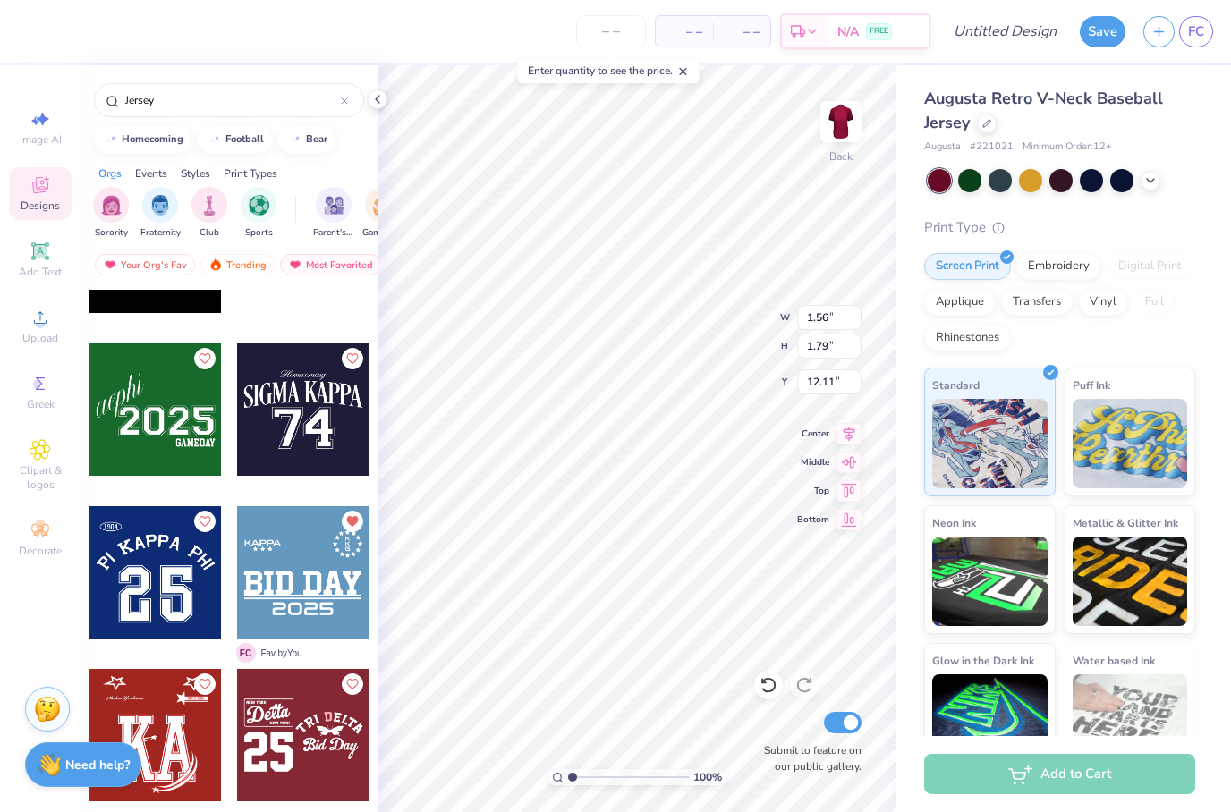
scroll to position [1099, 0]
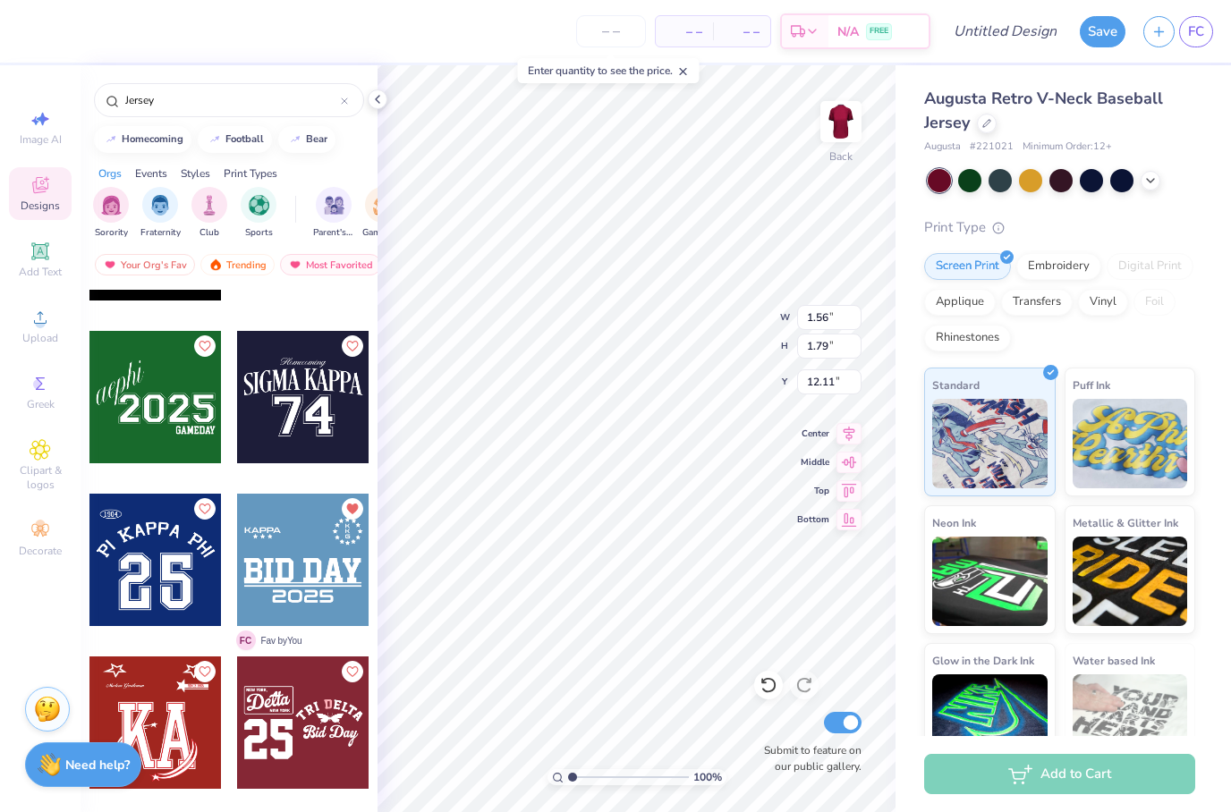
click at [324, 586] on div at bounding box center [303, 560] width 132 height 132
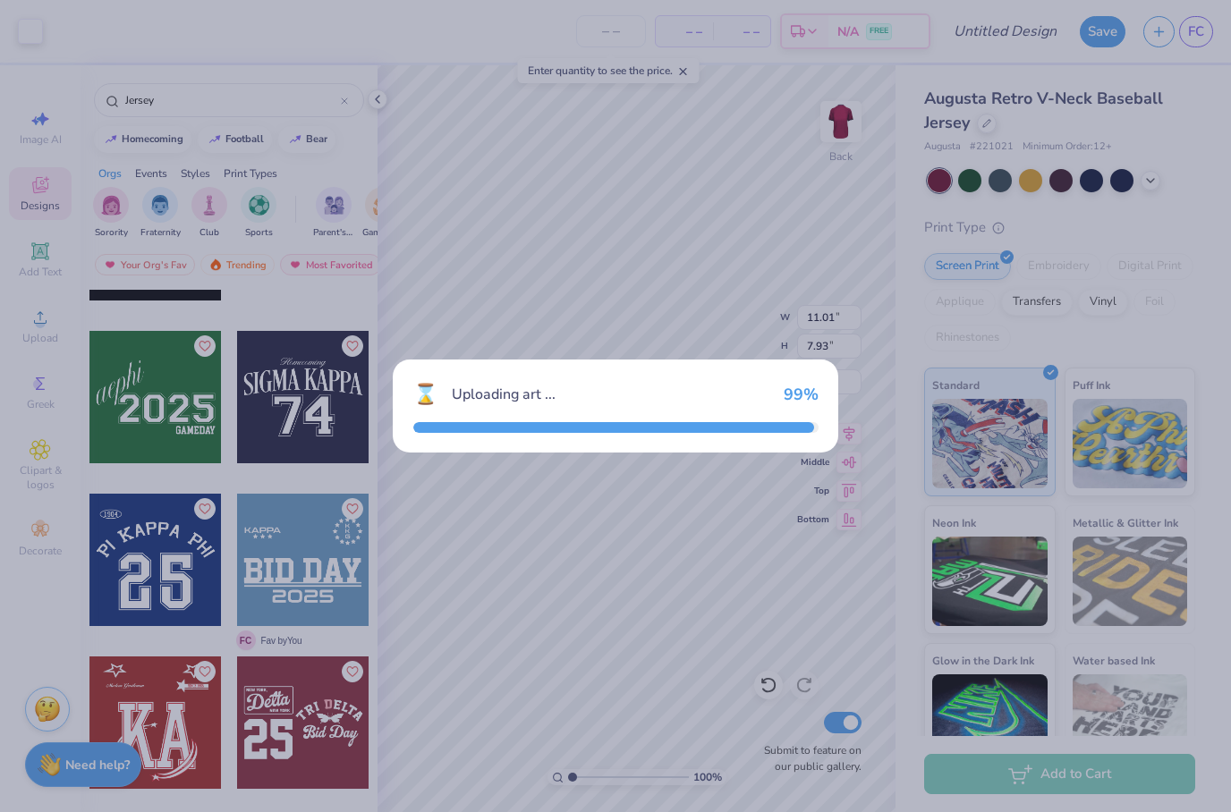
type input "11.01"
type input "7.93"
type input "3.00"
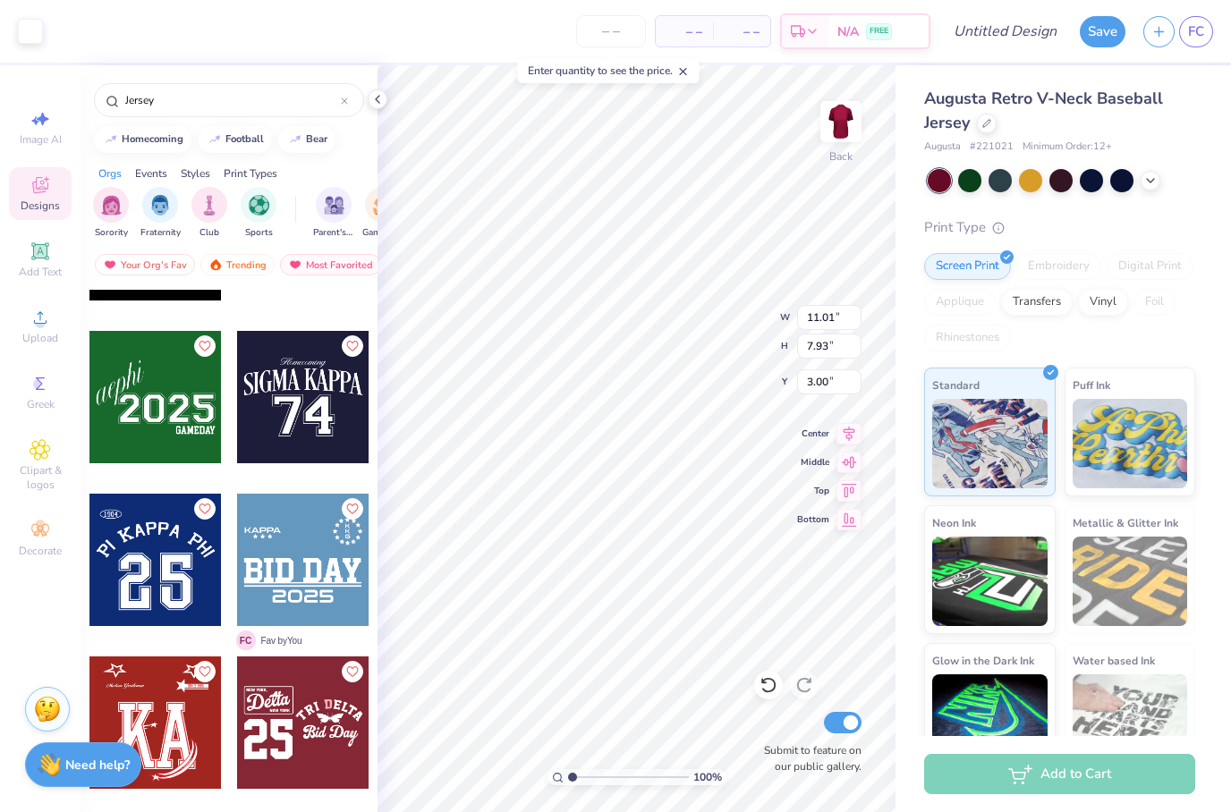
type input "1.56"
type input "1.79"
type input "12.11"
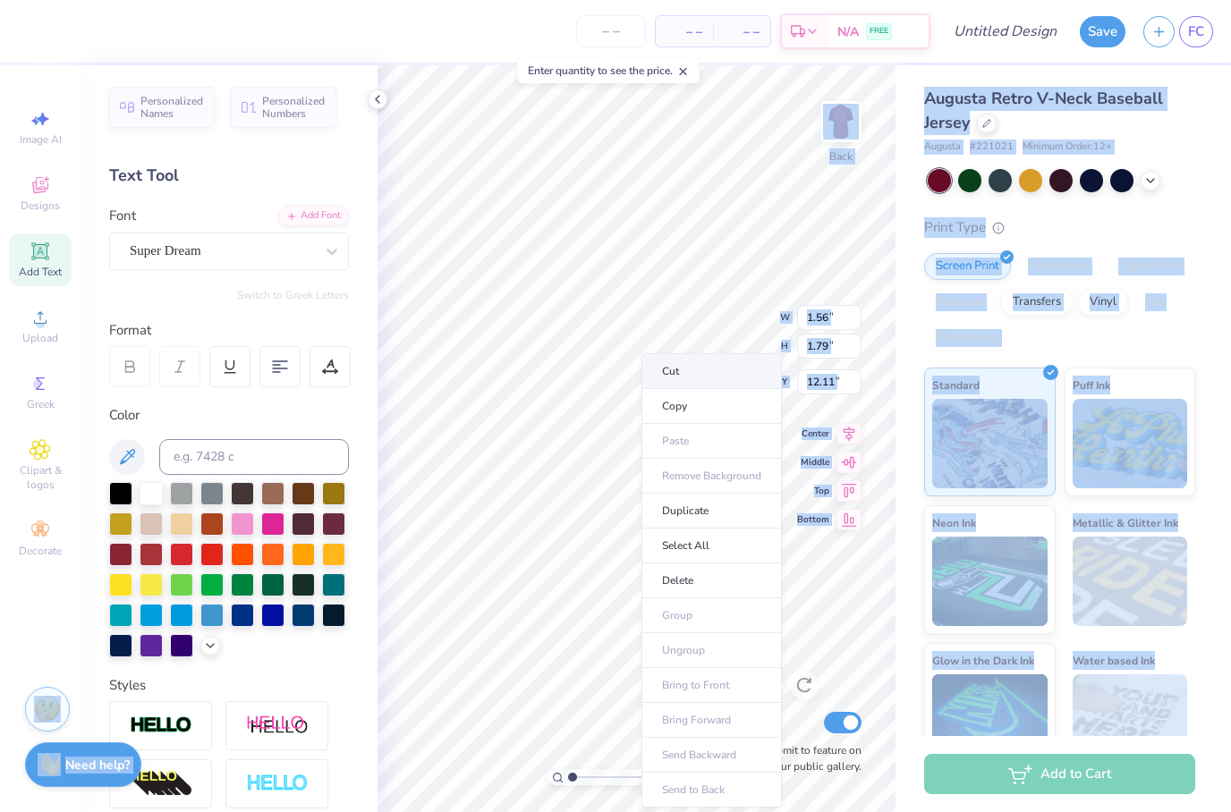
click at [732, 374] on li "Cut" at bounding box center [711, 371] width 140 height 36
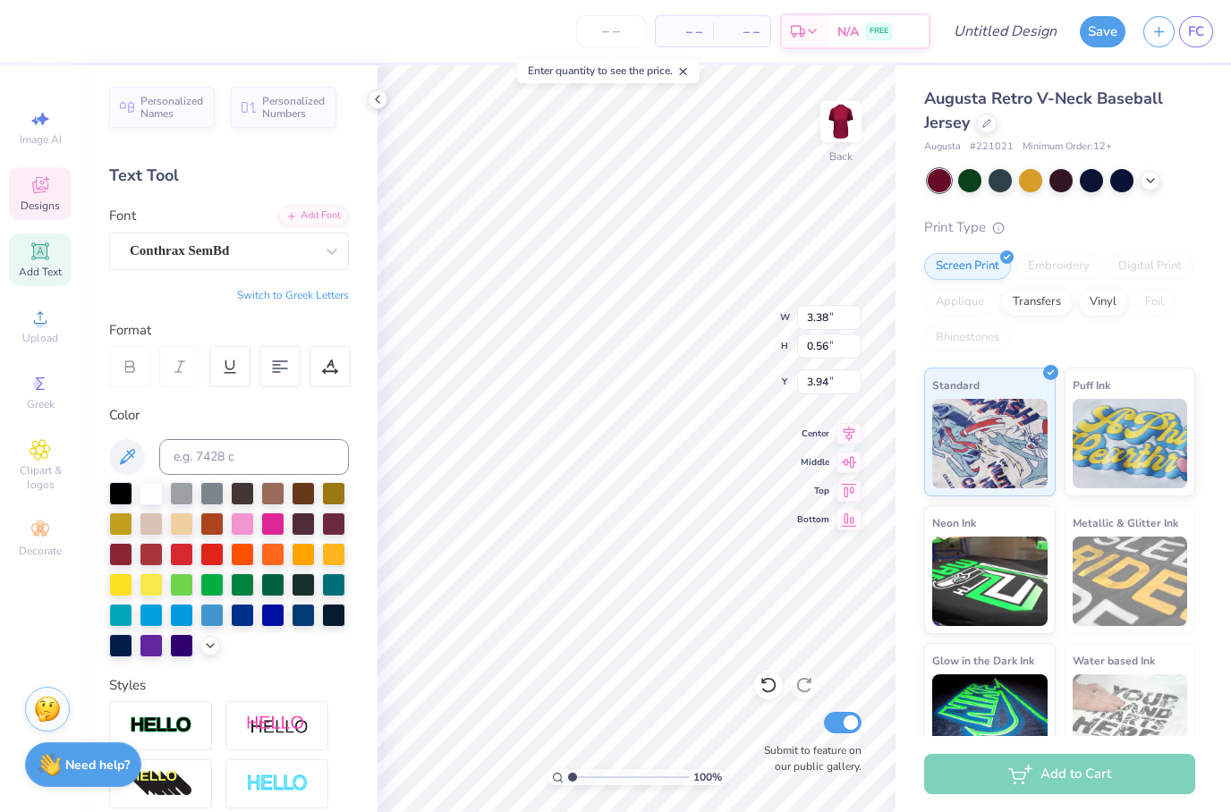
scroll to position [0, 1]
type textarea "K"
type textarea "Links"
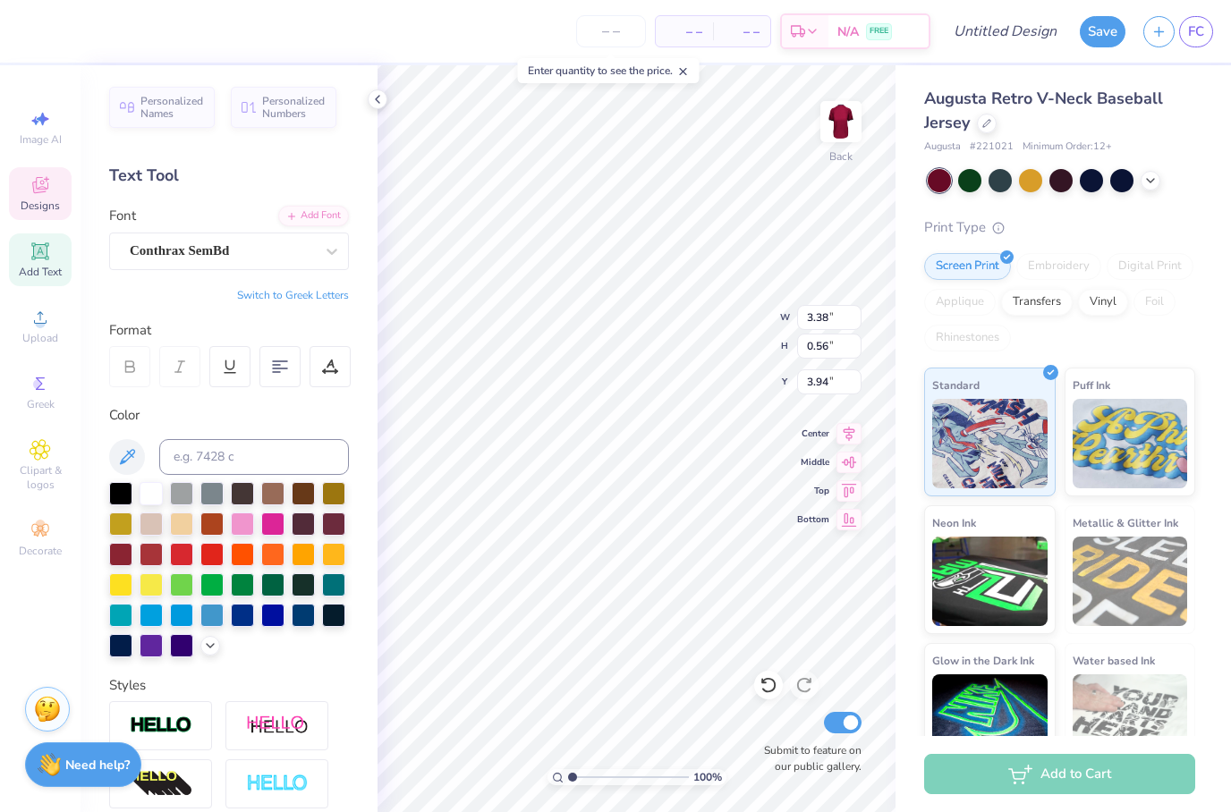
type input "10.88"
type input "2.27"
type input "6.79"
type textarea "B"
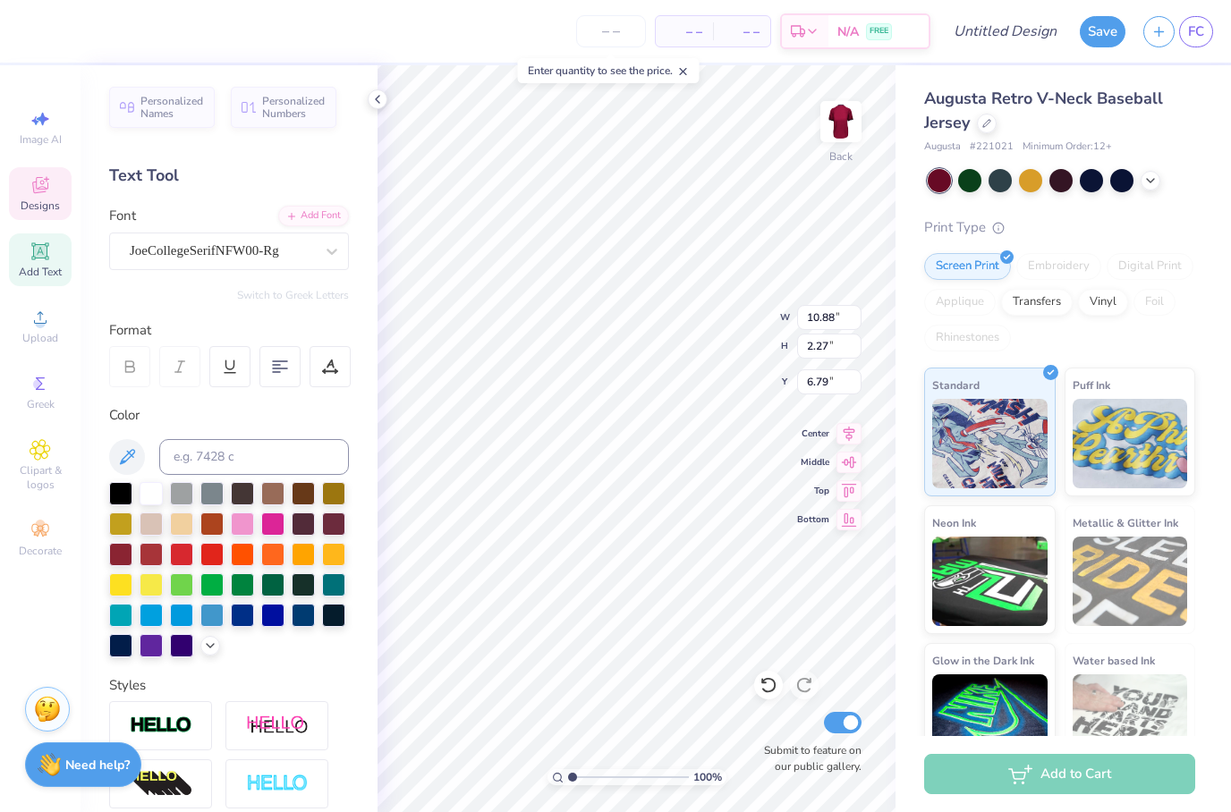
type textarea "C"
type textarea "Kicks for squiggs"
click at [845, 434] on icon at bounding box center [849, 431] width 12 height 15
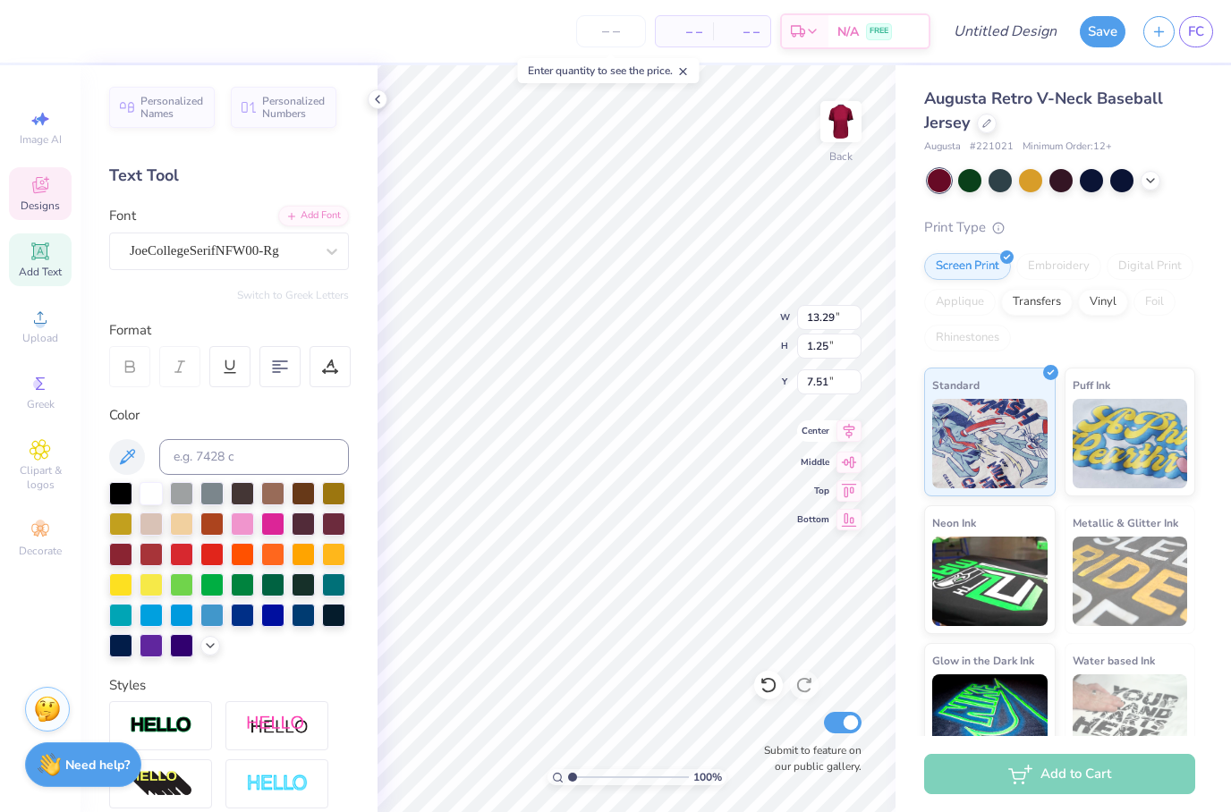
type textarea "Kicks for squiggs"
type input "6.03"
click at [842, 440] on icon at bounding box center [848, 430] width 25 height 21
click at [853, 439] on icon at bounding box center [848, 430] width 25 height 21
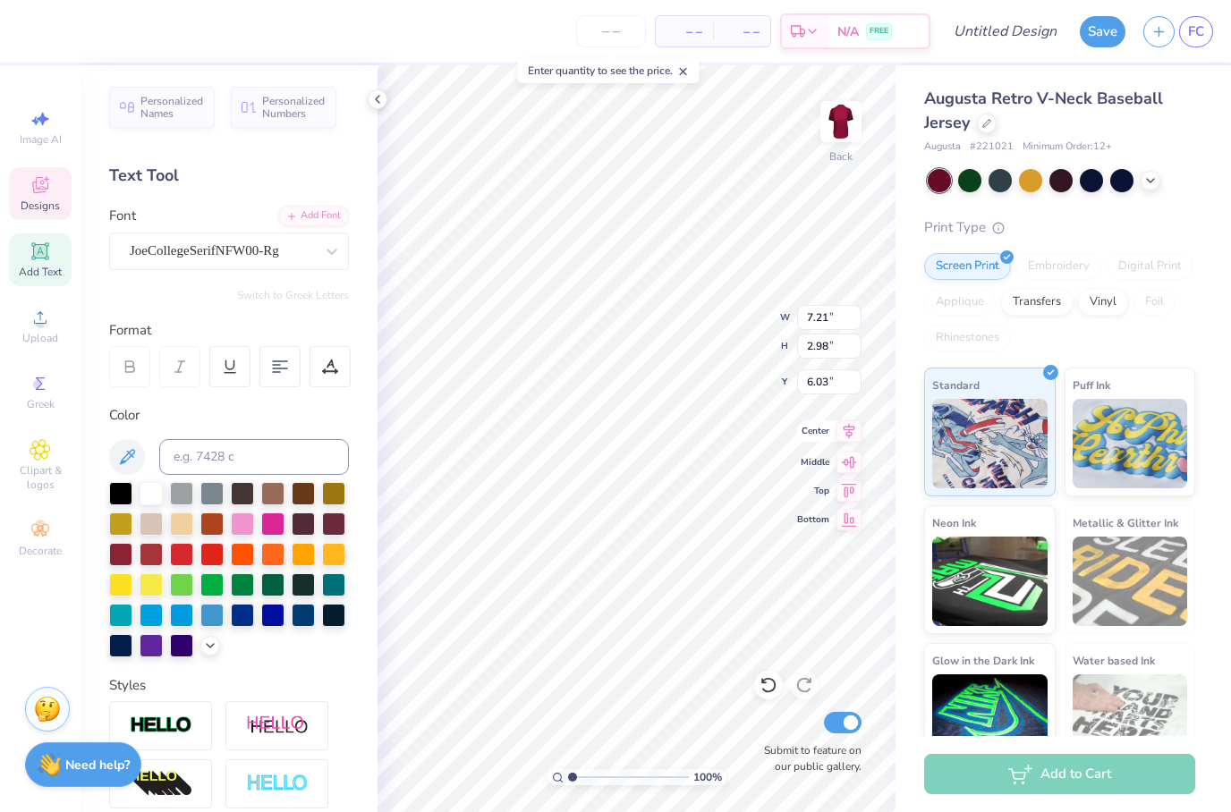
click at [848, 435] on icon at bounding box center [848, 430] width 25 height 21
type textarea "Kicks for squiggs"
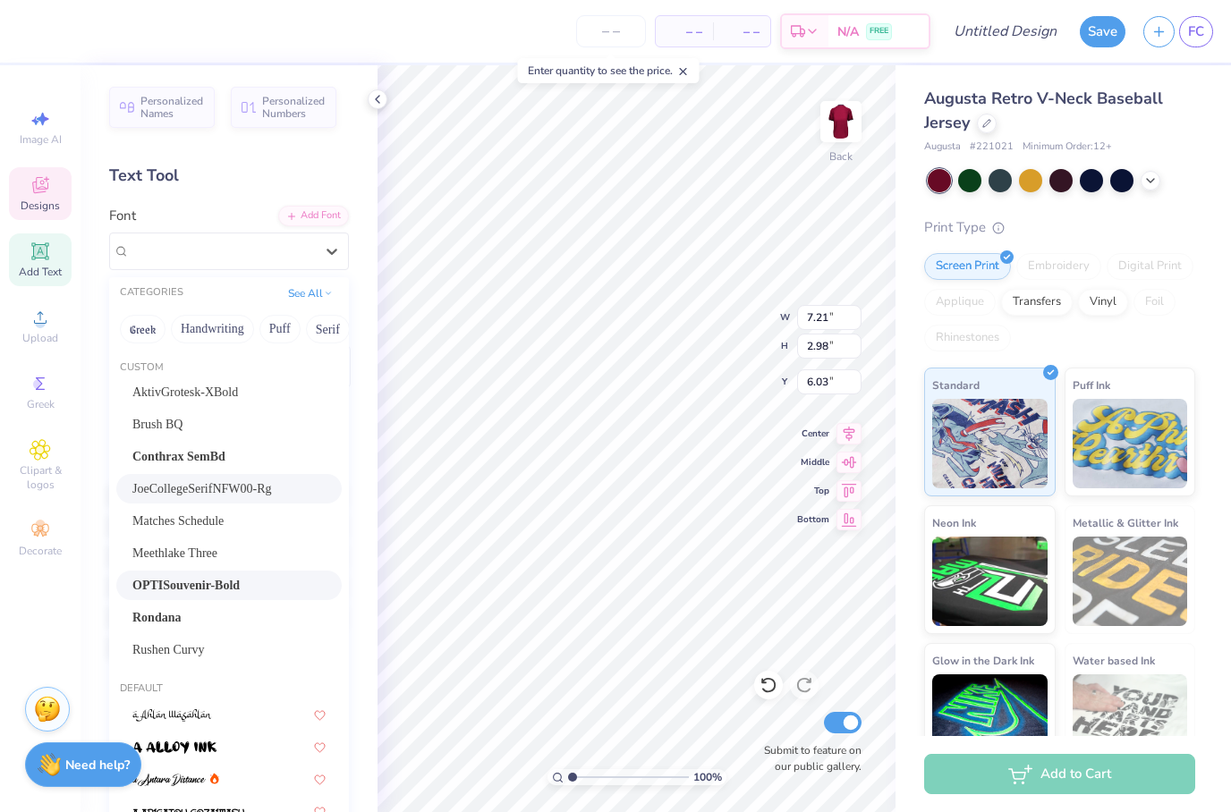
click at [216, 588] on span "OPTISouvenir-Bold" at bounding box center [185, 585] width 107 height 19
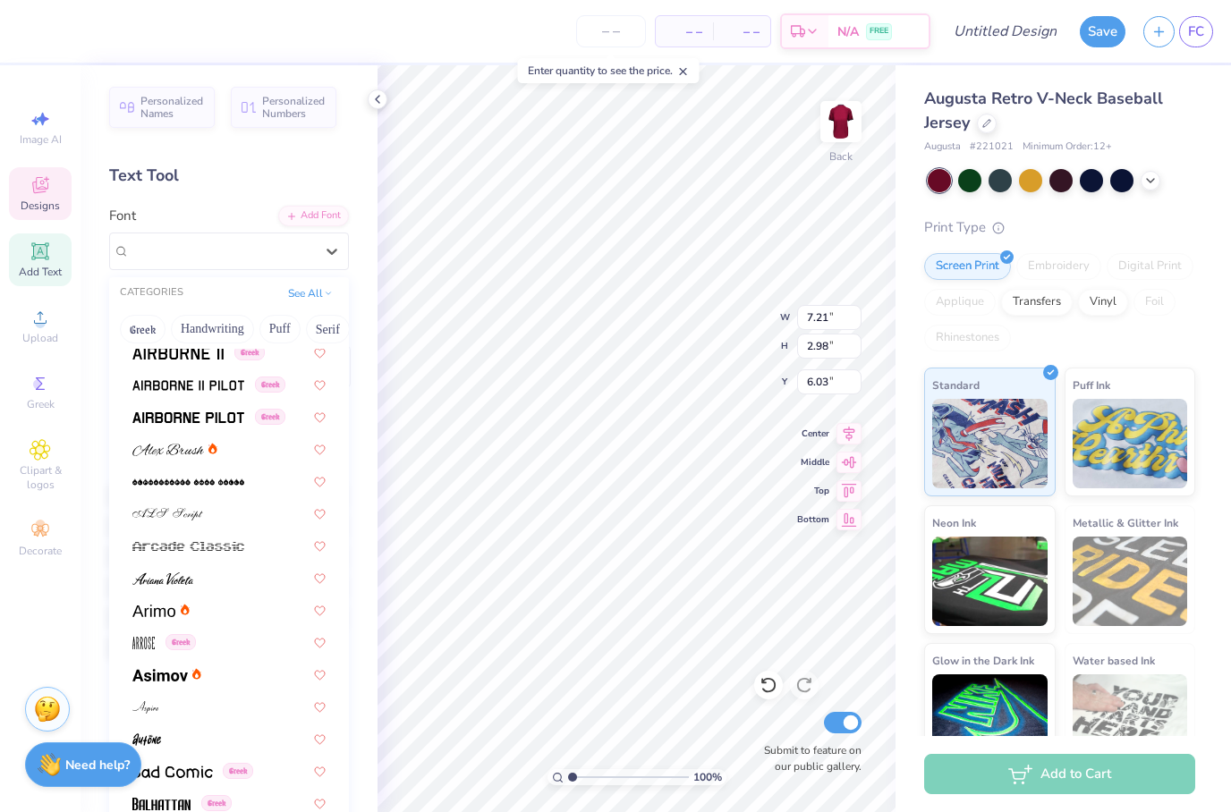
scroll to position [732, 0]
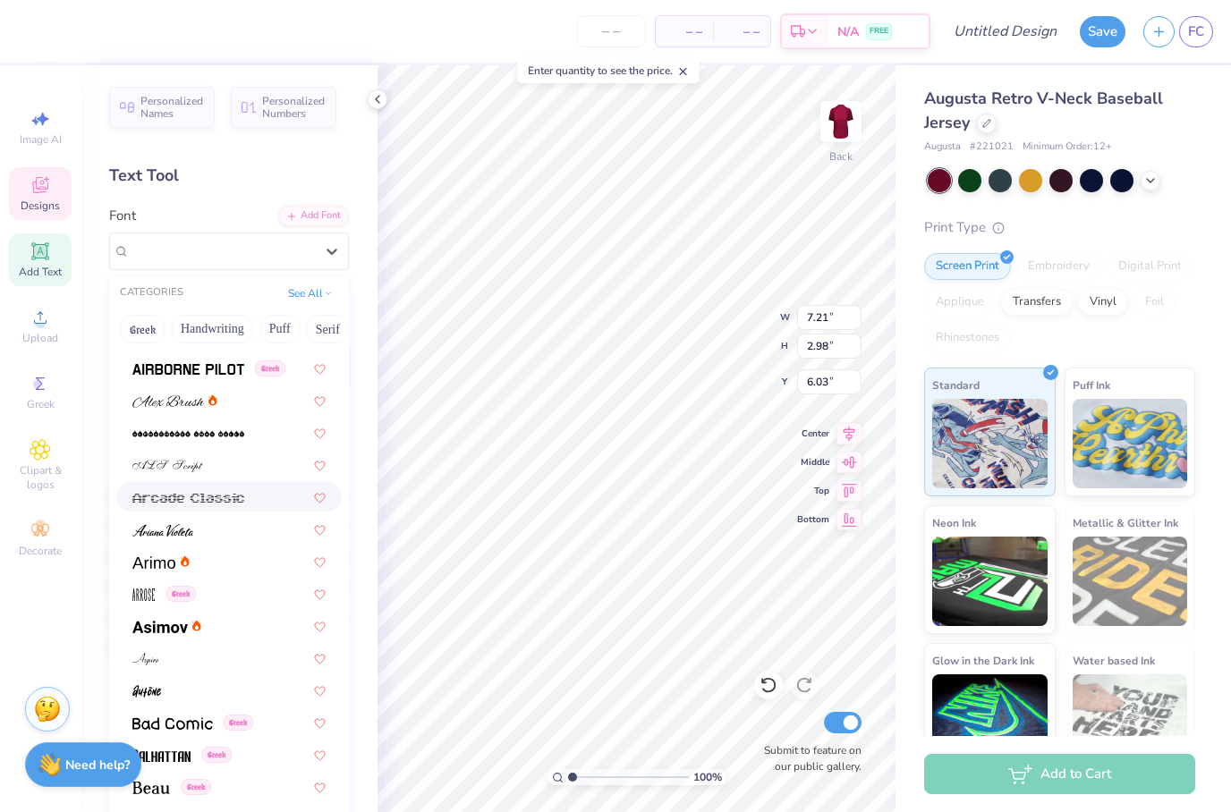
click at [230, 500] on img at bounding box center [188, 498] width 112 height 13
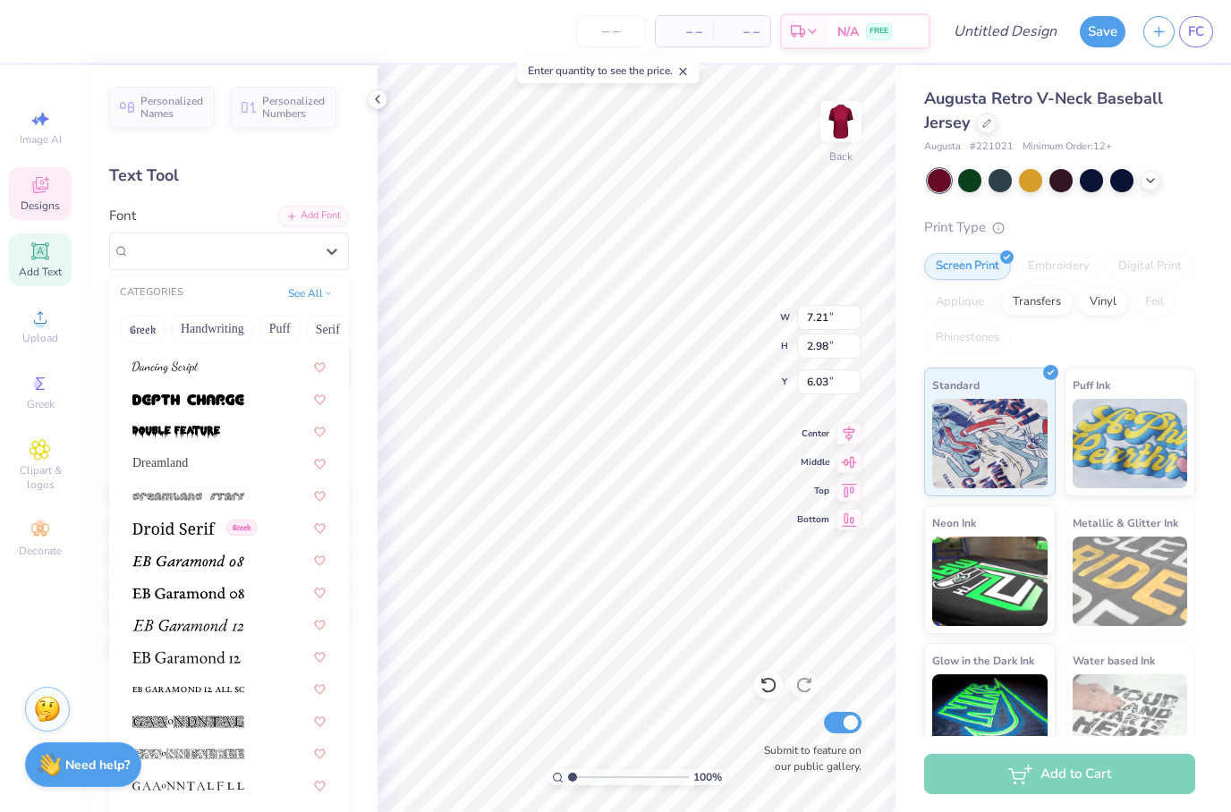
scroll to position [3393, 0]
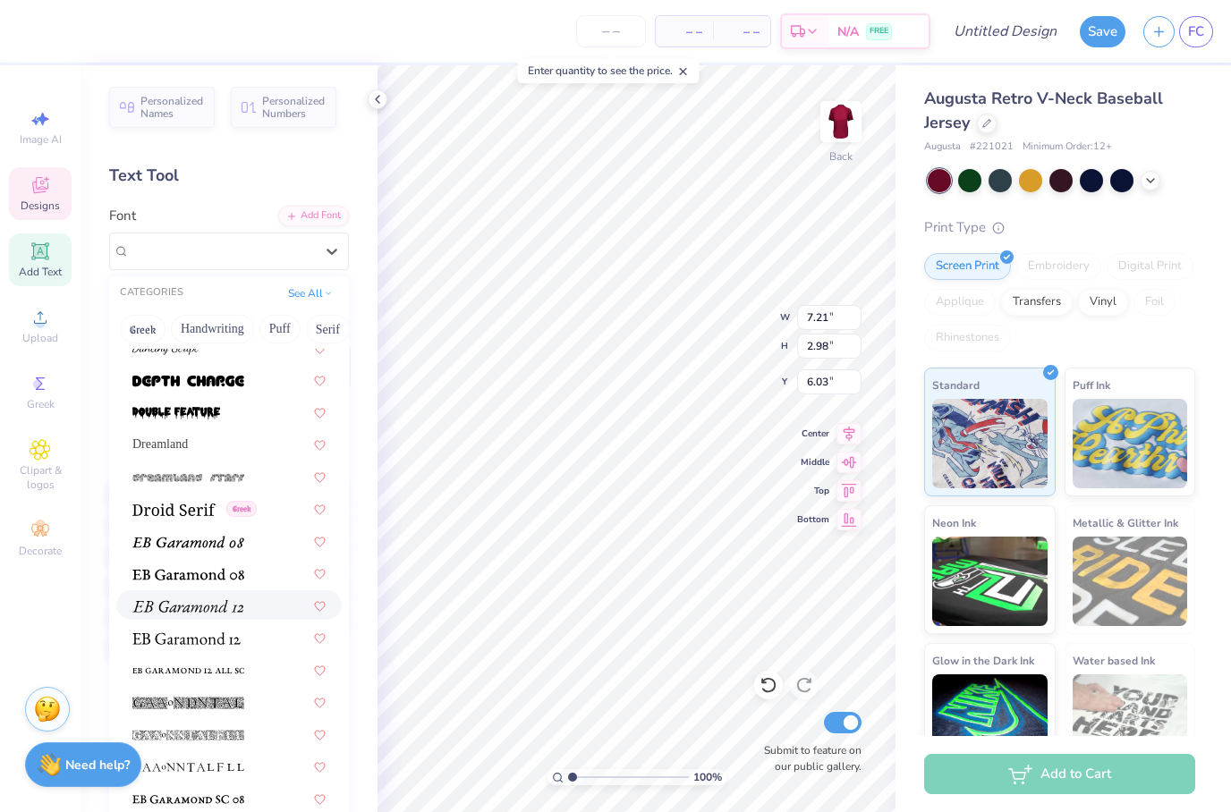
click at [198, 605] on img at bounding box center [187, 606] width 111 height 13
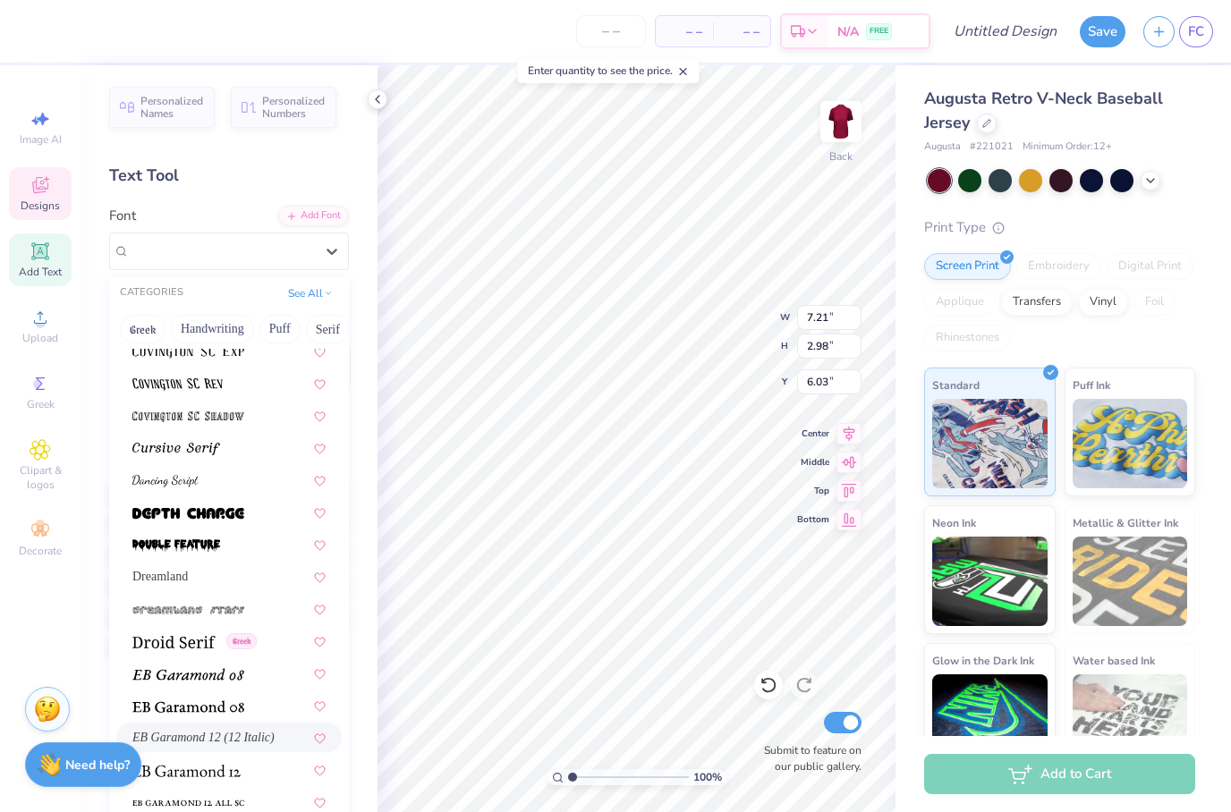
scroll to position [3255, 0]
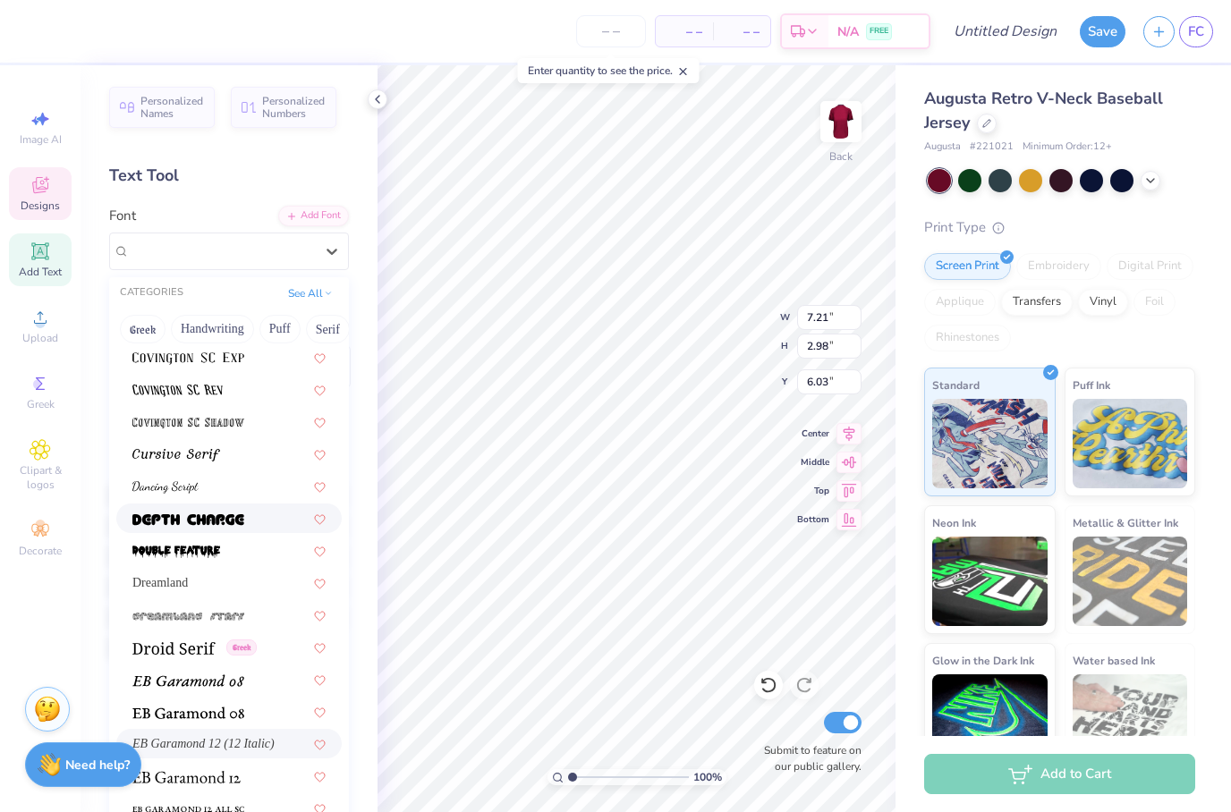
click at [241, 515] on img at bounding box center [188, 519] width 112 height 13
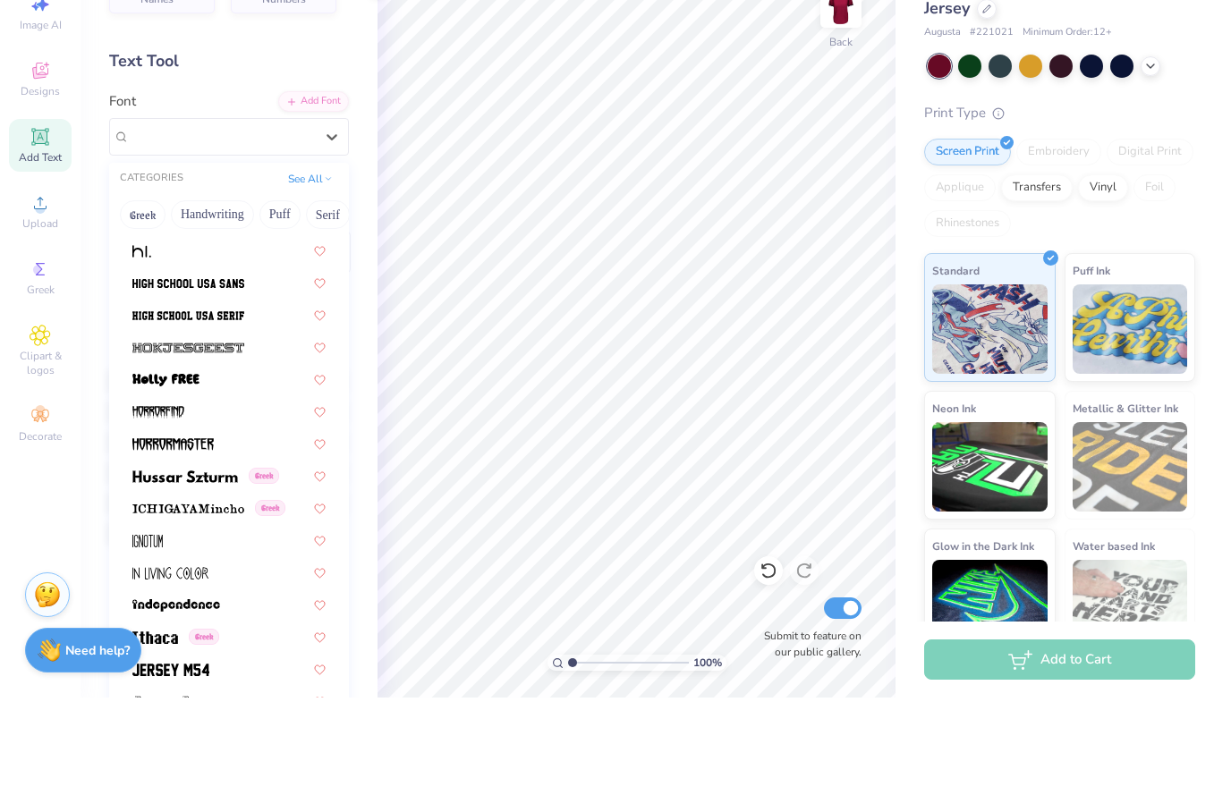
scroll to position [4881, 0]
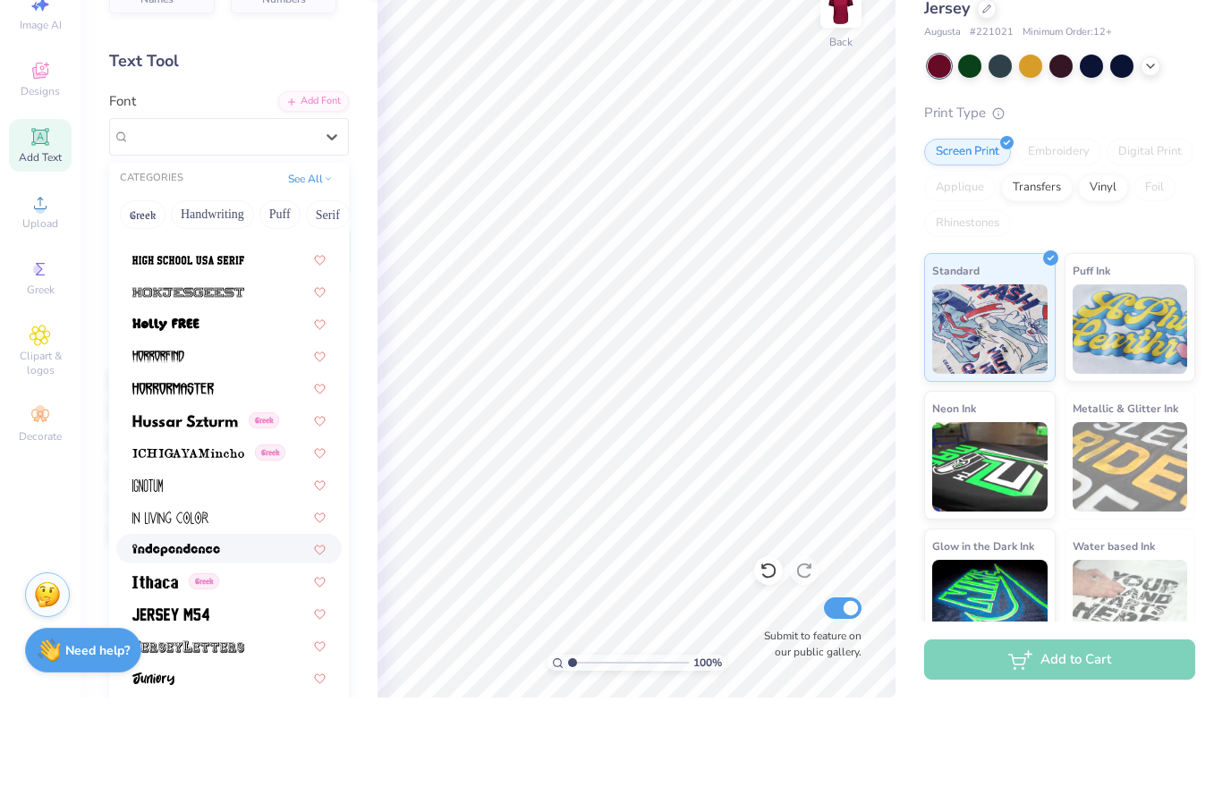
click at [179, 658] on img at bounding box center [176, 664] width 88 height 13
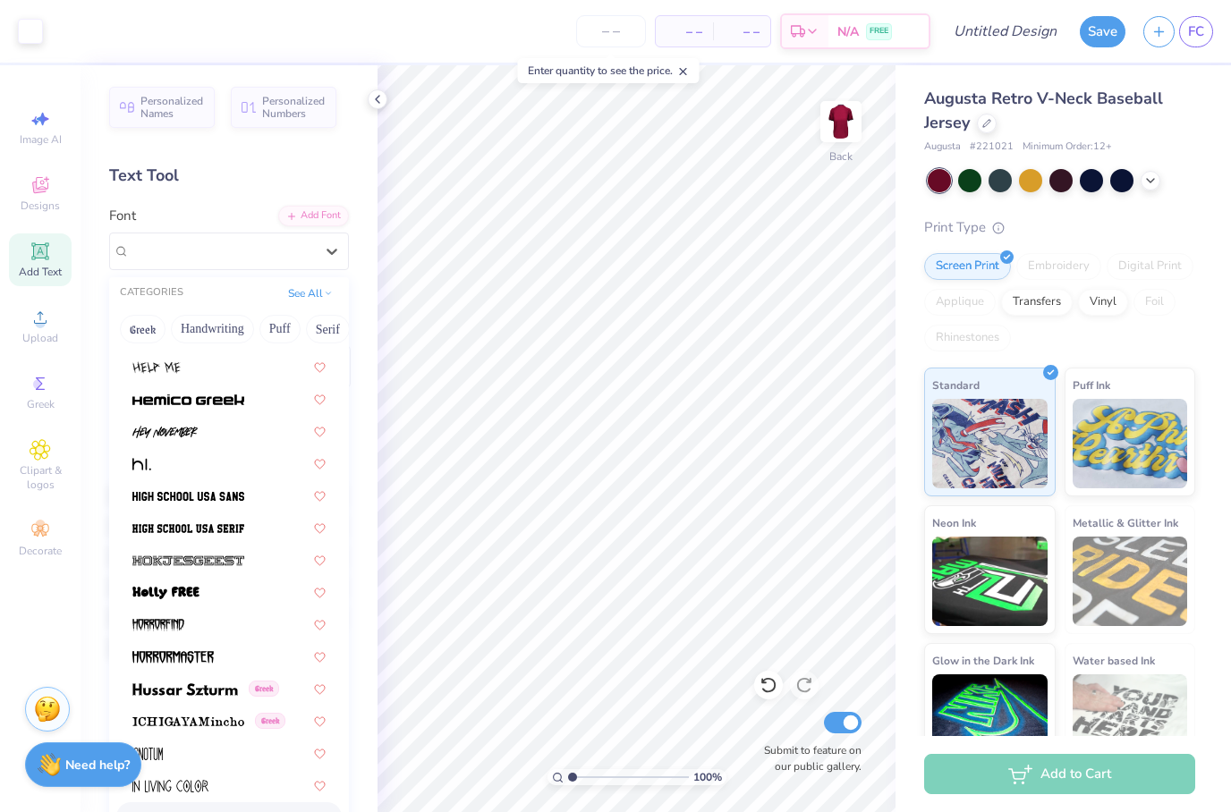
scroll to position [4725, 0]
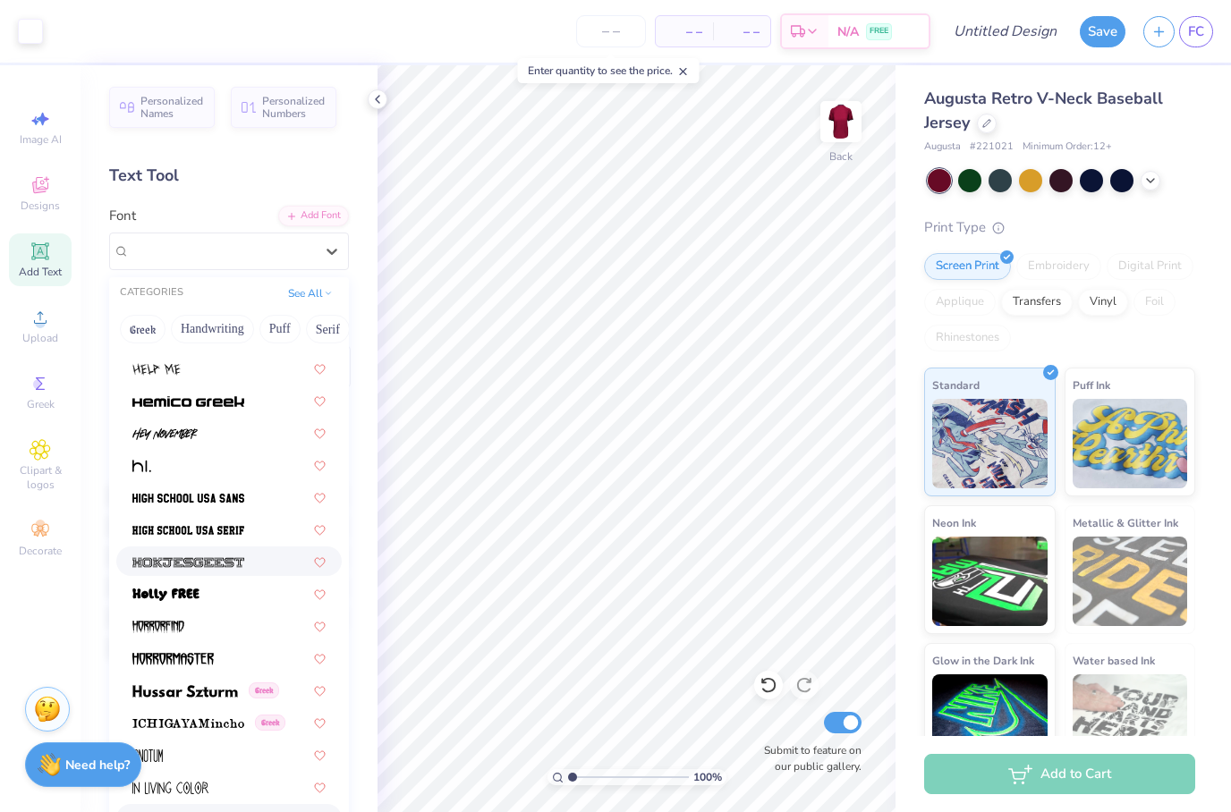
click at [226, 561] on img at bounding box center [188, 562] width 112 height 13
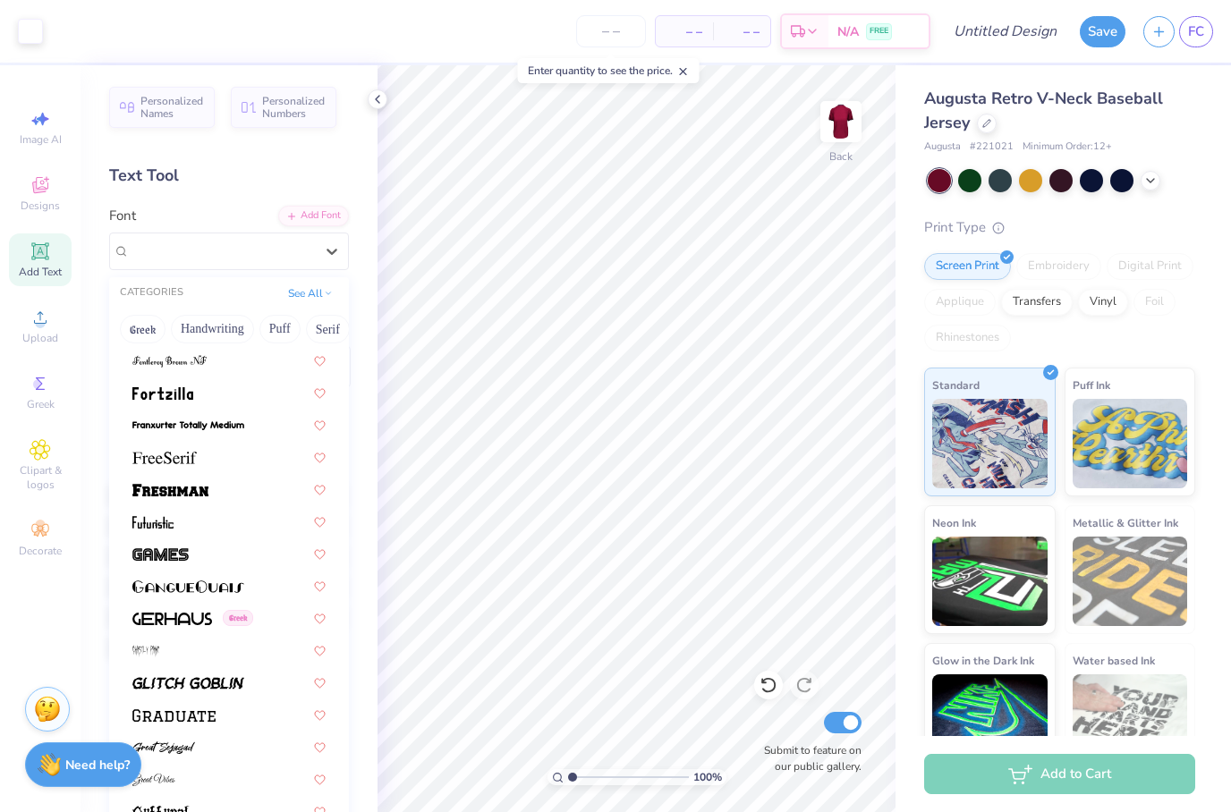
scroll to position [4217, 0]
click at [263, 555] on div at bounding box center [228, 554] width 193 height 19
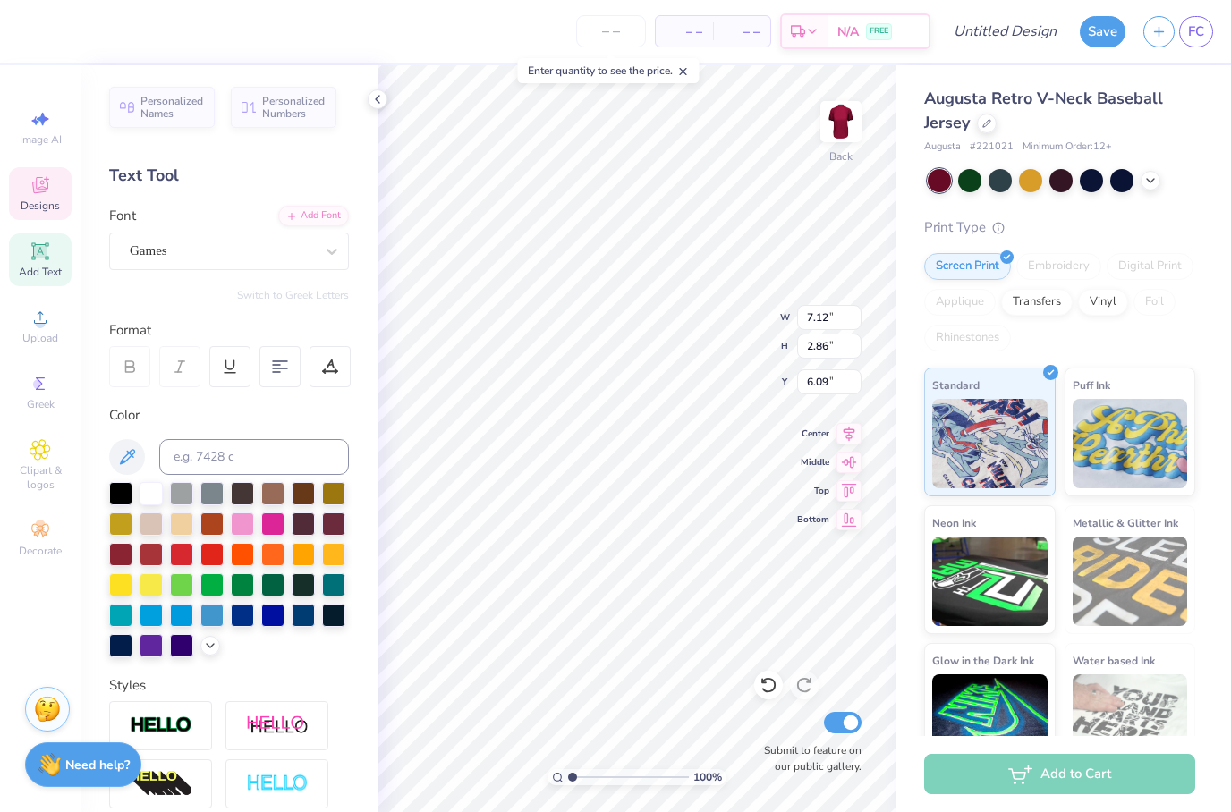
scroll to position [1, 0]
type textarea "k"
type textarea "Links"
type input "10.84"
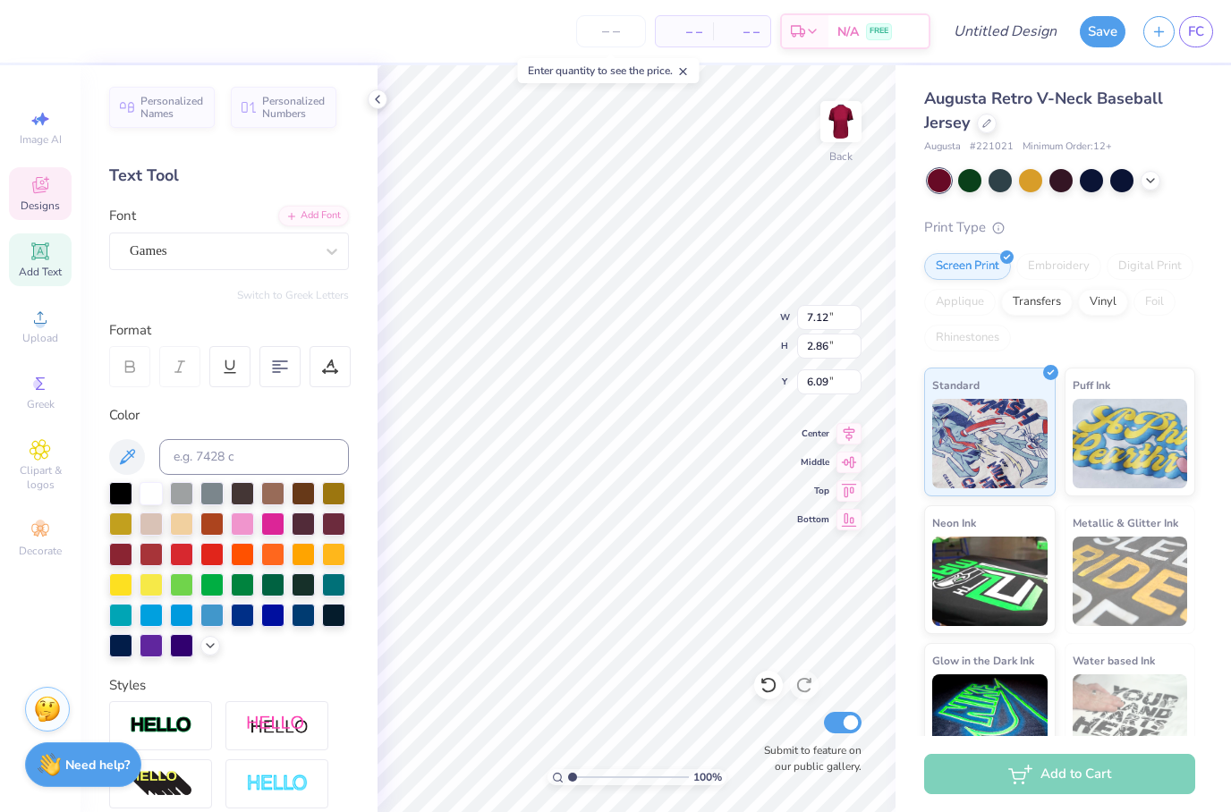
type input "0.44"
type input "8.29"
type input "5.66"
type input "1.19"
type input "8.93"
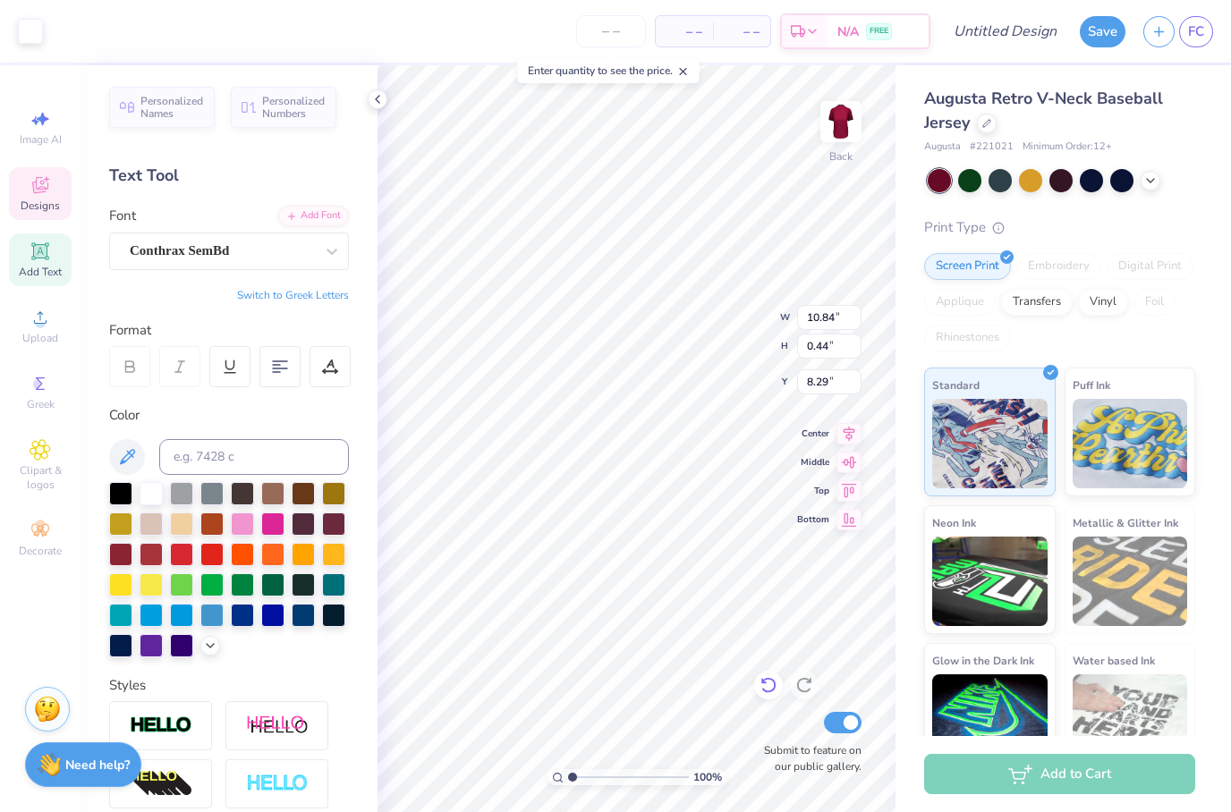
click at [763, 696] on div at bounding box center [768, 685] width 29 height 29
click at [773, 688] on icon at bounding box center [768, 685] width 18 height 18
type input "9.01"
click at [770, 693] on icon at bounding box center [768, 685] width 18 height 18
click at [809, 682] on icon at bounding box center [803, 686] width 15 height 16
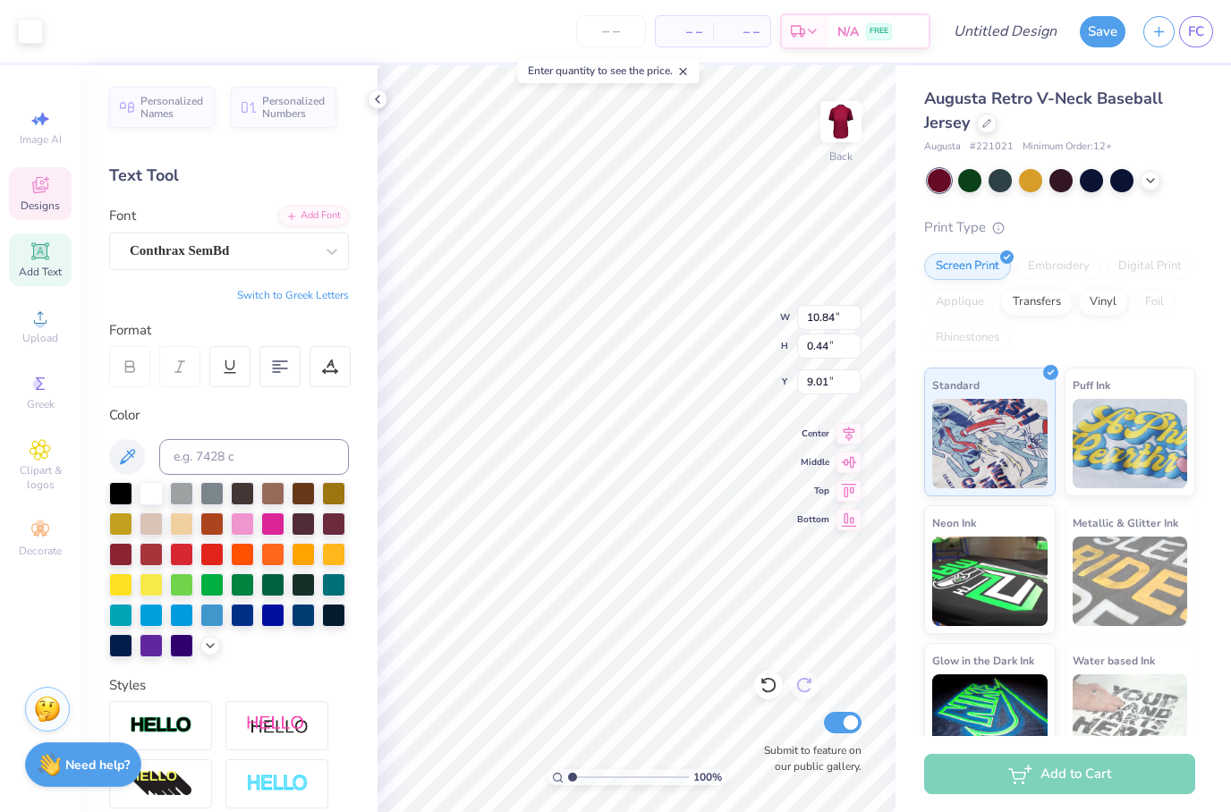
type input "8.61"
click at [4, 37] on div "Art colors" at bounding box center [21, 31] width 43 height 63
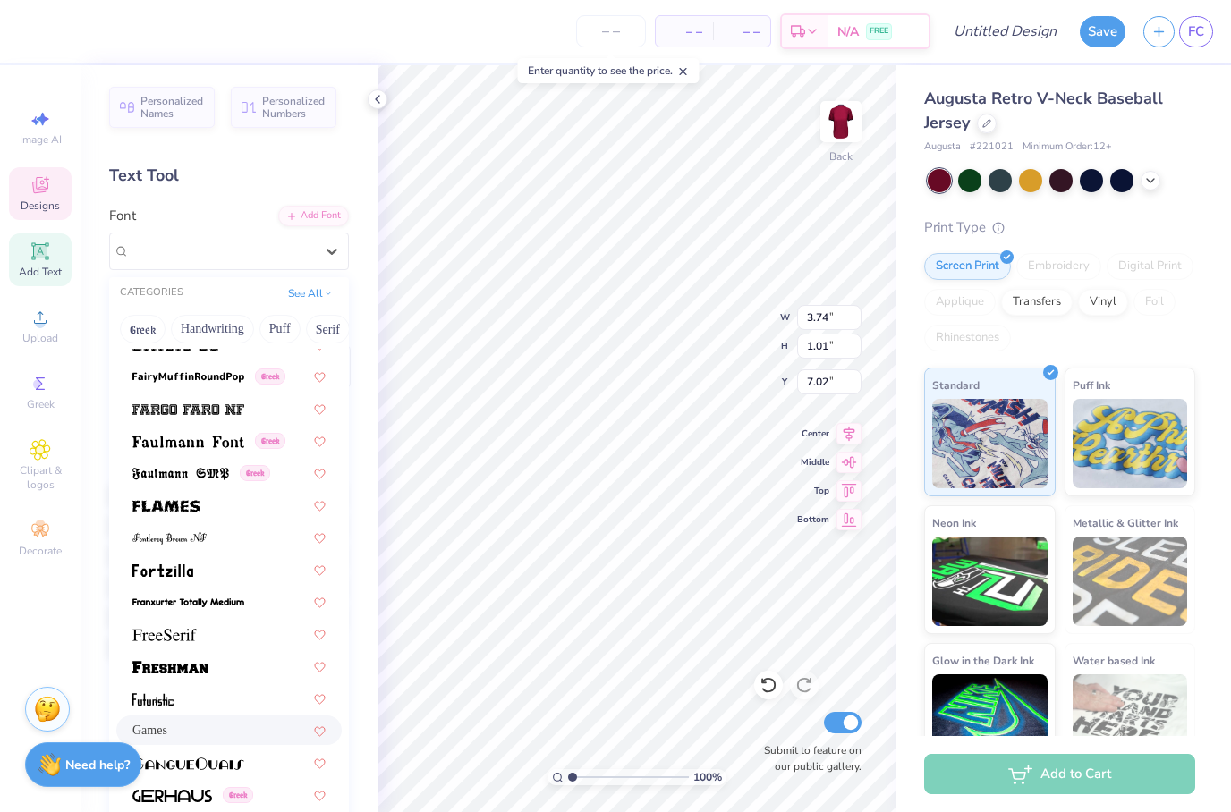
scroll to position [4035, 0]
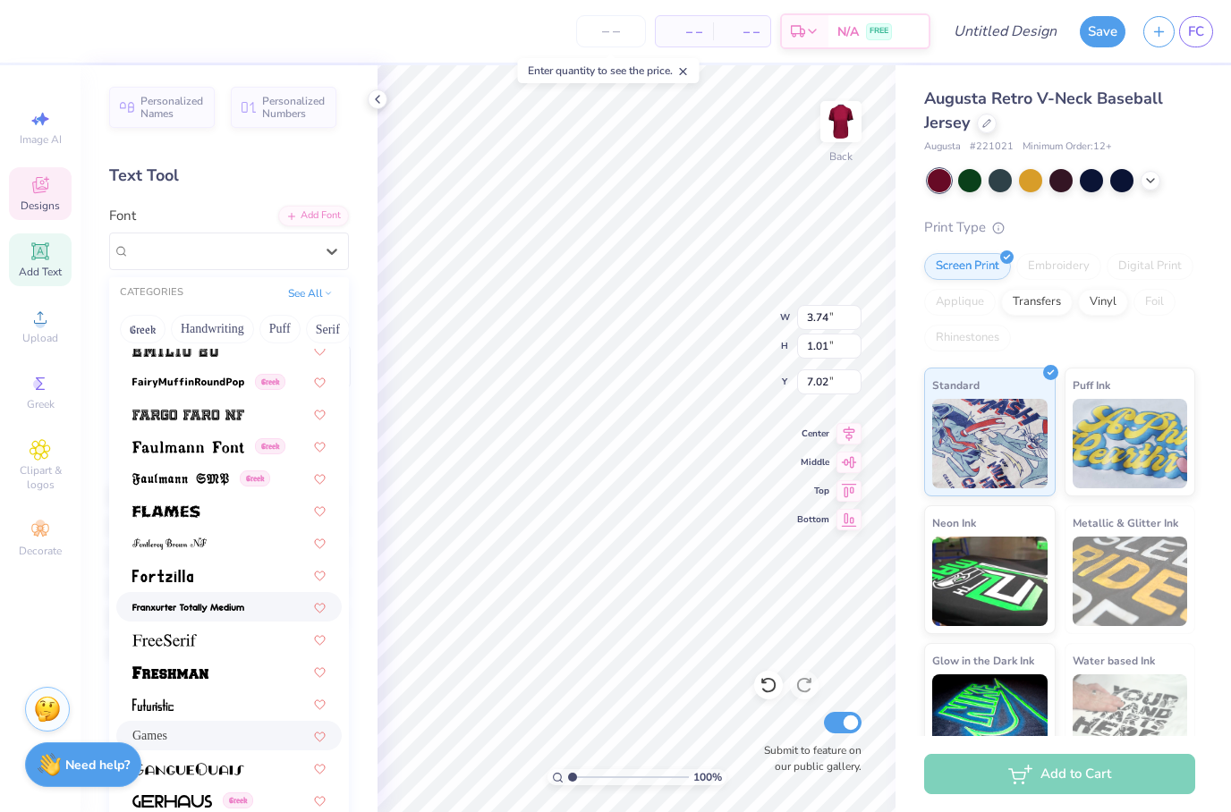
click at [268, 605] on div at bounding box center [228, 606] width 193 height 19
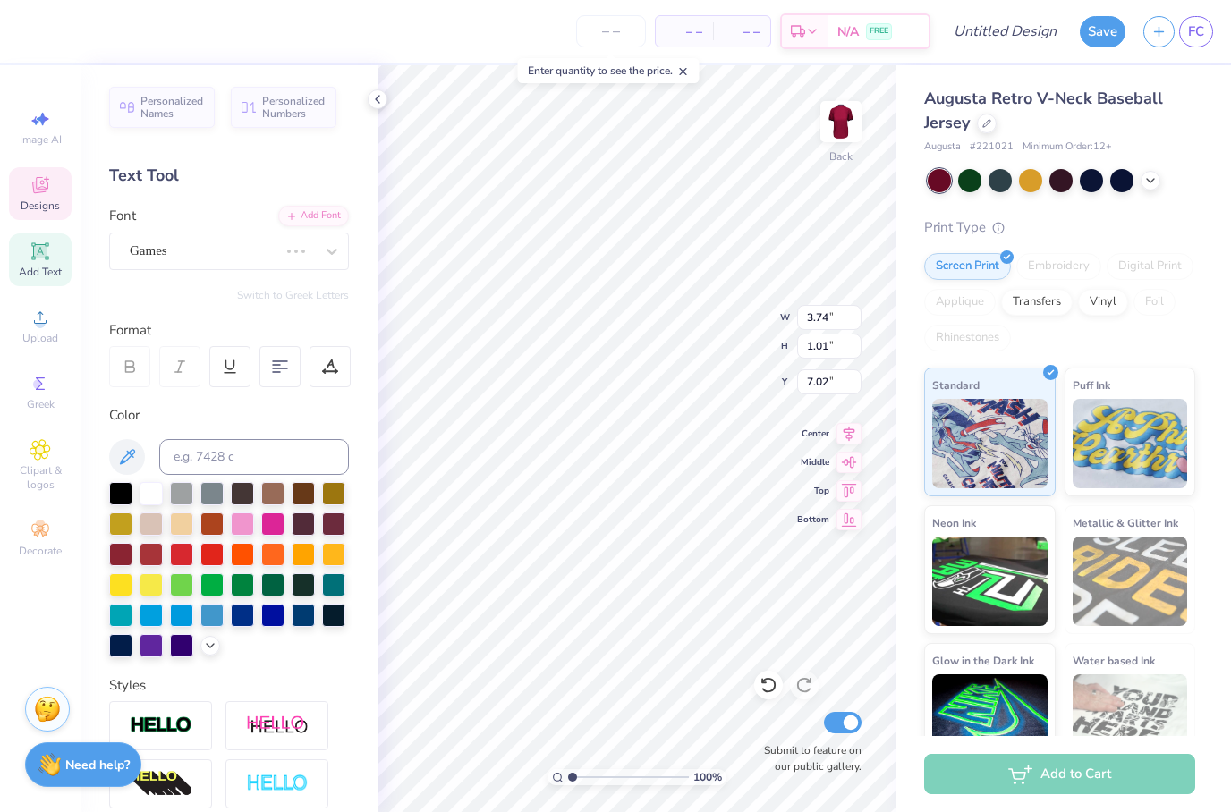
type input "2.58"
type input "0.89"
type input "7.08"
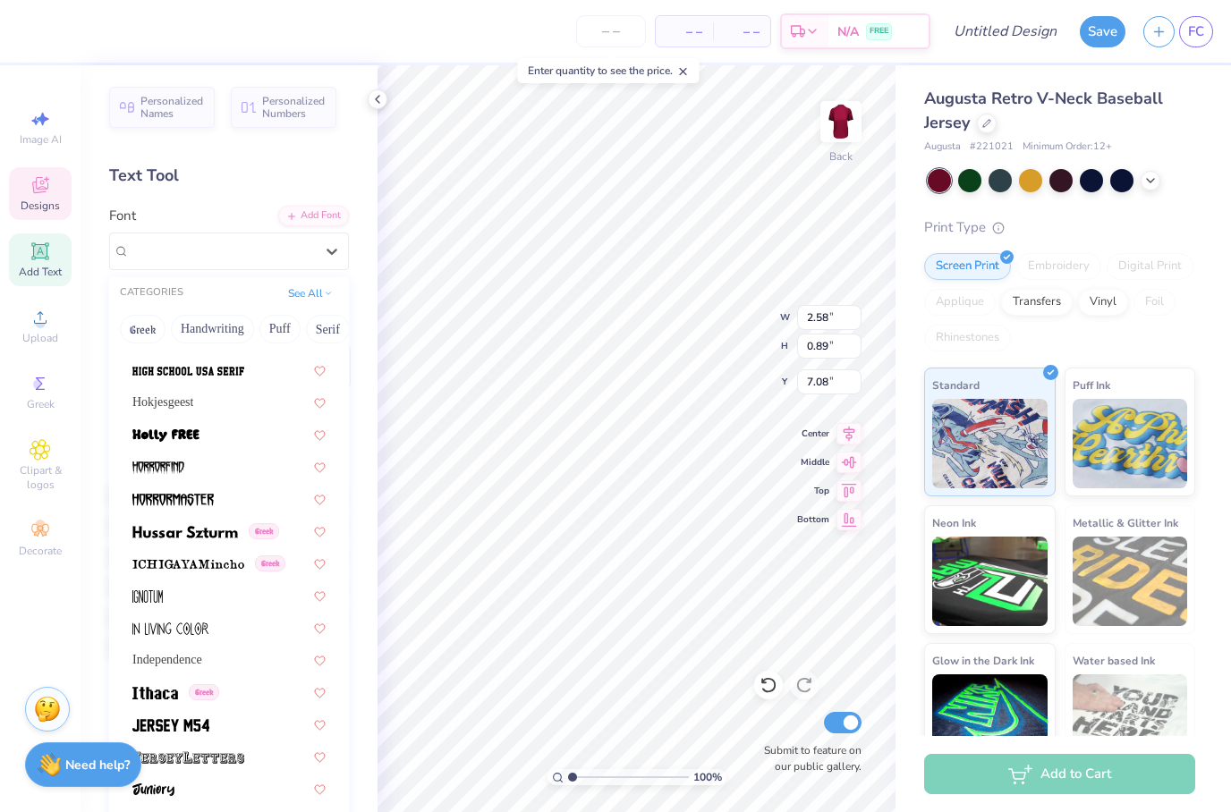
scroll to position [5005, 0]
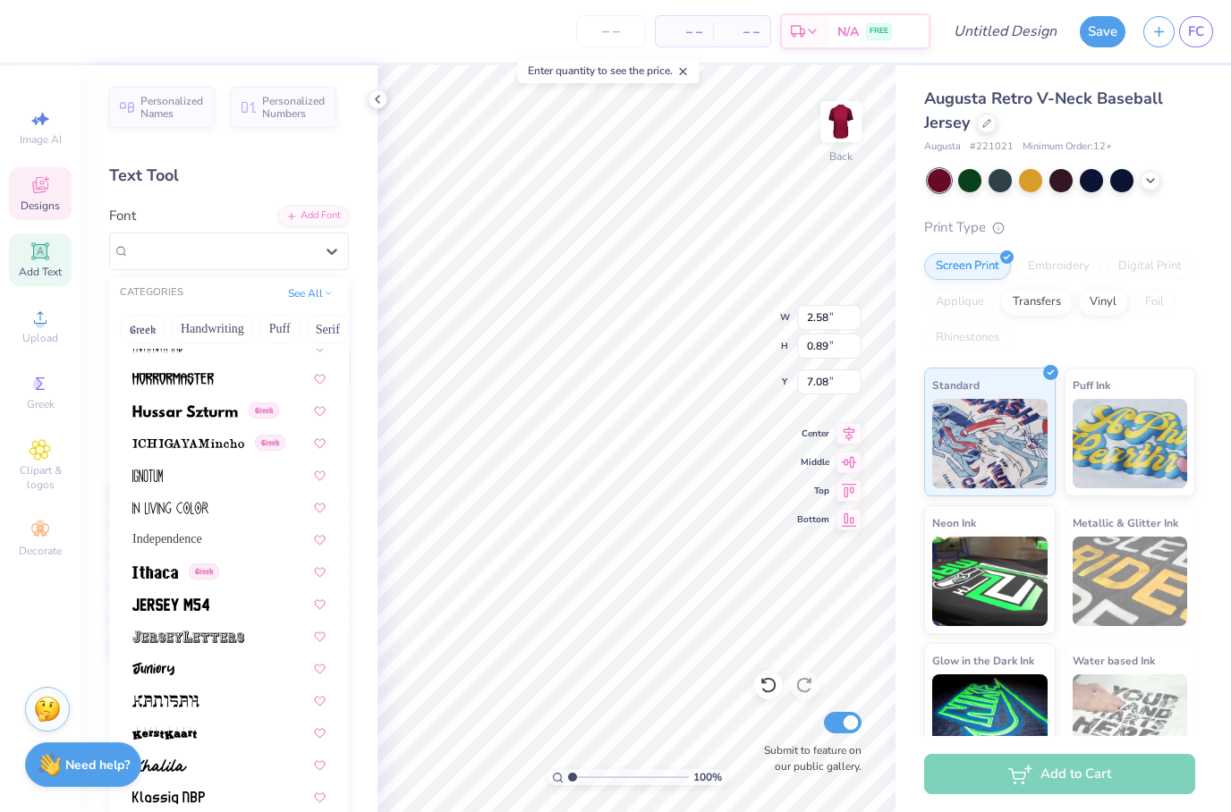
click at [35, 198] on div "Designs" at bounding box center [40, 193] width 63 height 53
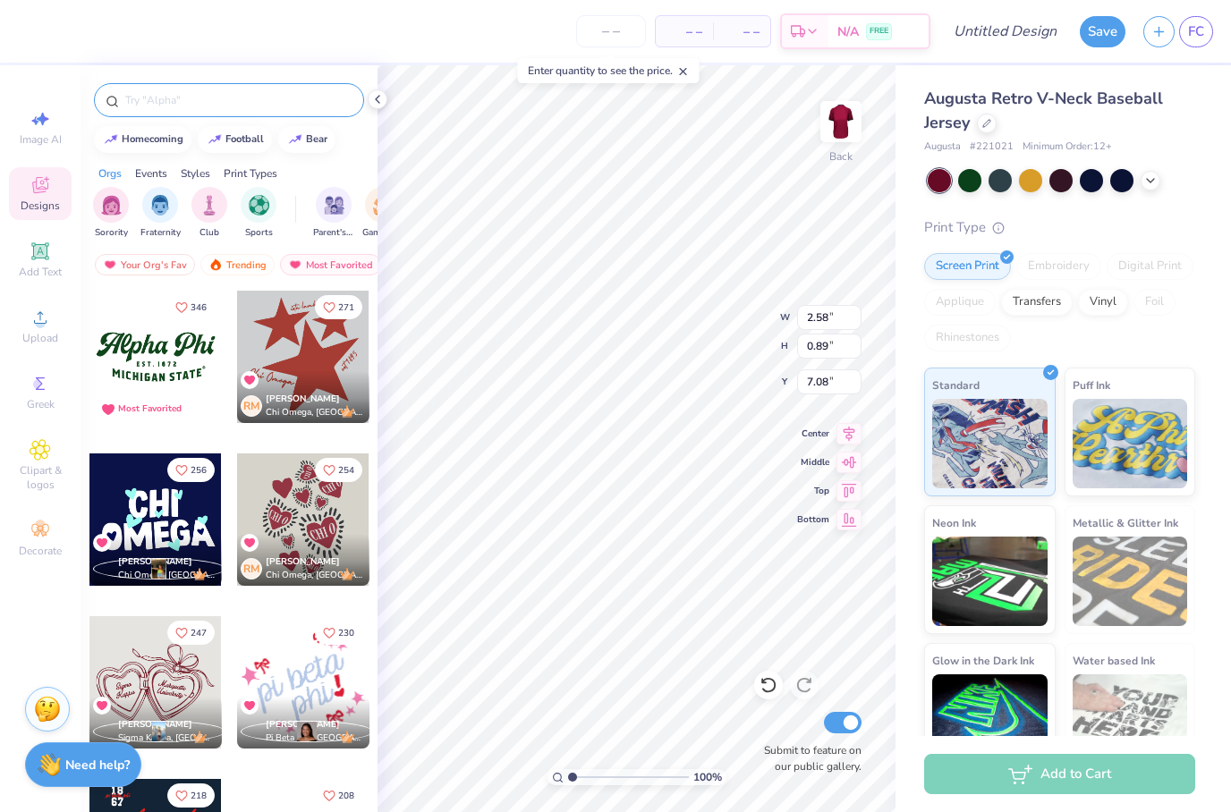
click at [128, 93] on input "text" at bounding box center [237, 100] width 229 height 18
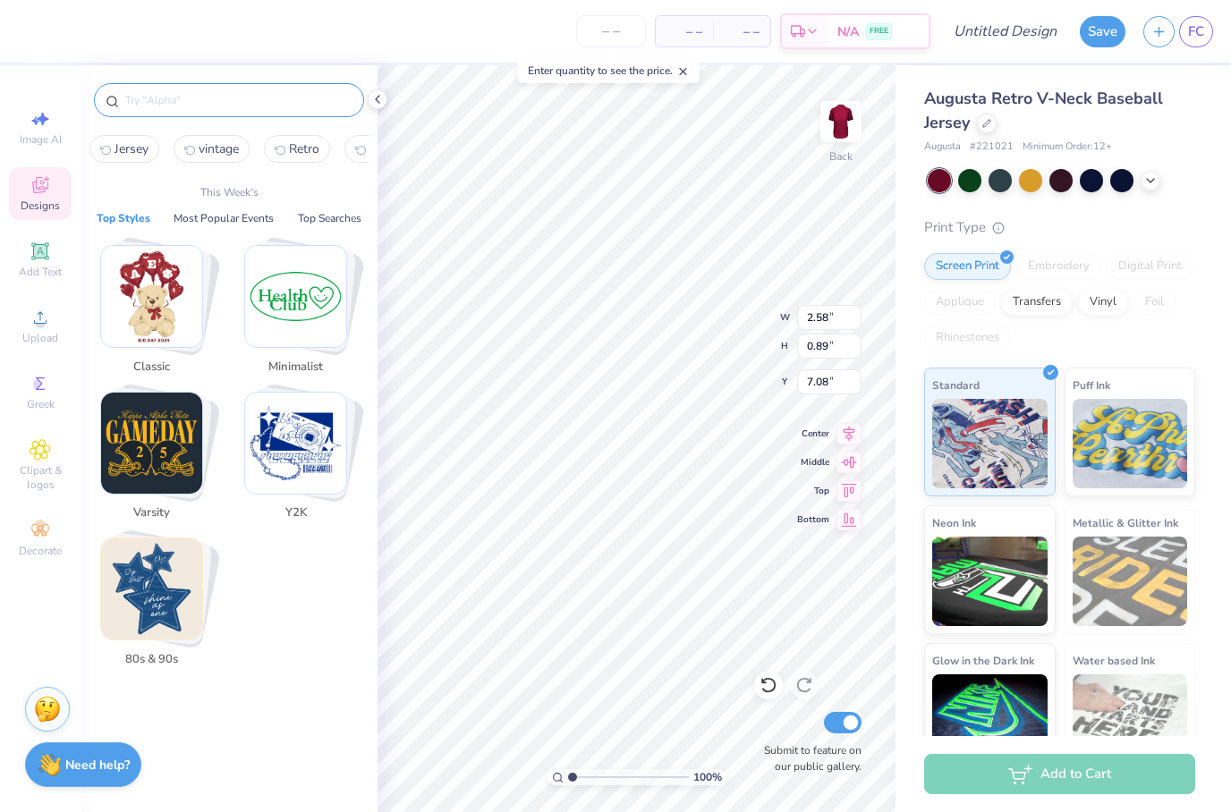
click at [135, 148] on span "Jersey" at bounding box center [131, 148] width 34 height 17
type input "Jersey"
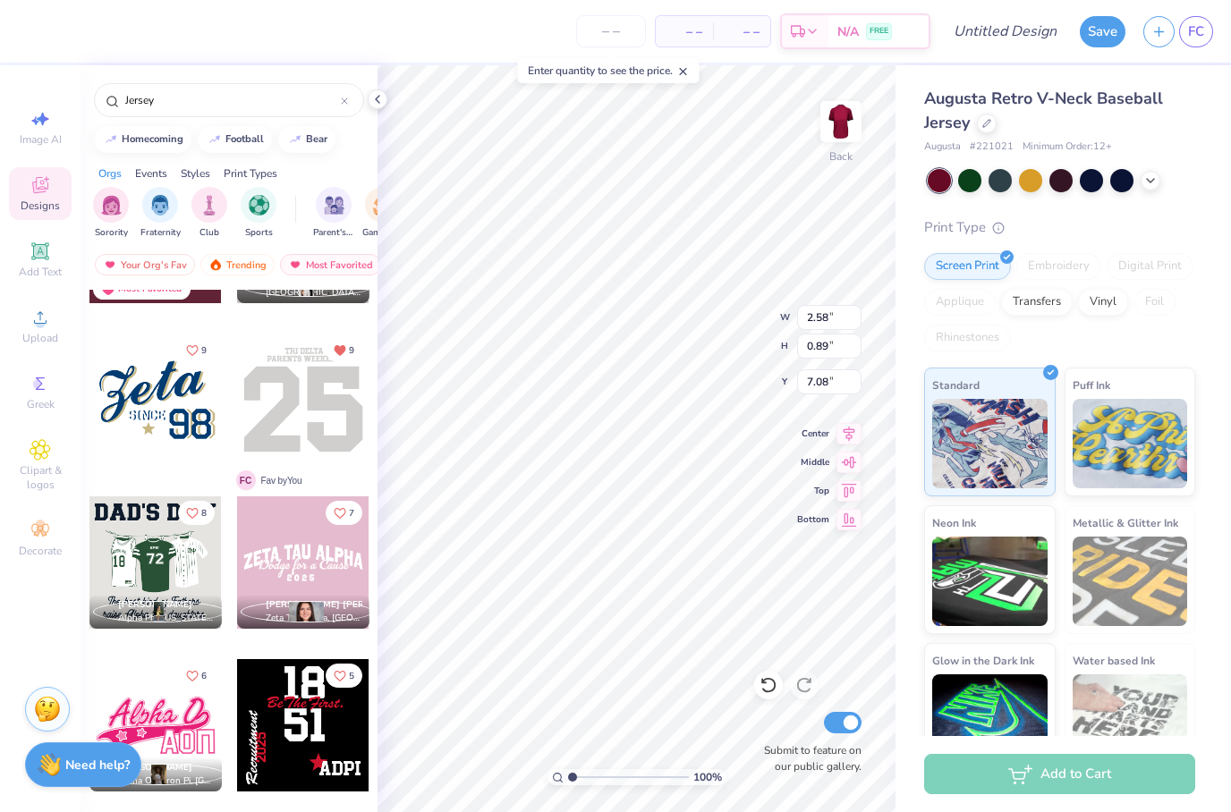
scroll to position [284, 0]
type input "5.66"
type input "1.19"
type input "9.74"
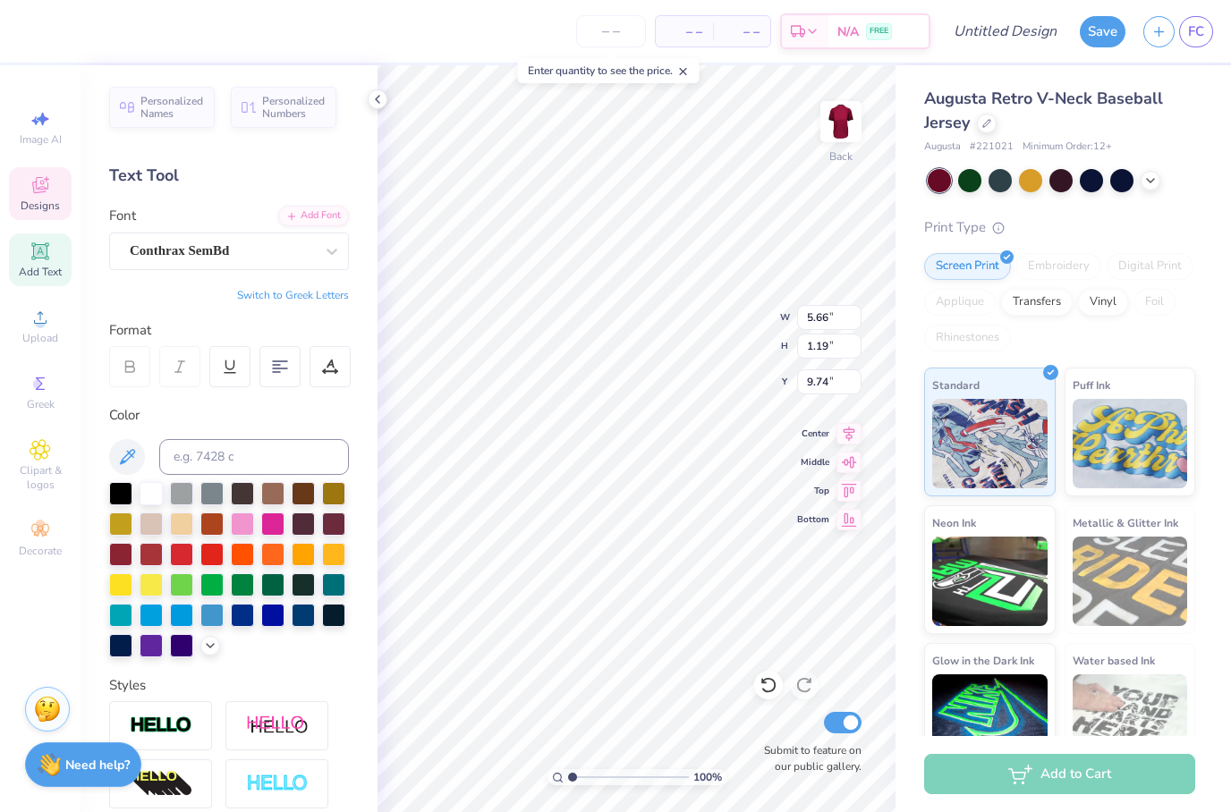
type input "2.78"
type input "2.59"
type input "3.00"
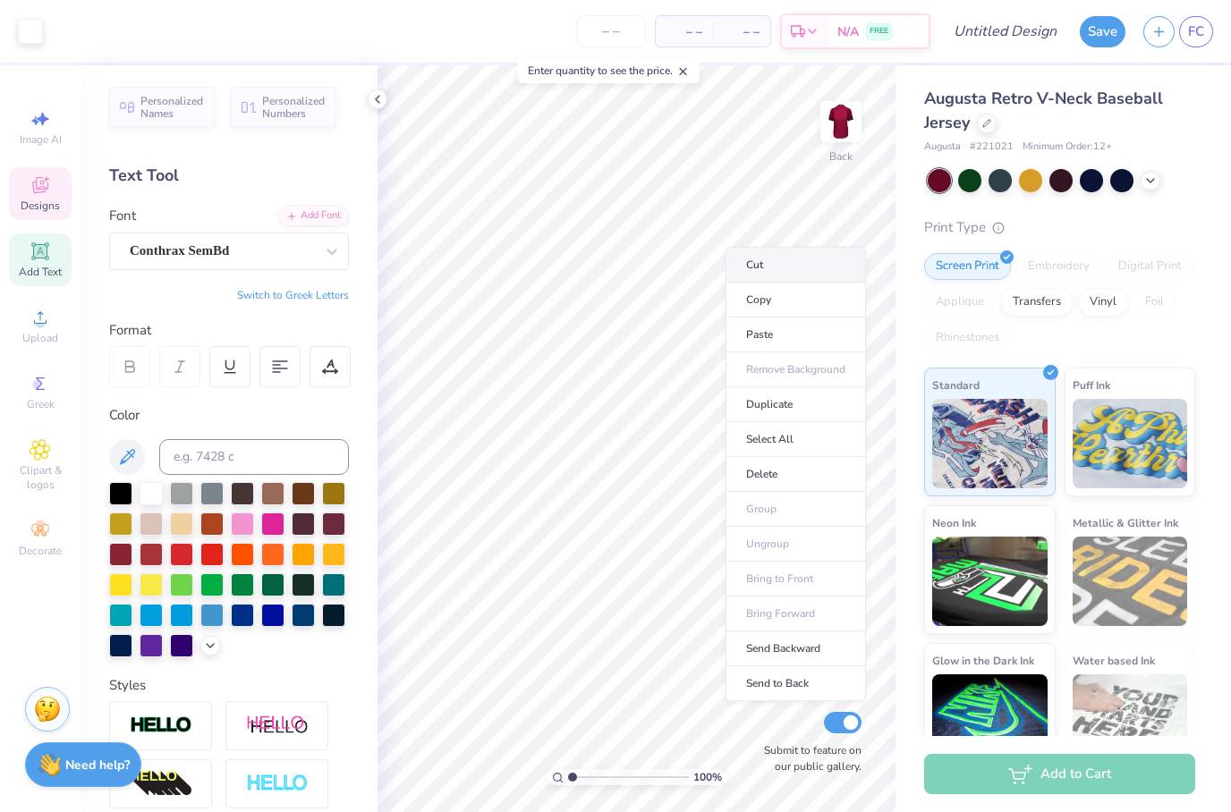
click at [809, 267] on li "Cut" at bounding box center [795, 265] width 140 height 36
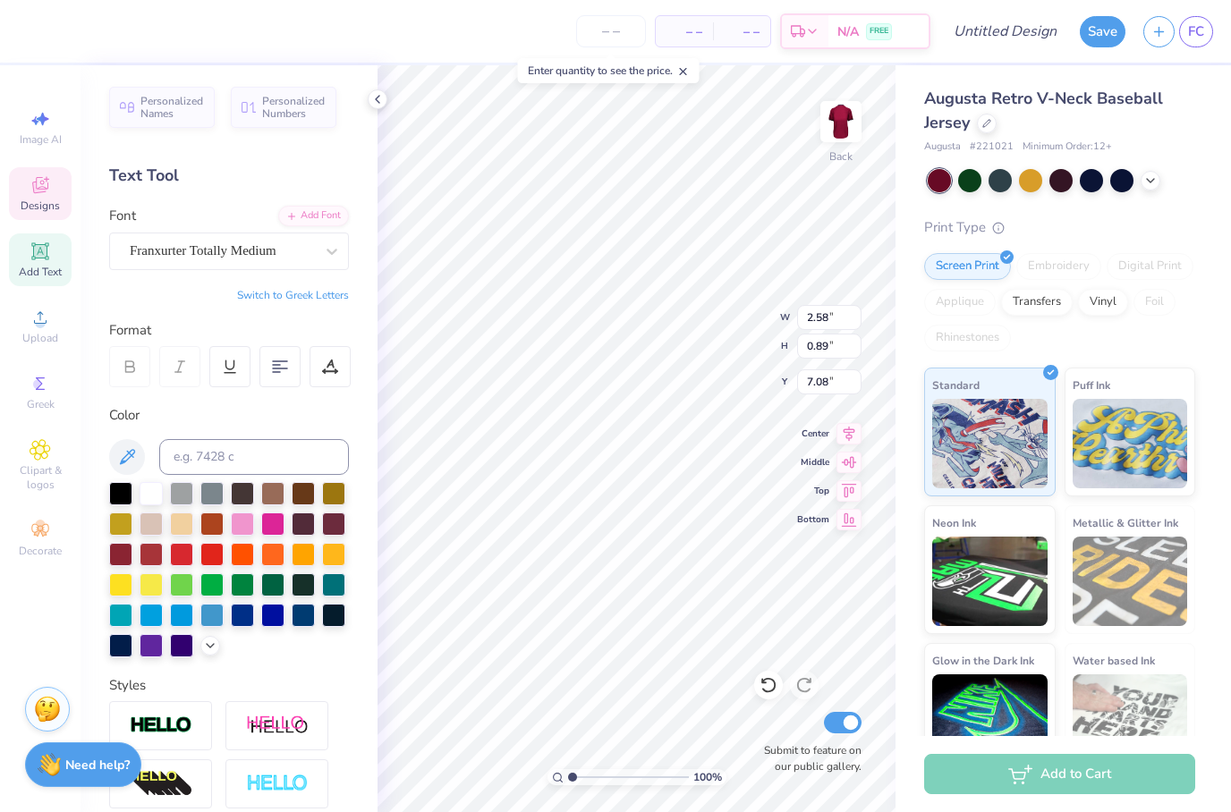
scroll to position [1, 1]
click at [718, 253] on li "Cut" at bounding box center [707, 257] width 140 height 36
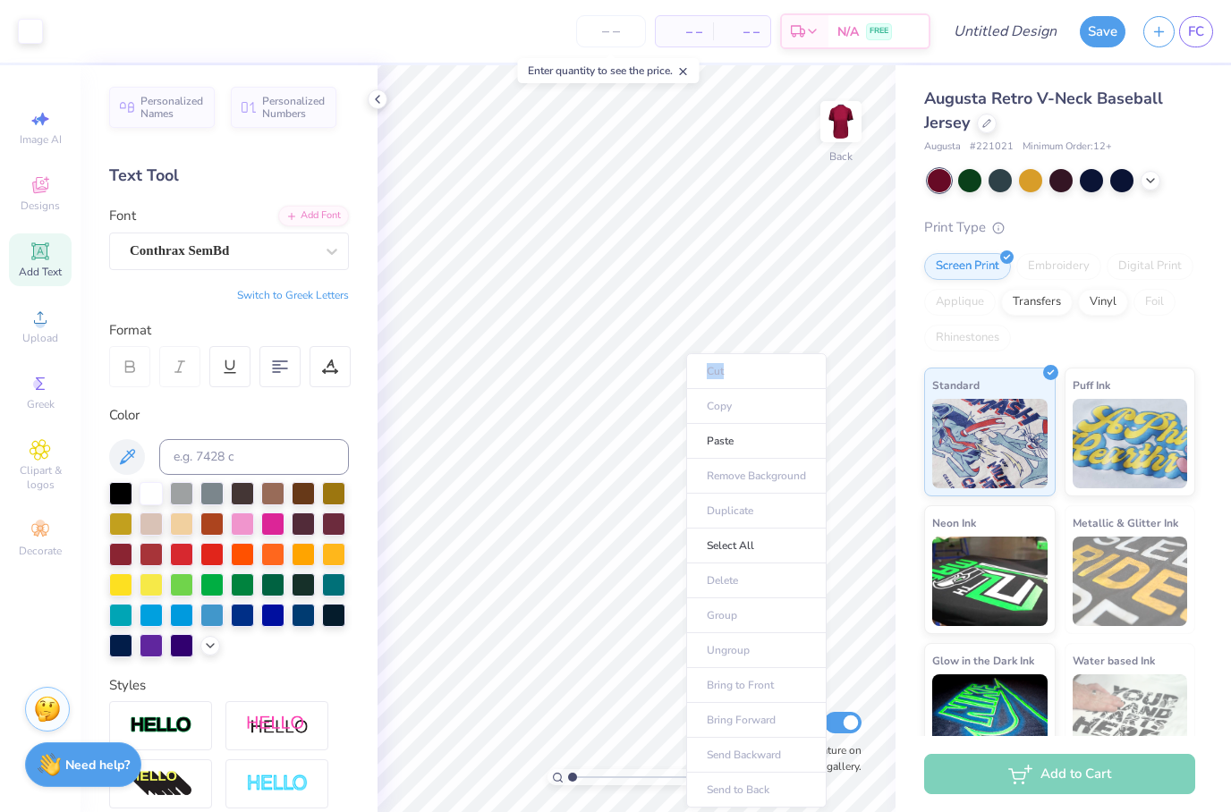
click at [749, 375] on ul "Cut Copy Paste Remove Background Duplicate Select All Delete Group Ungroup Brin…" at bounding box center [756, 580] width 140 height 454
click at [775, 373] on ul "Cut Copy Paste Remove Background Duplicate Select All Delete Group Ungroup Brin…" at bounding box center [756, 580] width 140 height 454
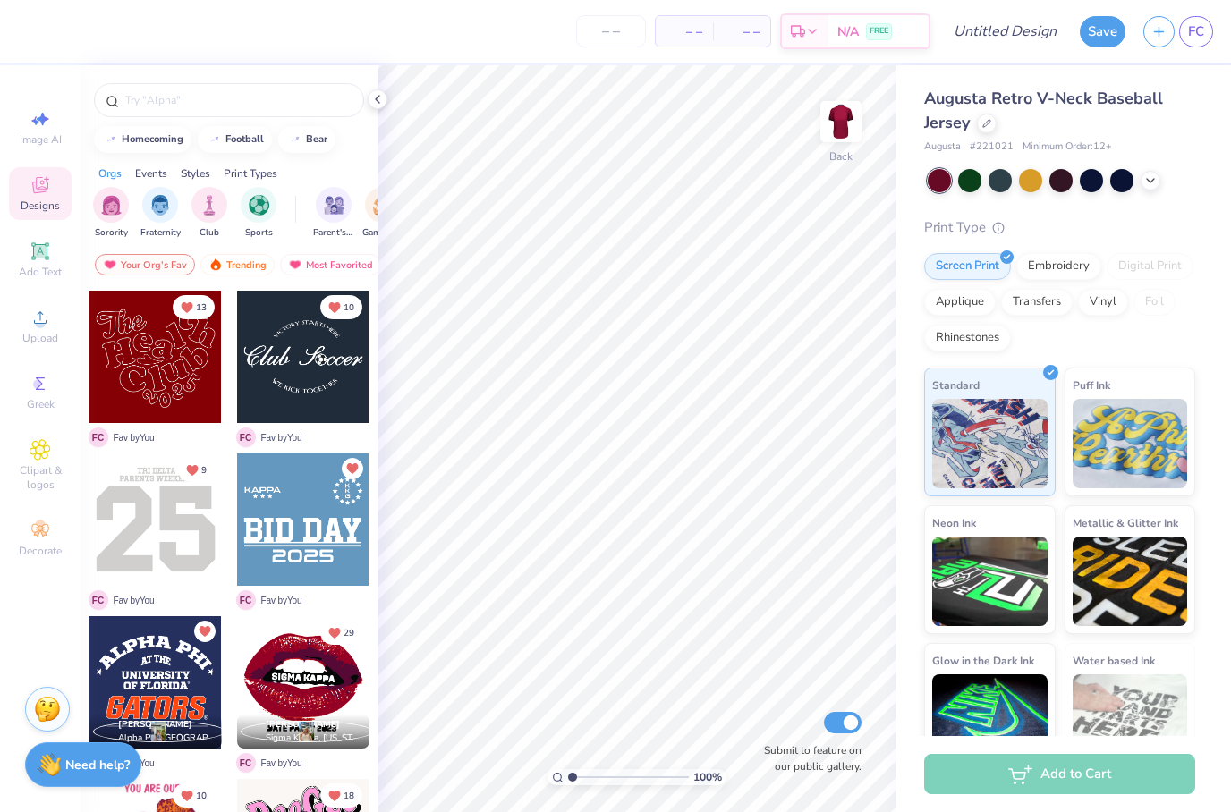
click at [177, 682] on div at bounding box center [155, 682] width 132 height 132
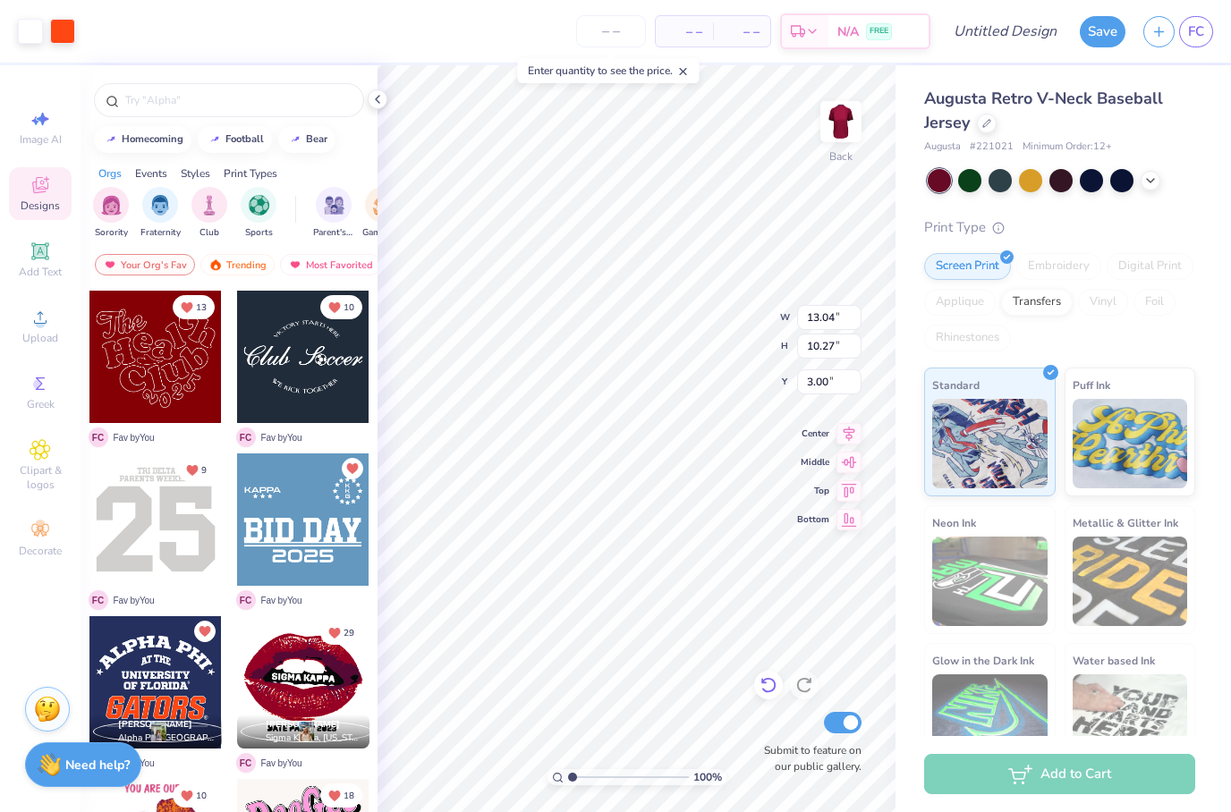
click at [764, 688] on icon at bounding box center [768, 685] width 18 height 18
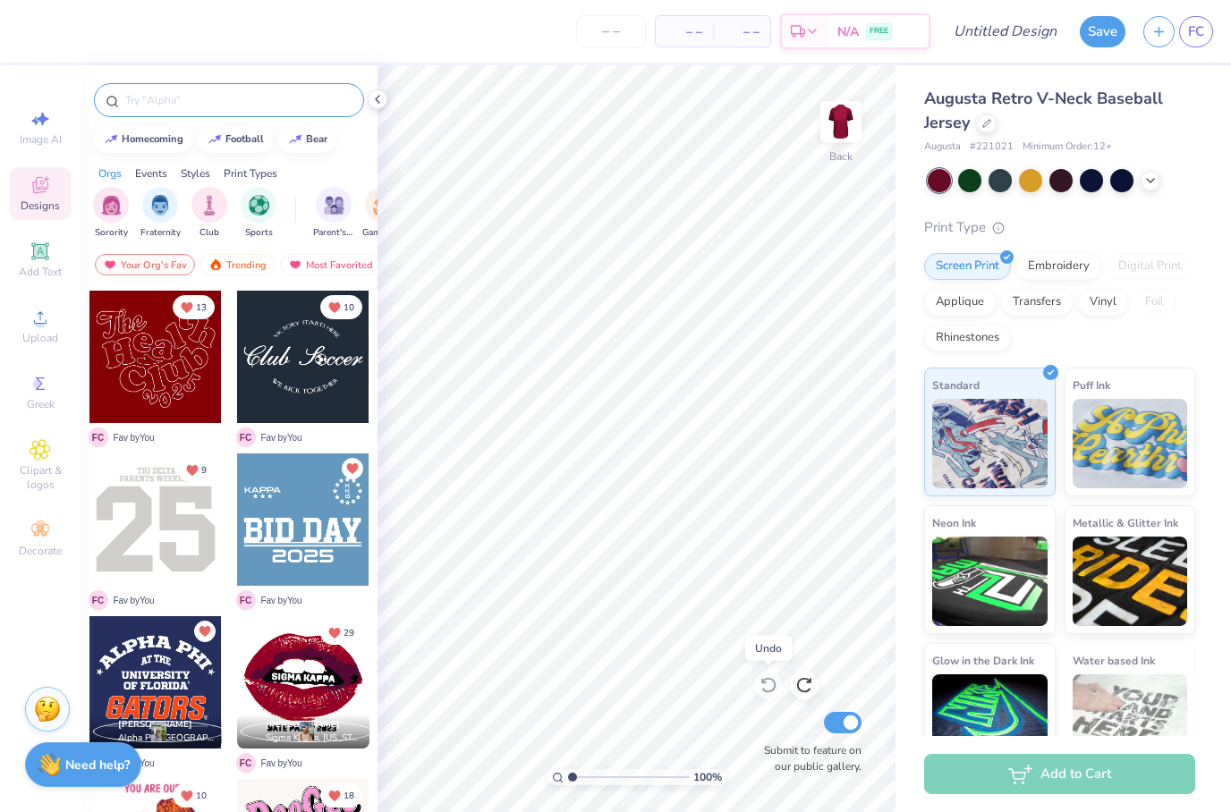
click at [140, 104] on input "text" at bounding box center [237, 100] width 229 height 18
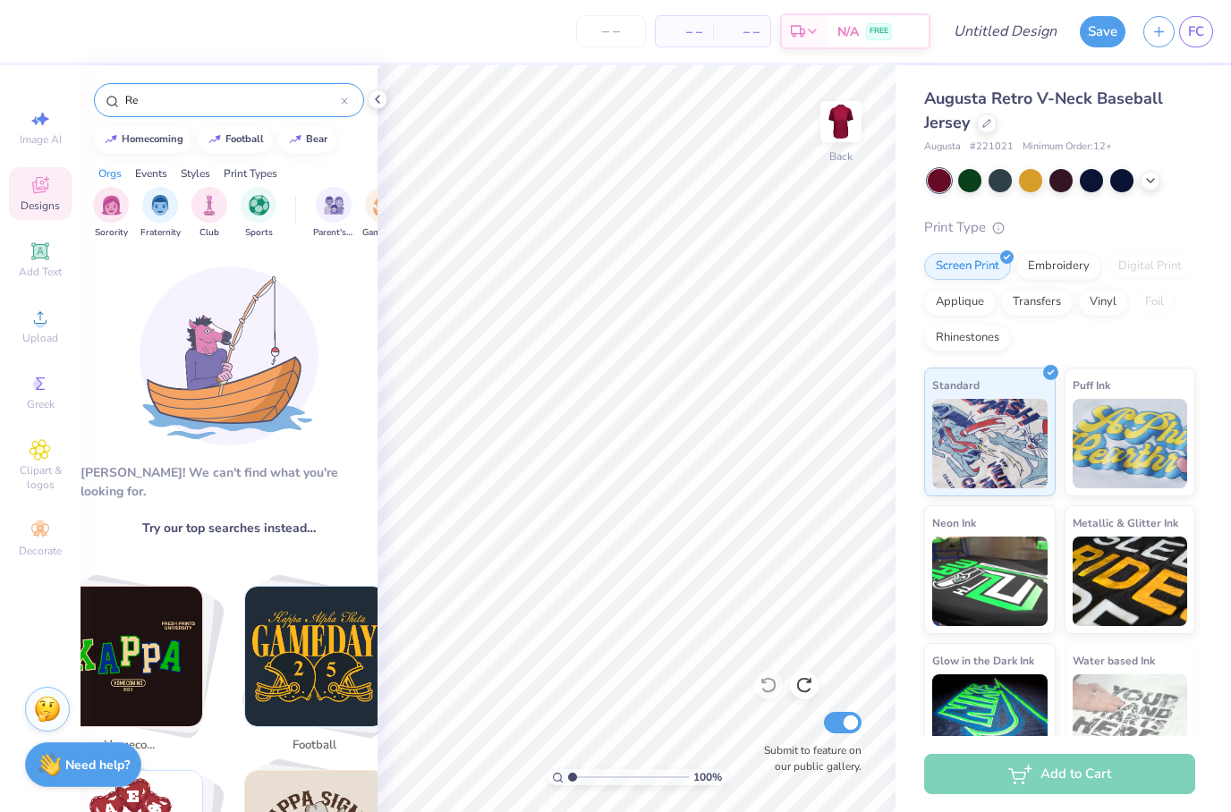
type input "R"
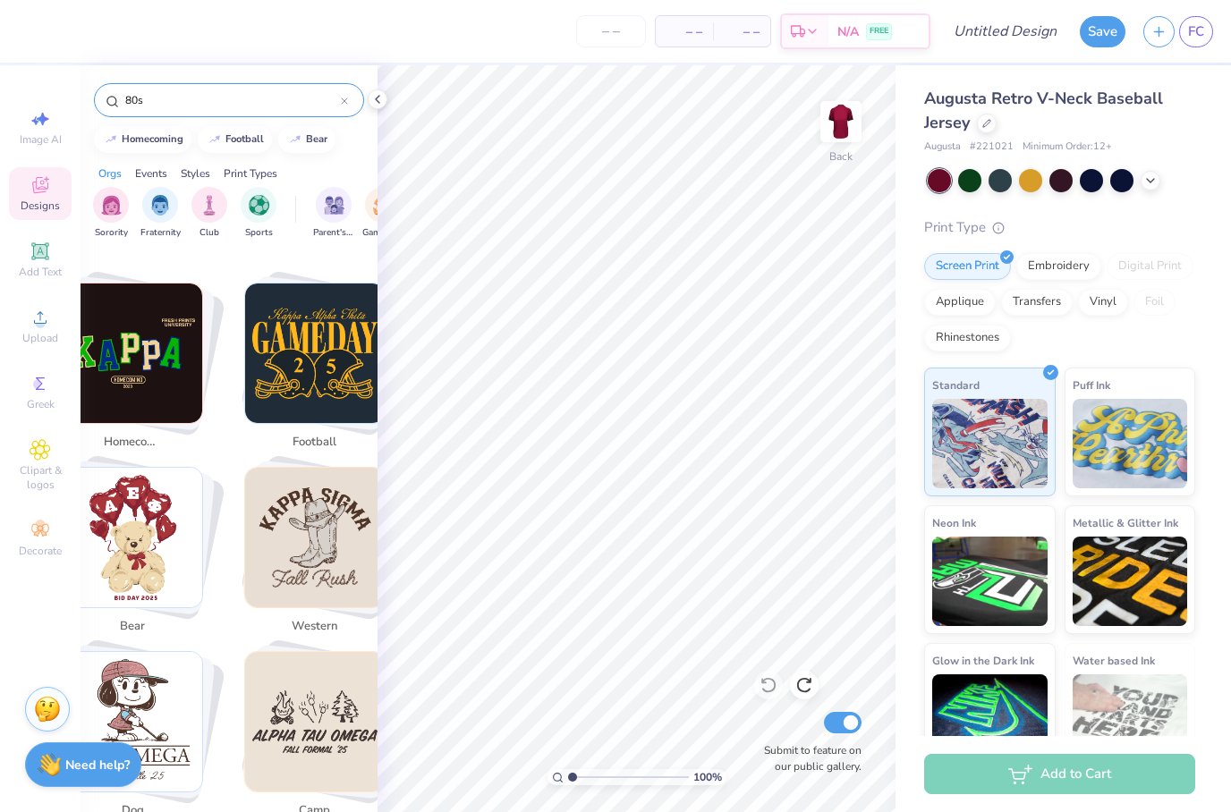
scroll to position [329, 5]
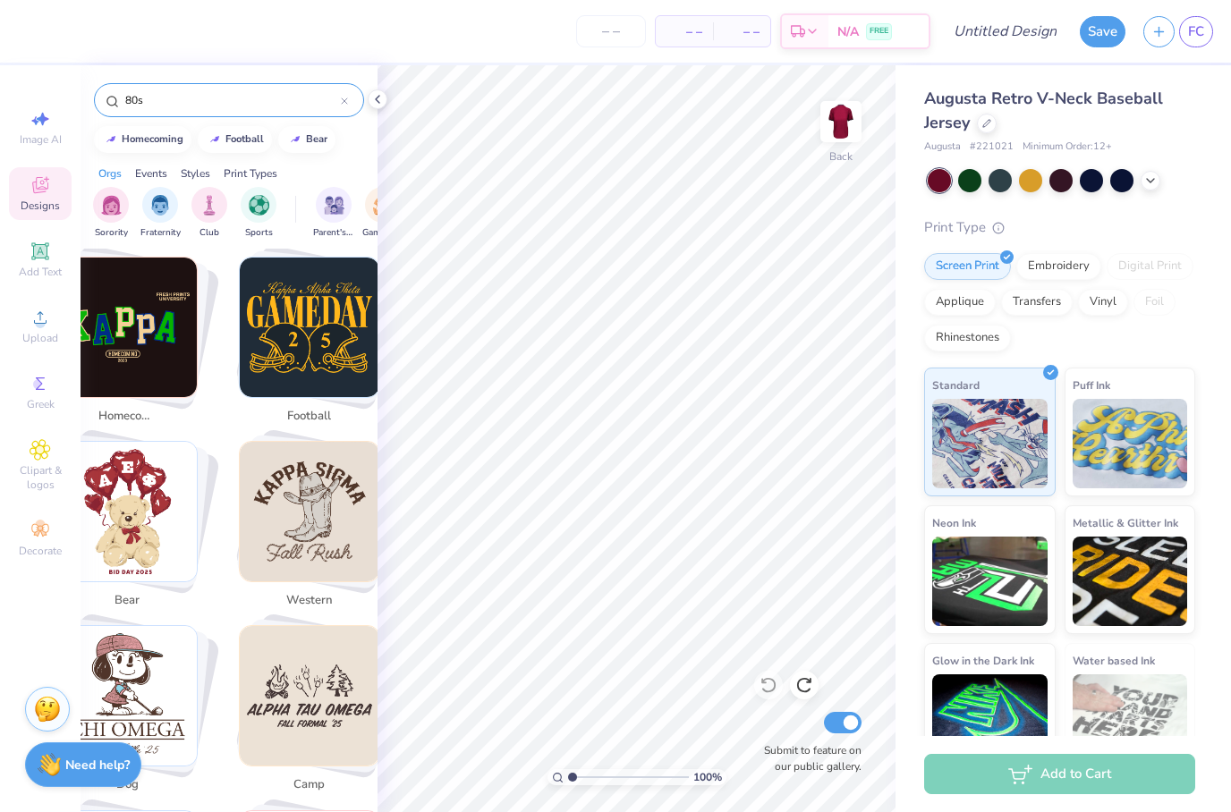
click at [114, 322] on img "Stack Card Button homecoming" at bounding box center [128, 328] width 140 height 140
type input "homecoming"
click at [140, 320] on img "Stack Card Button homecoming" at bounding box center [128, 328] width 140 height 140
click at [125, 382] on img "Stack Card Button homecoming" at bounding box center [128, 328] width 140 height 140
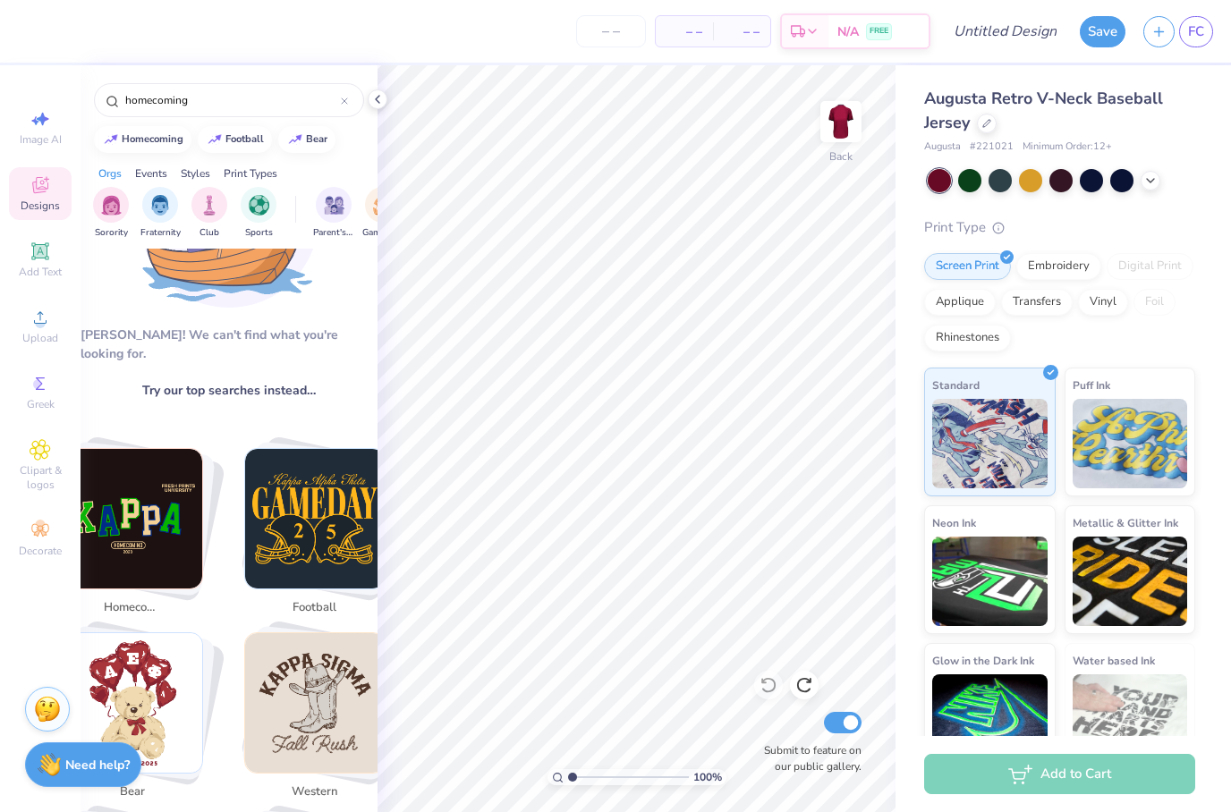
scroll to position [138, 0]
click at [151, 518] on img "Stack Card Button homecoming" at bounding box center [133, 519] width 140 height 140
click at [121, 599] on span "homecoming" at bounding box center [133, 608] width 58 height 18
click at [149, 506] on img "Stack Card Button homecoming" at bounding box center [133, 519] width 140 height 140
click at [160, 144] on div "homecoming" at bounding box center [153, 139] width 62 height 10
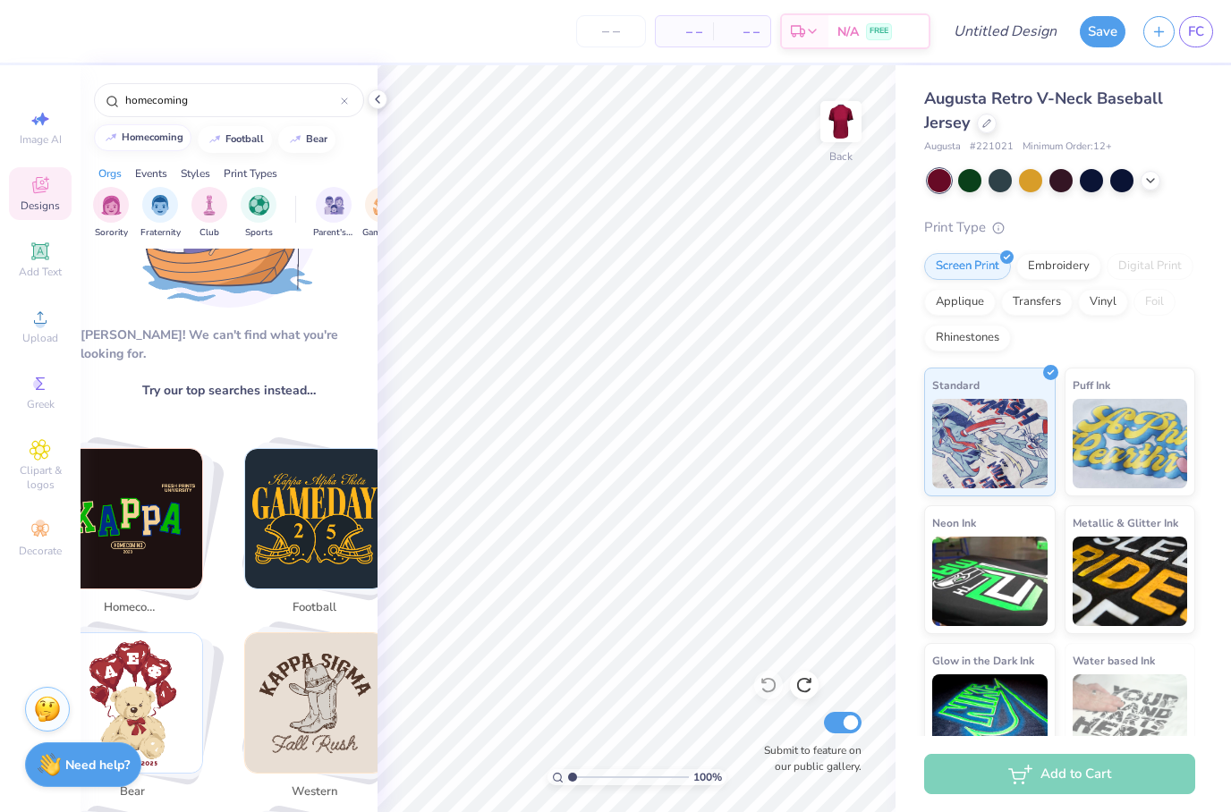
click at [148, 142] on div "homecoming" at bounding box center [153, 137] width 62 height 10
click at [347, 108] on div at bounding box center [344, 100] width 7 height 16
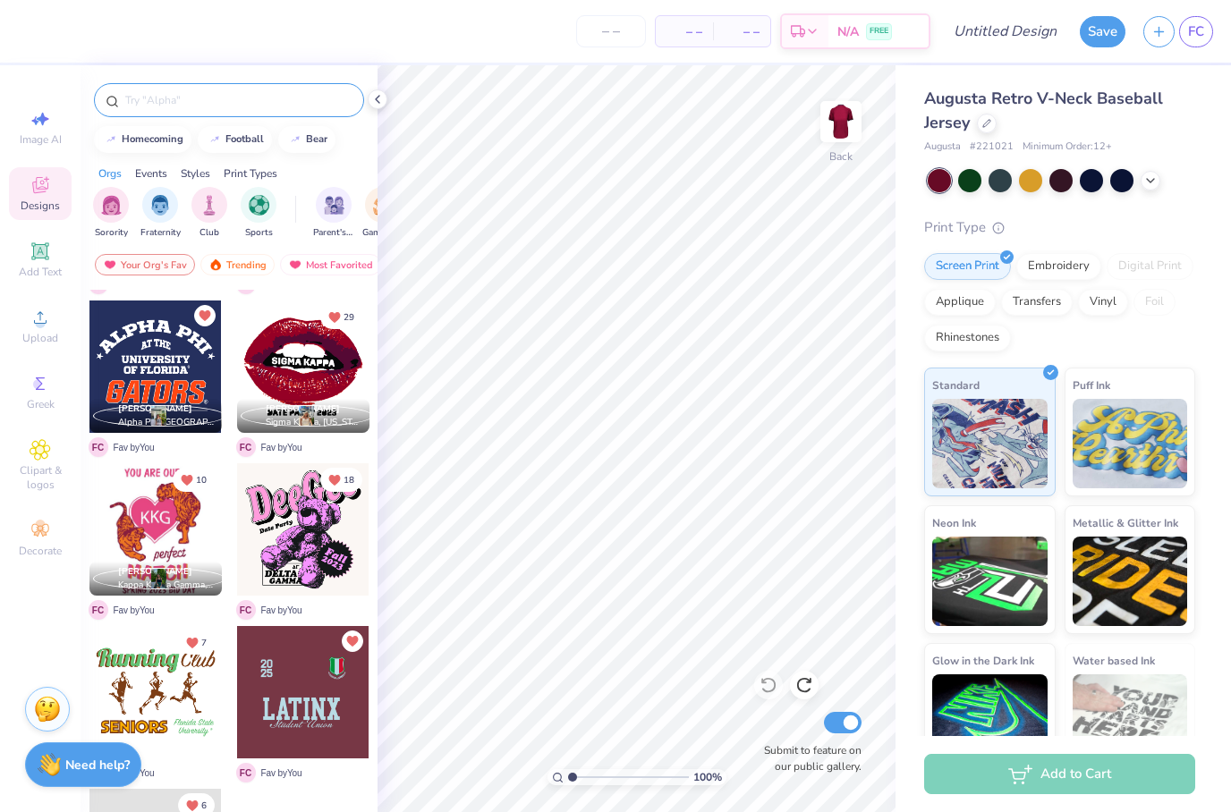
scroll to position [316, 0]
click at [371, 103] on icon at bounding box center [377, 99] width 14 height 14
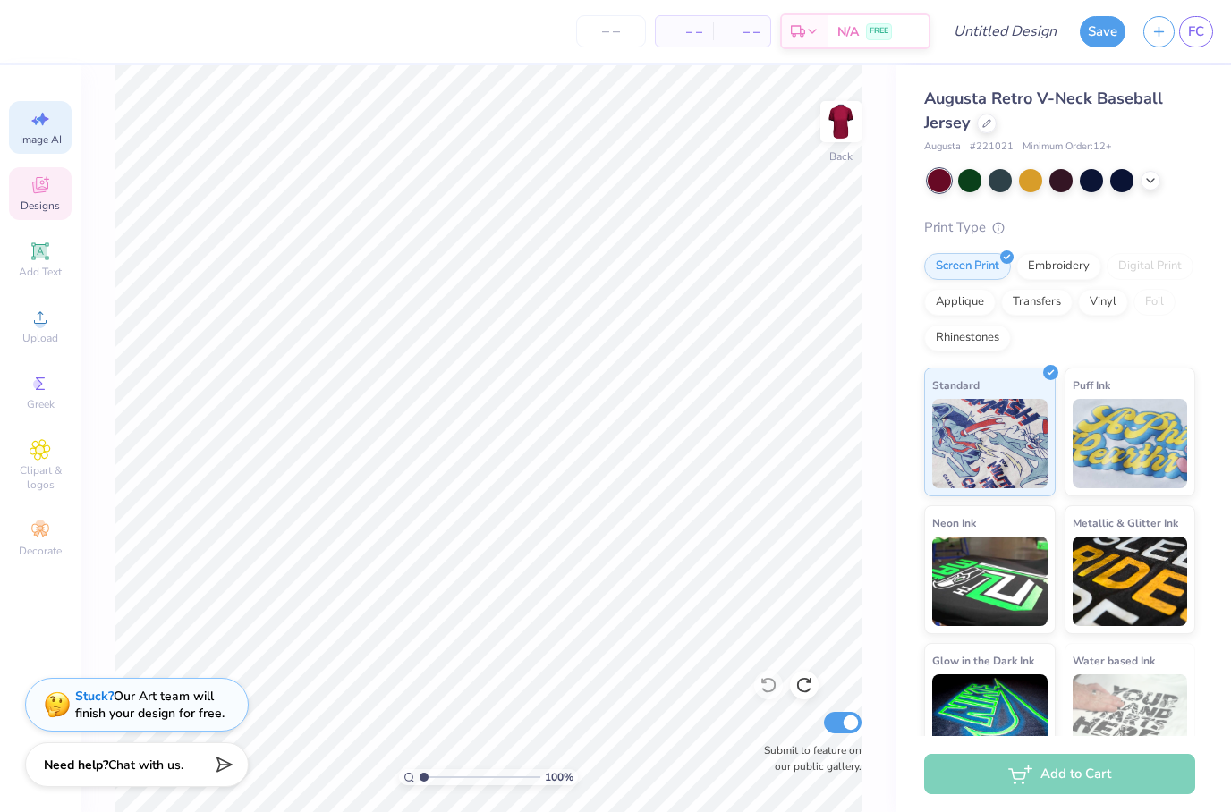
click at [31, 107] on div "Image AI" at bounding box center [40, 127] width 63 height 53
select select "4"
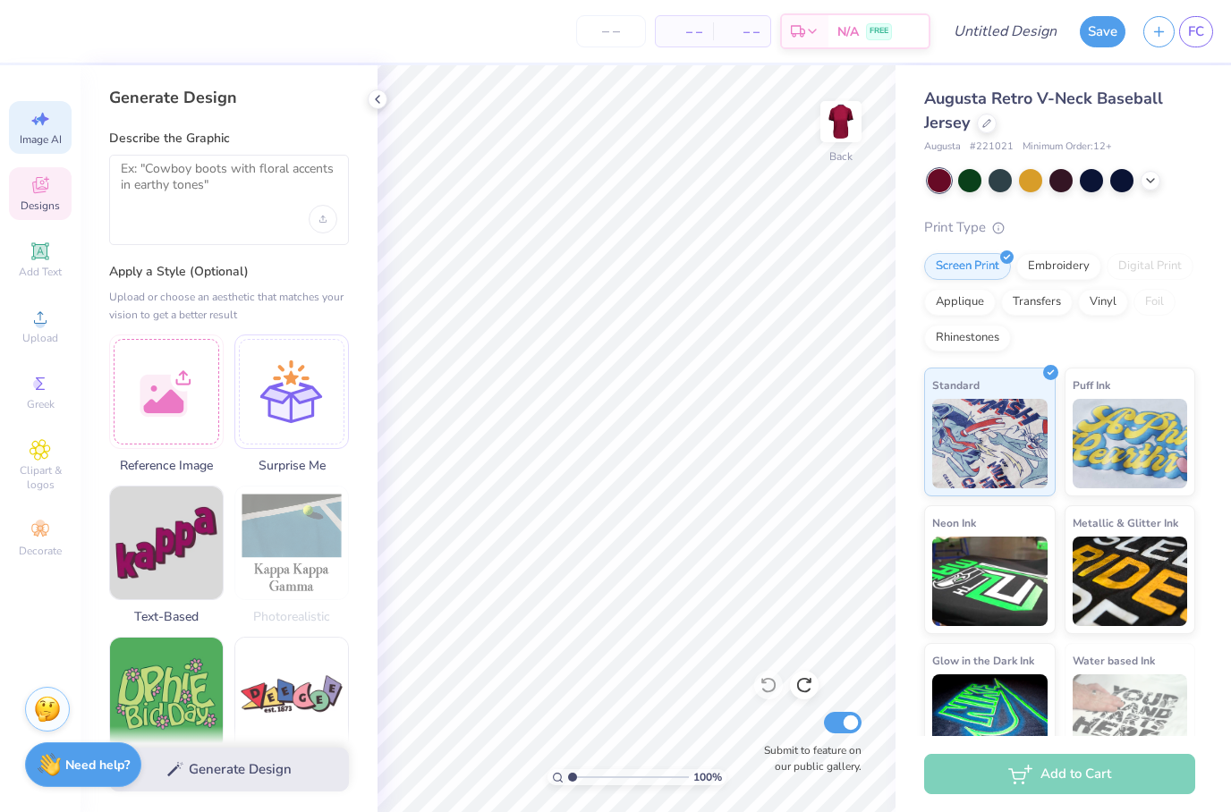
click at [37, 198] on div "Designs" at bounding box center [40, 193] width 63 height 53
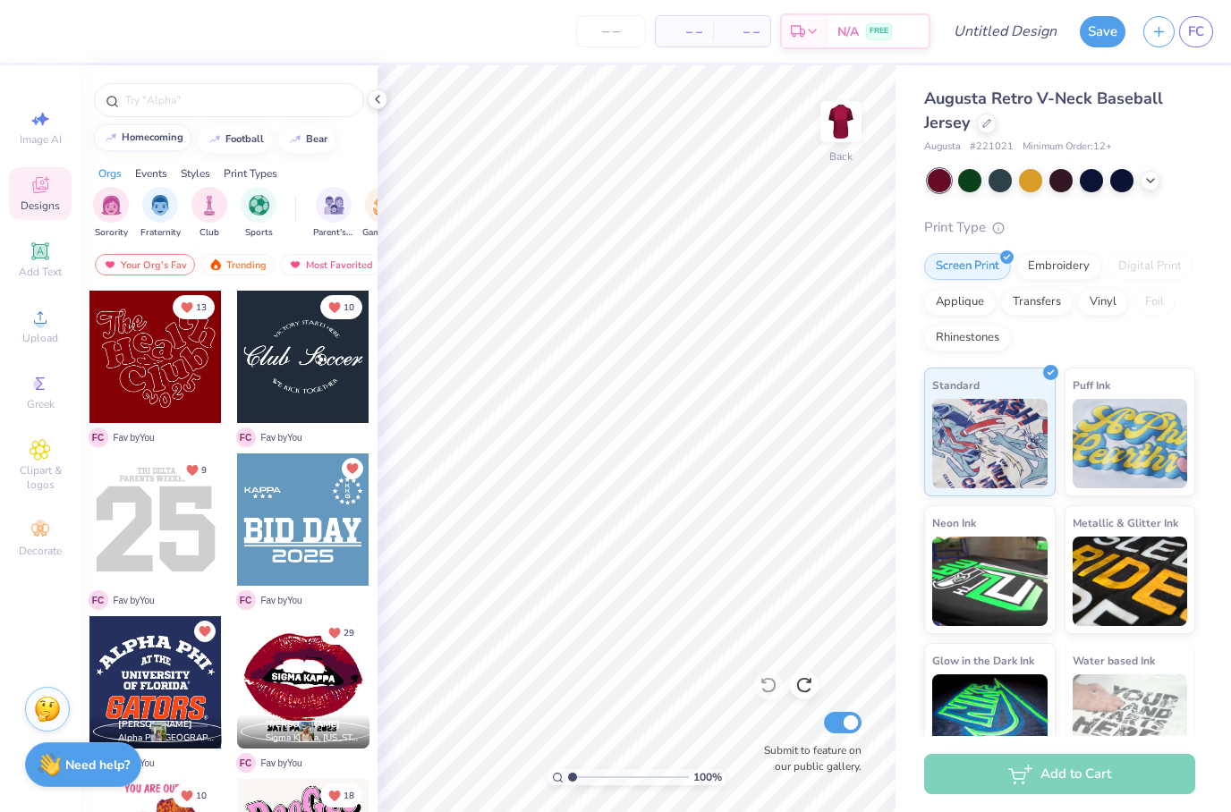
click at [159, 140] on div "homecoming" at bounding box center [153, 137] width 62 height 10
type input "homecoming"
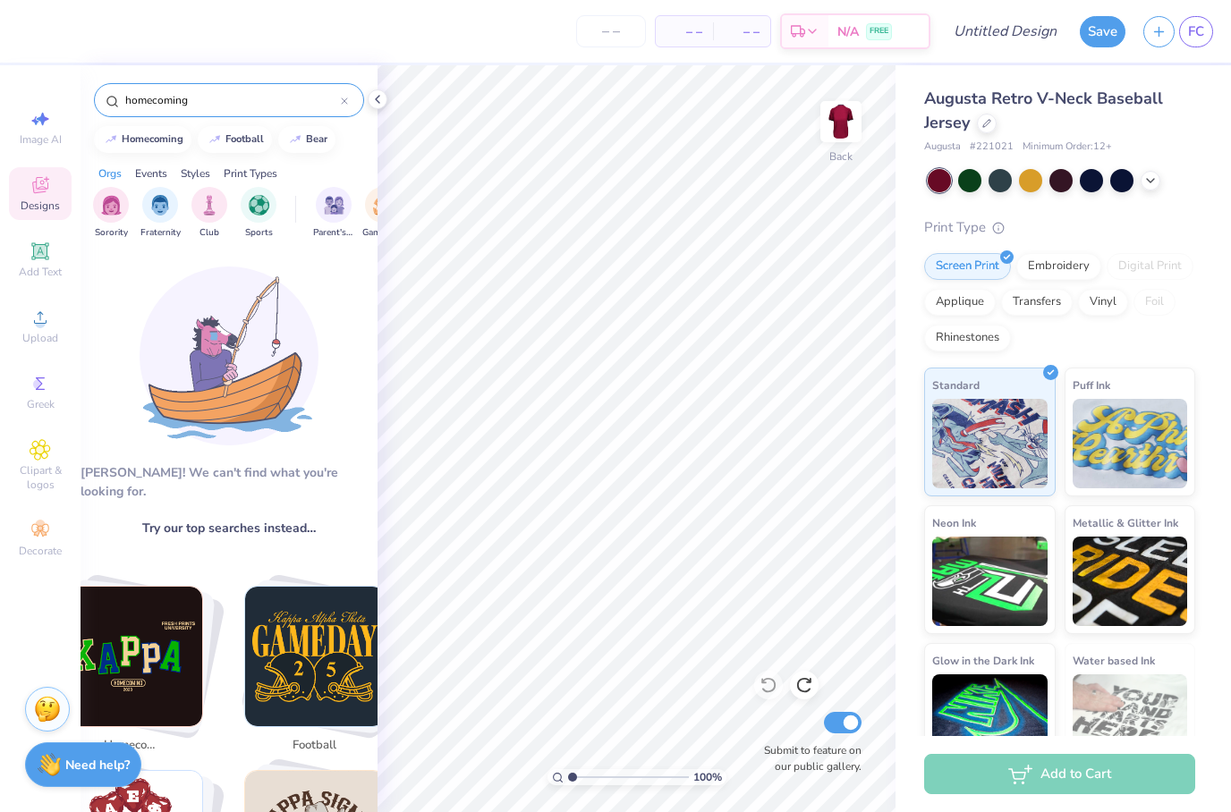
click at [282, 98] on input "homecoming" at bounding box center [231, 100] width 217 height 18
click at [278, 519] on span "Try our top searches instead…" at bounding box center [229, 528] width 174 height 19
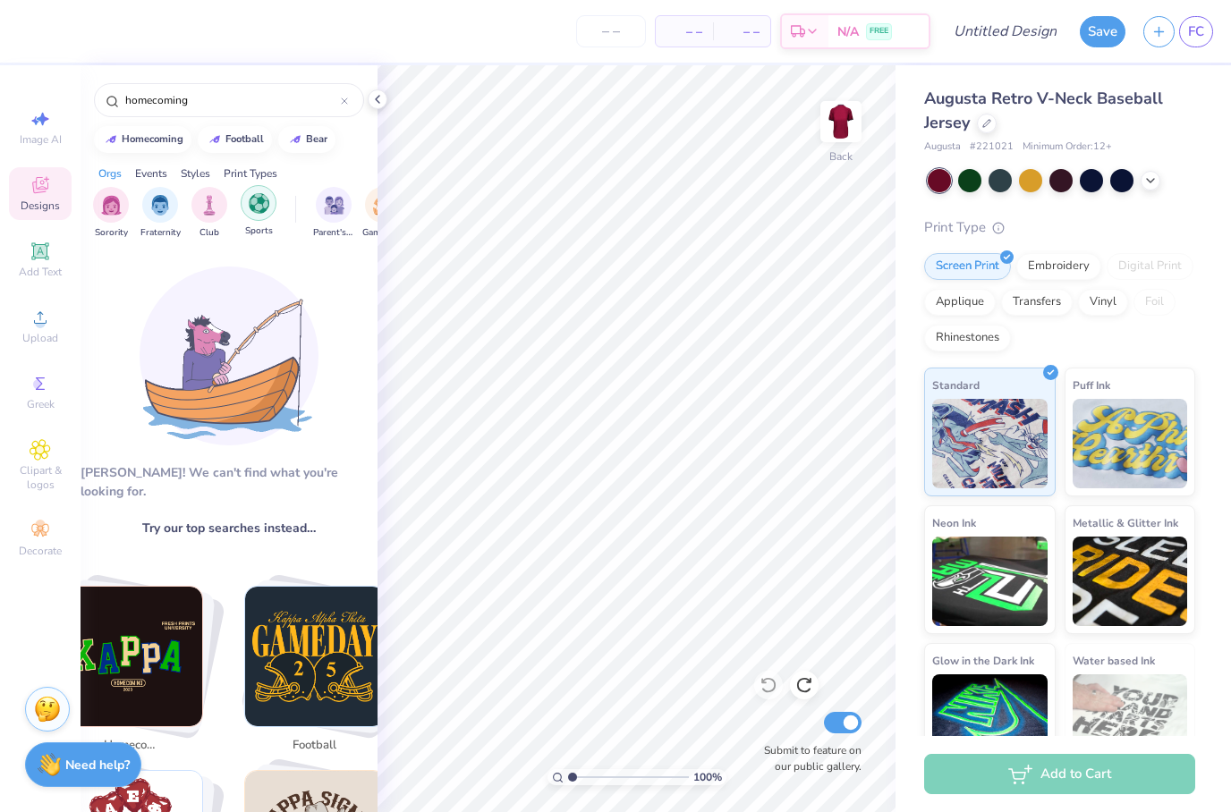
click at [268, 208] on img "filter for Sports" at bounding box center [259, 203] width 21 height 21
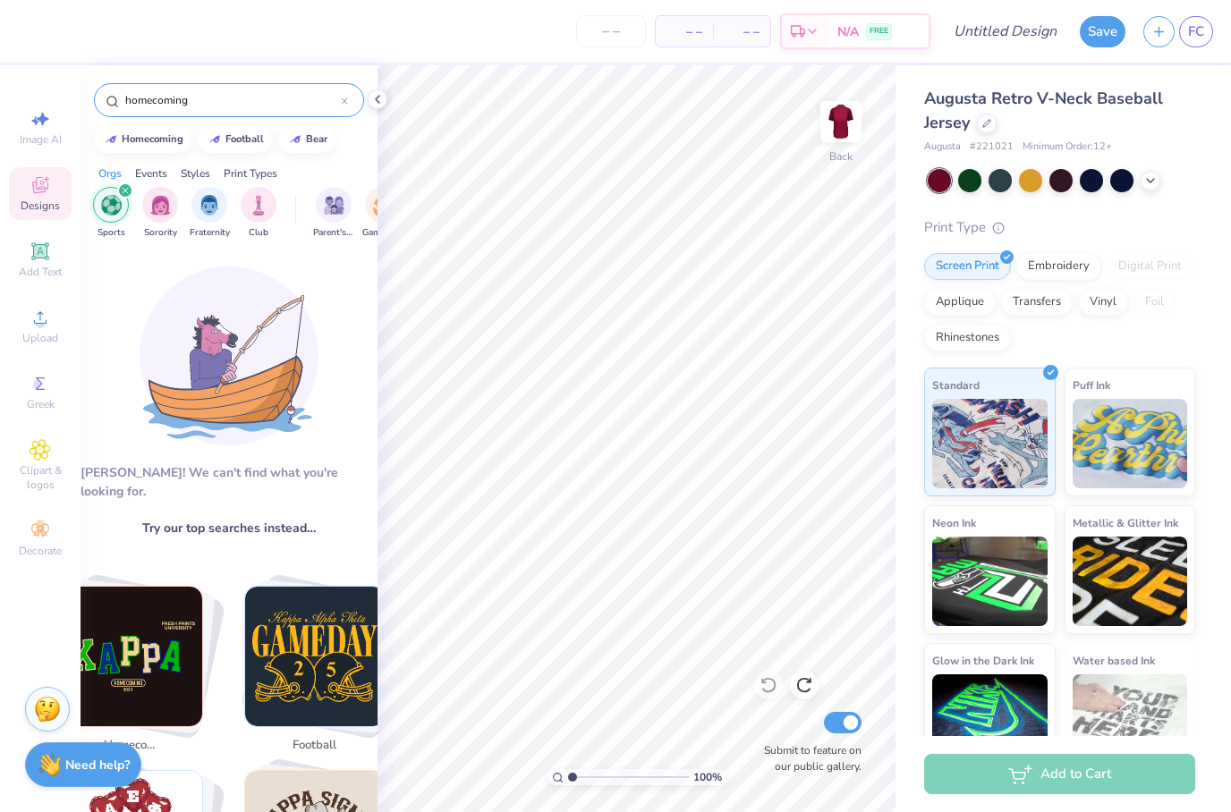
click at [316, 109] on input "homecoming" at bounding box center [231, 100] width 217 height 18
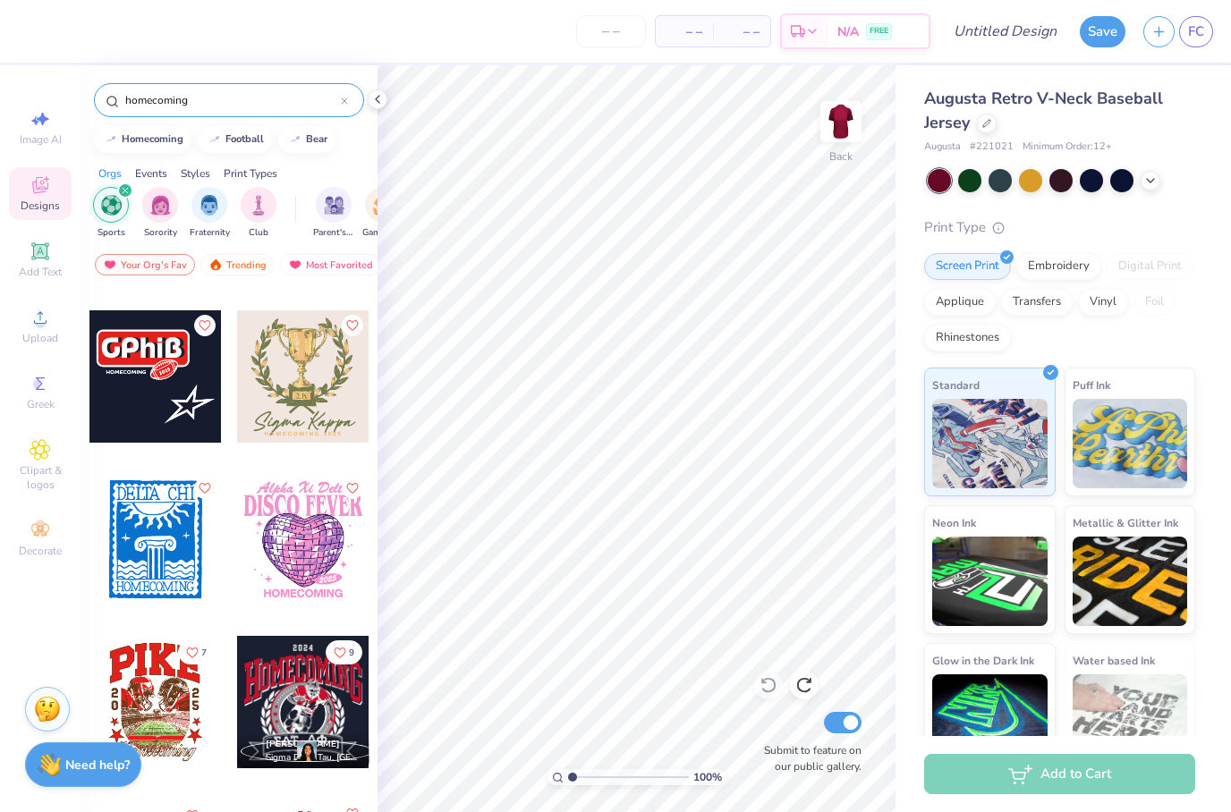
scroll to position [1307, 0]
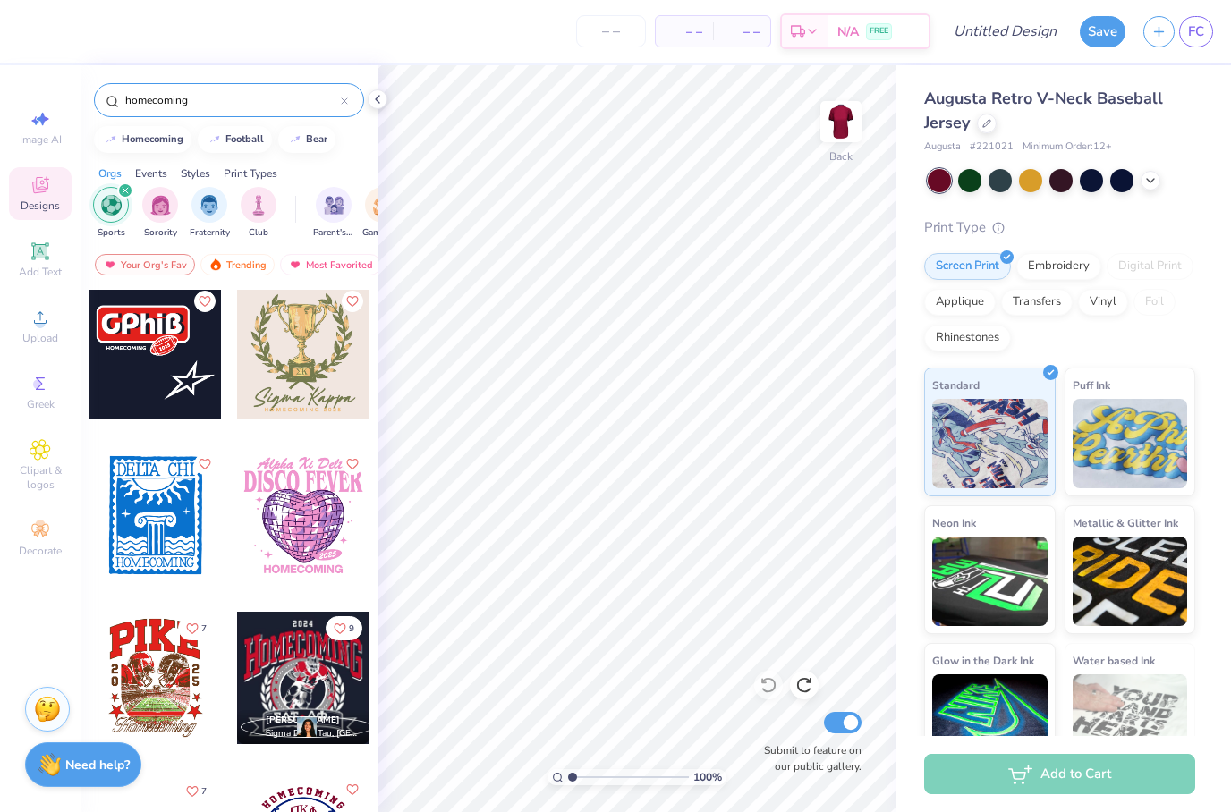
click at [188, 347] on div at bounding box center [155, 352] width 132 height 132
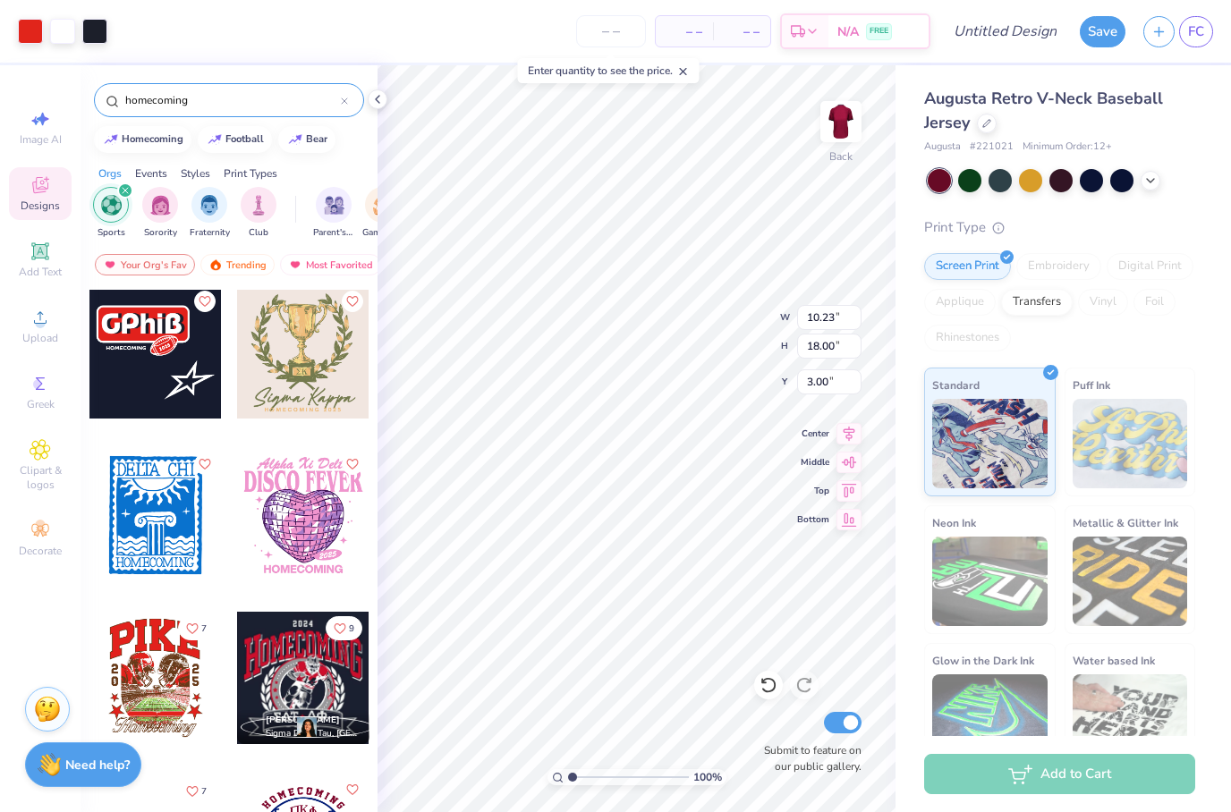
type input "4.00"
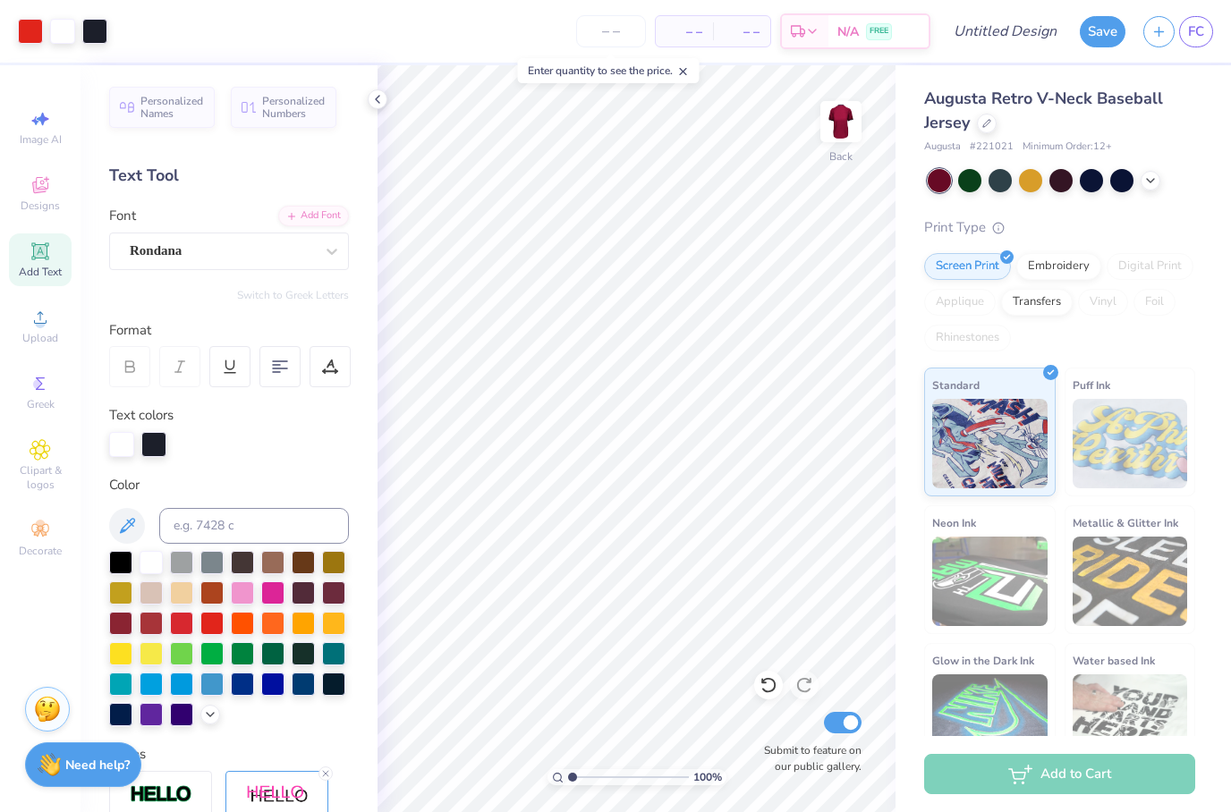
click at [181, 83] on div "Personalized Names Personalized Numbers Text Tool Add Font Font Rondana Switch …" at bounding box center [228, 438] width 297 height 747
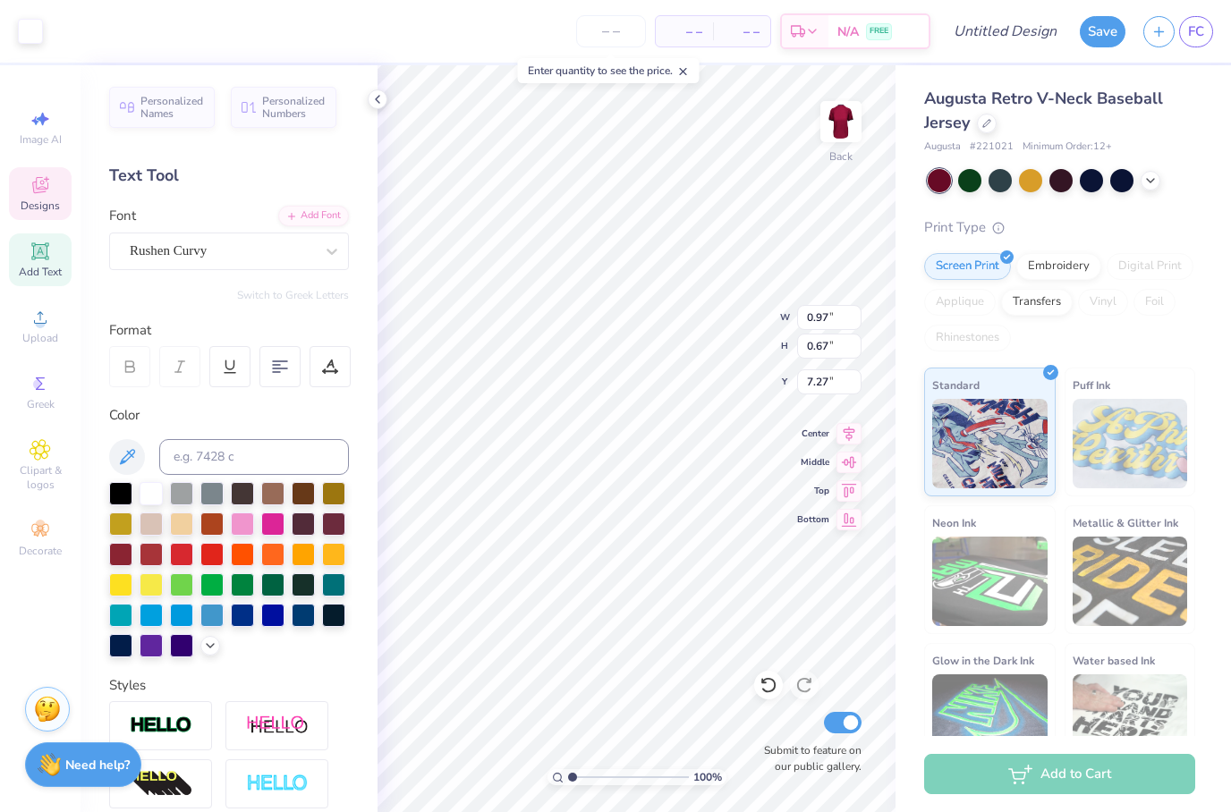
type input "0.97"
type input "0.67"
type input "7.27"
type input "2.41"
type input "1.75"
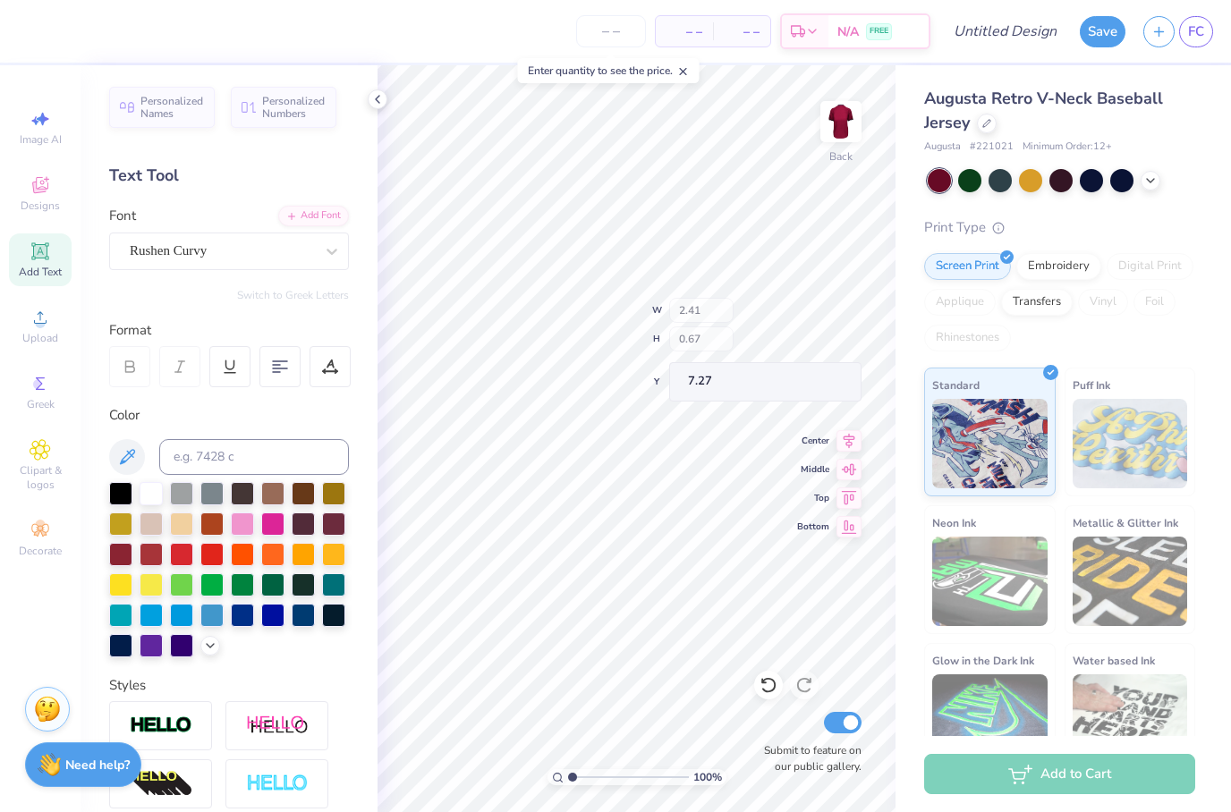
type input "6.58"
type input "2.23"
type input "1.59"
type input "6.48"
type input "2.41"
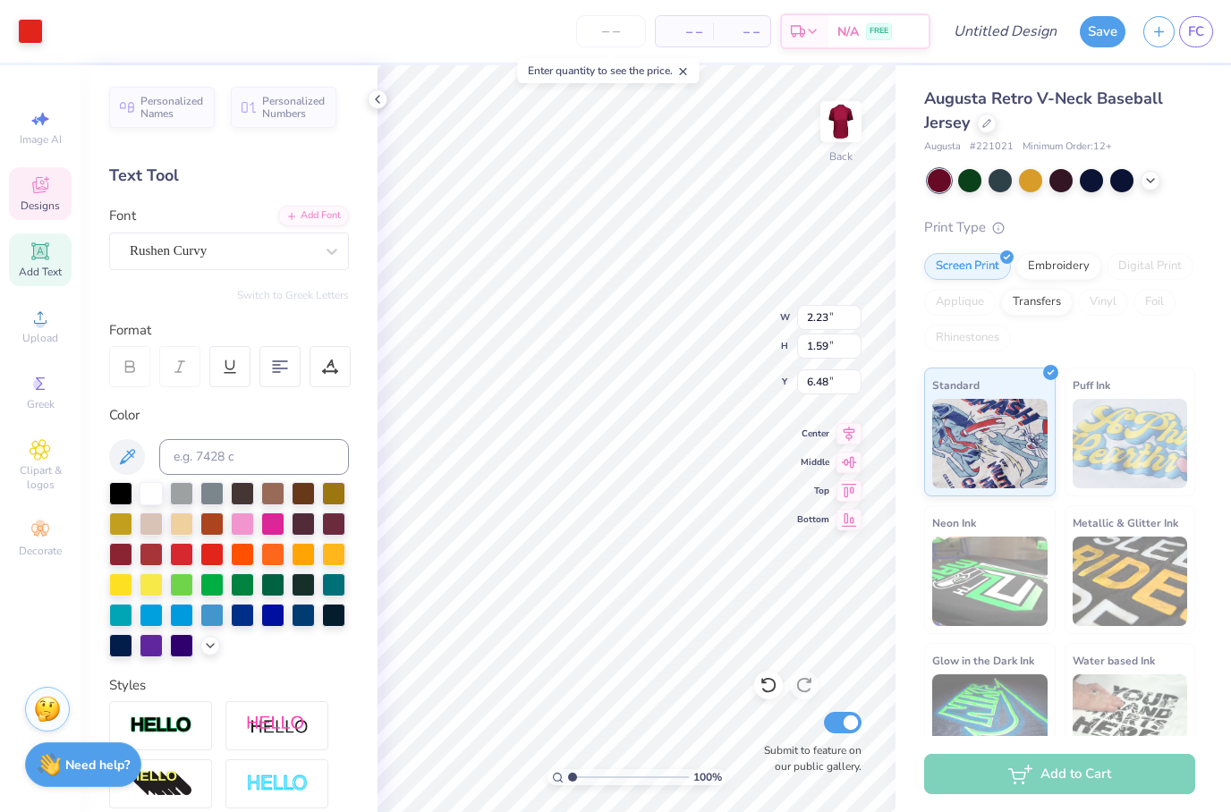
type input "1.75"
type input "6.58"
type input "2.33"
type input "1.69"
click at [1197, 119] on div "Augusta Retro V-Neck Baseball Jersey Augusta # 221021 Minimum Order: 12 + Print…" at bounding box center [1062, 418] width 335 height 707
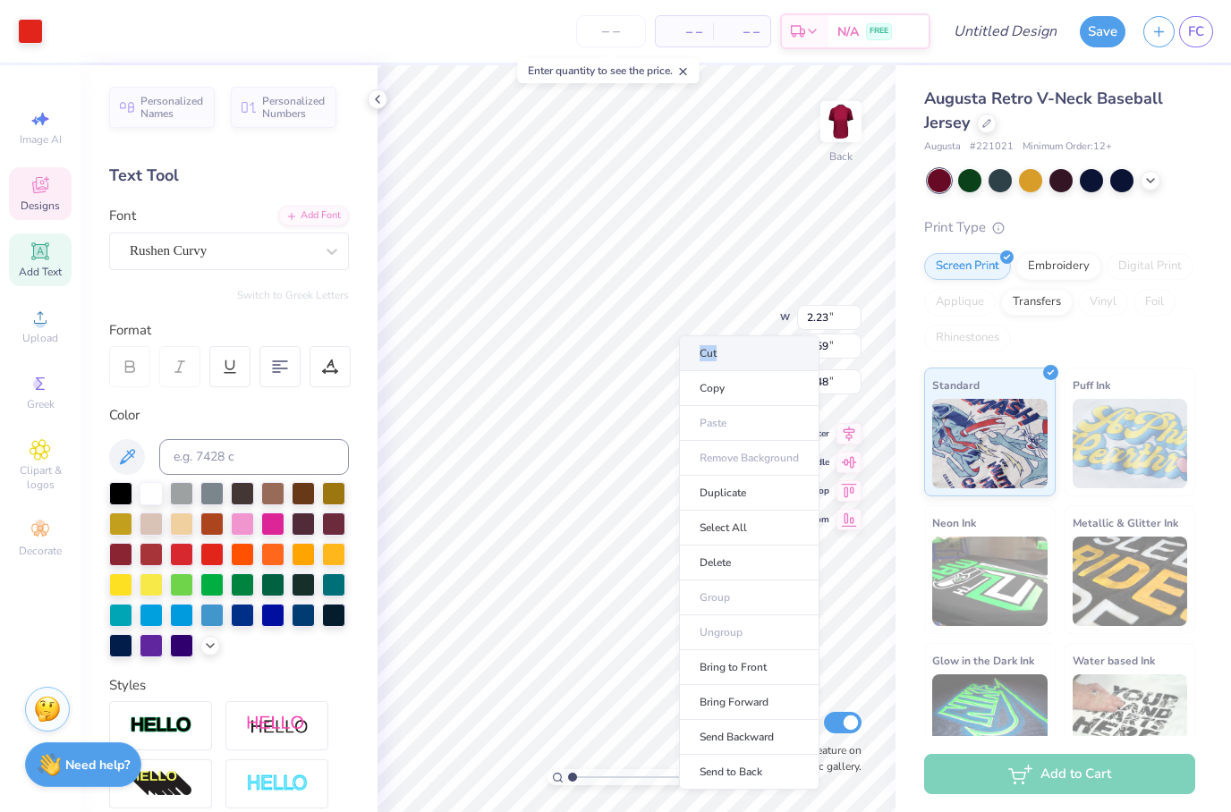
click at [767, 354] on li "Cut" at bounding box center [749, 353] width 140 height 36
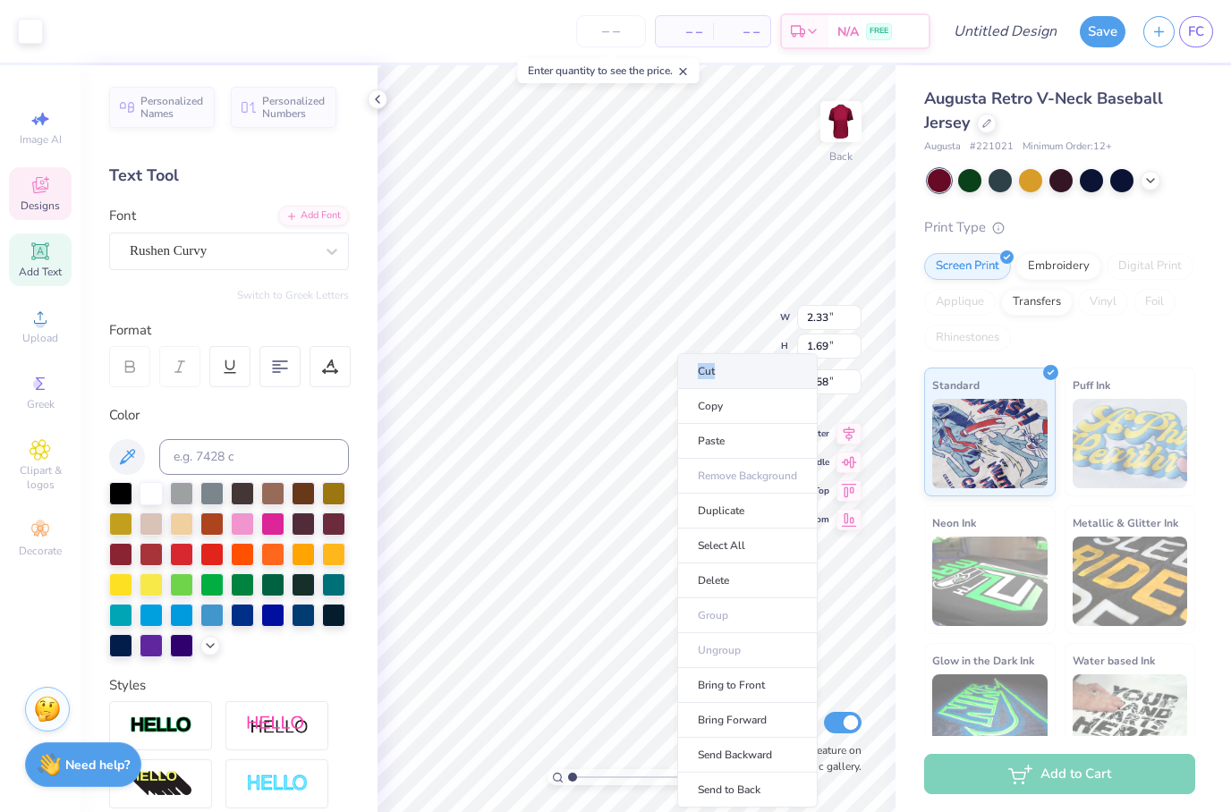
click at [753, 374] on li "Cut" at bounding box center [747, 371] width 140 height 36
click at [766, 368] on li "Cut" at bounding box center [755, 368] width 140 height 36
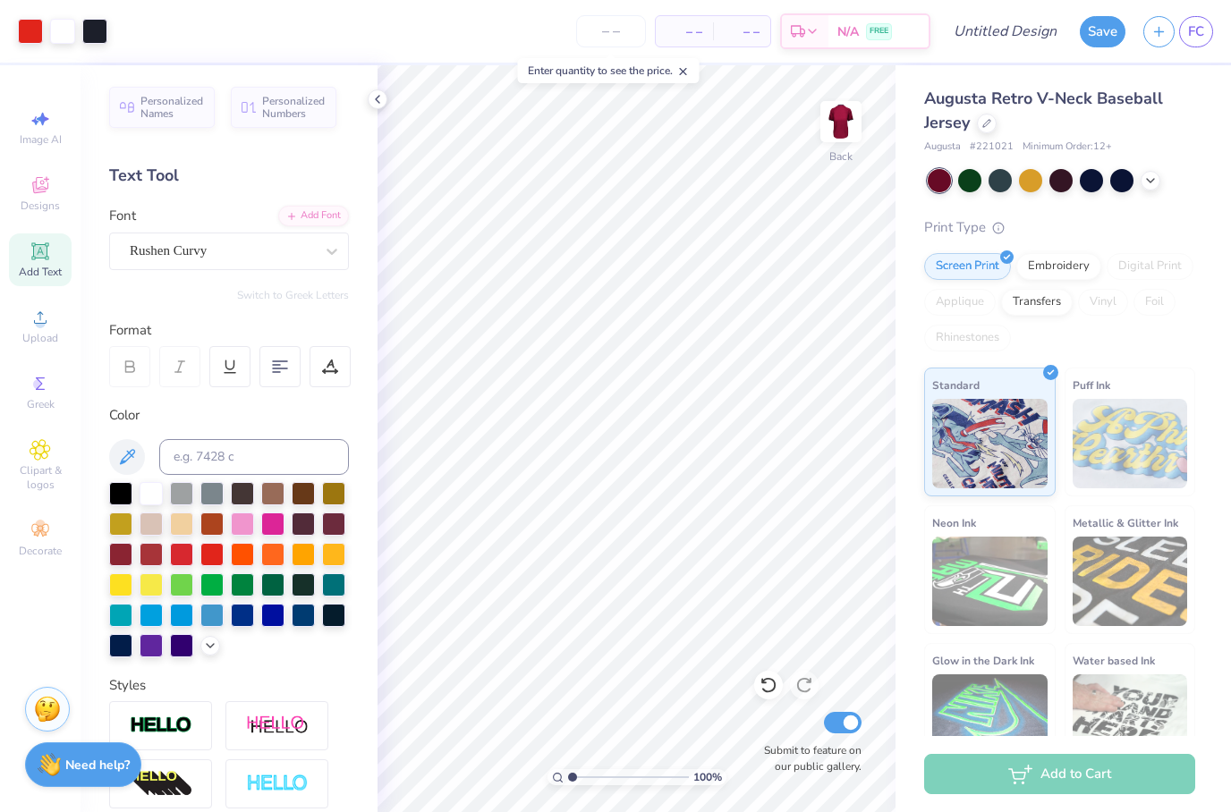
click at [6, 21] on div "Art colors" at bounding box center [53, 31] width 107 height 63
type input "9.91"
type input "4.00"
type input "10.84"
type input "4.37"
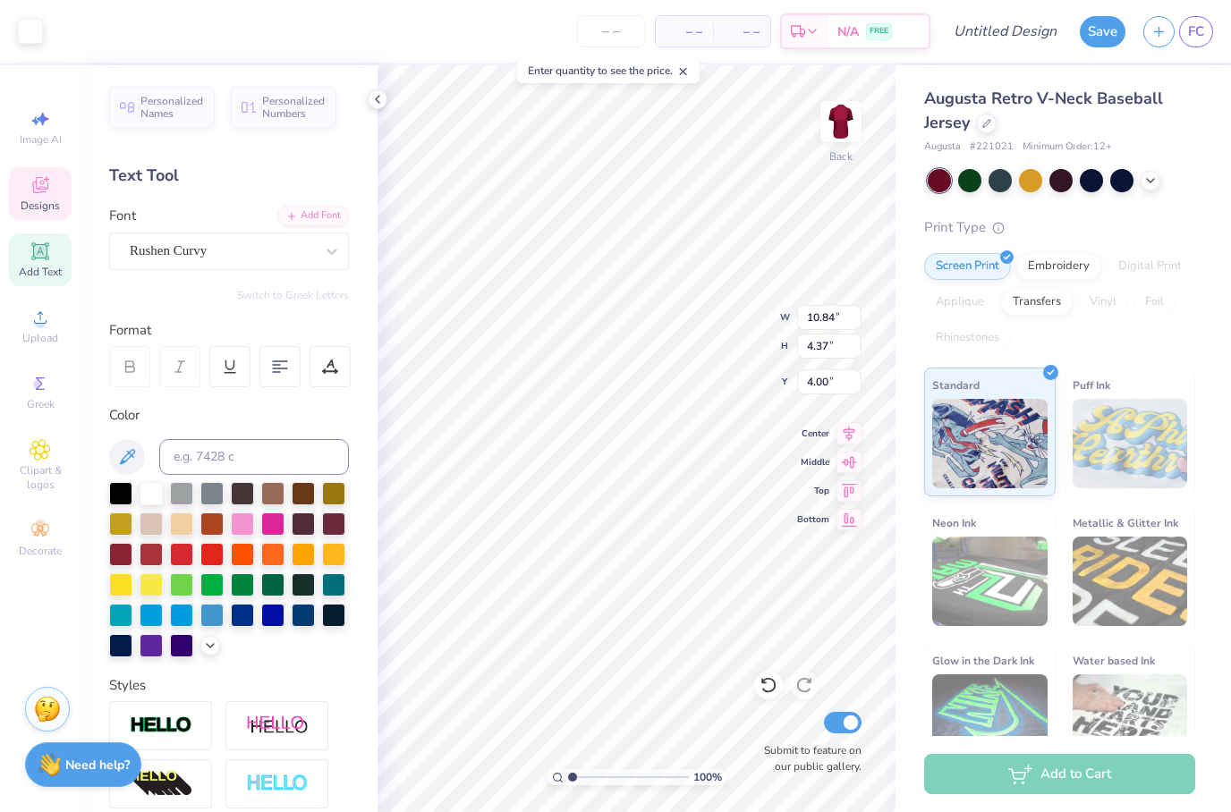
type input "11.46"
type input "4.62"
type input "7.70"
type input "2.91"
type input "4.17"
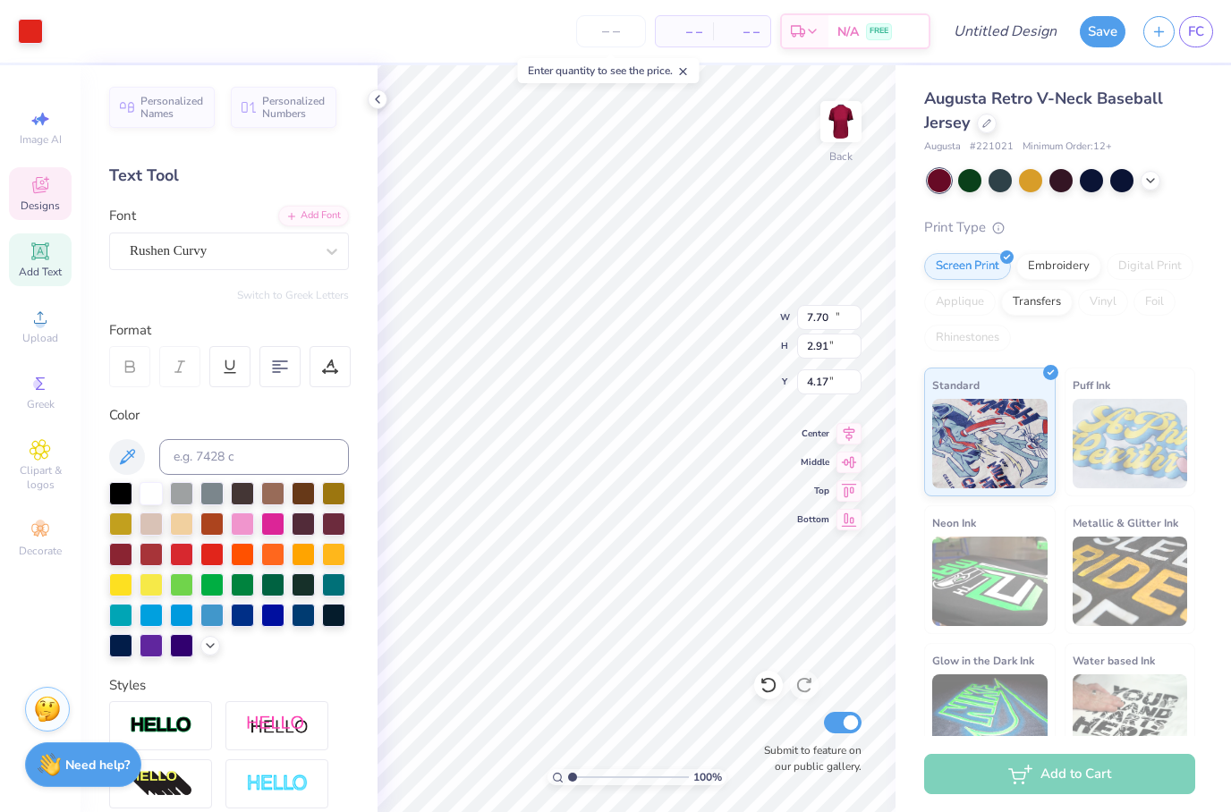
type input "10.20"
type input "3.85"
type input "11.25"
type input "4.25"
type input "10.94"
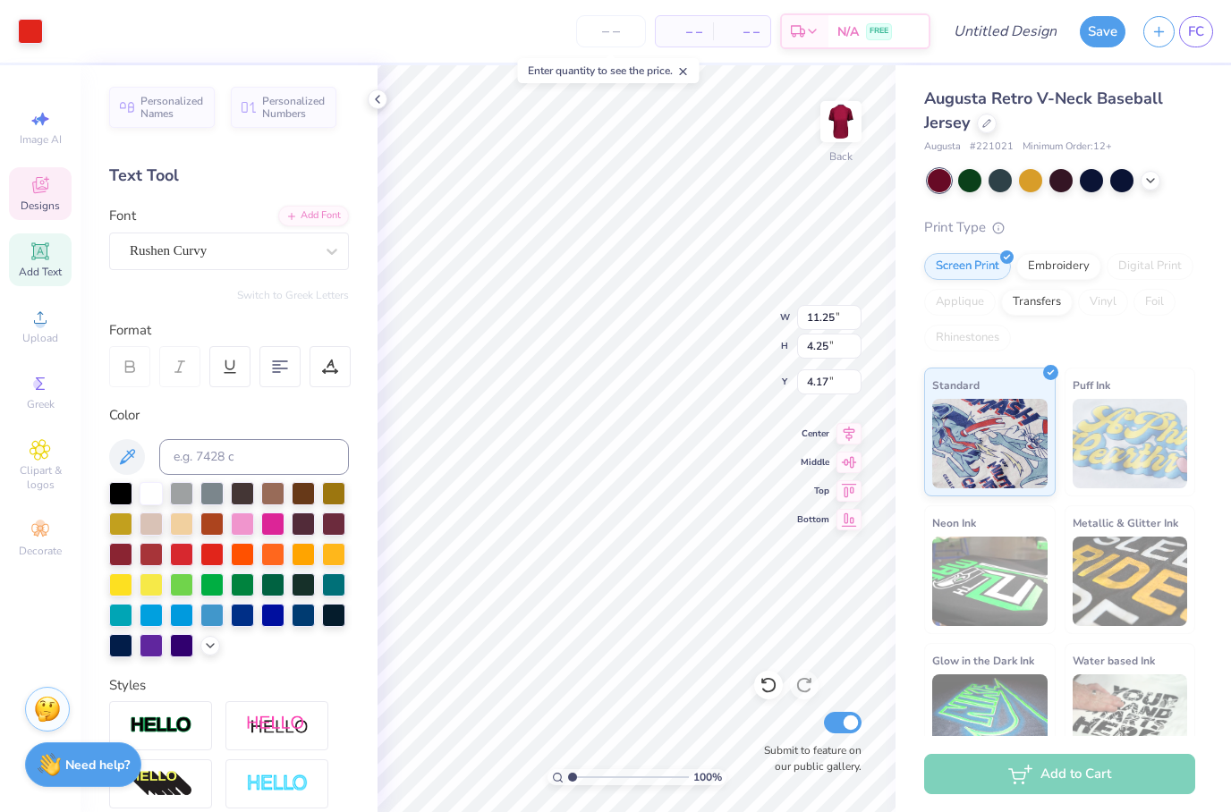
type input "4.13"
type input "11.46"
type input "4.62"
type input "4.00"
type input "11.80"
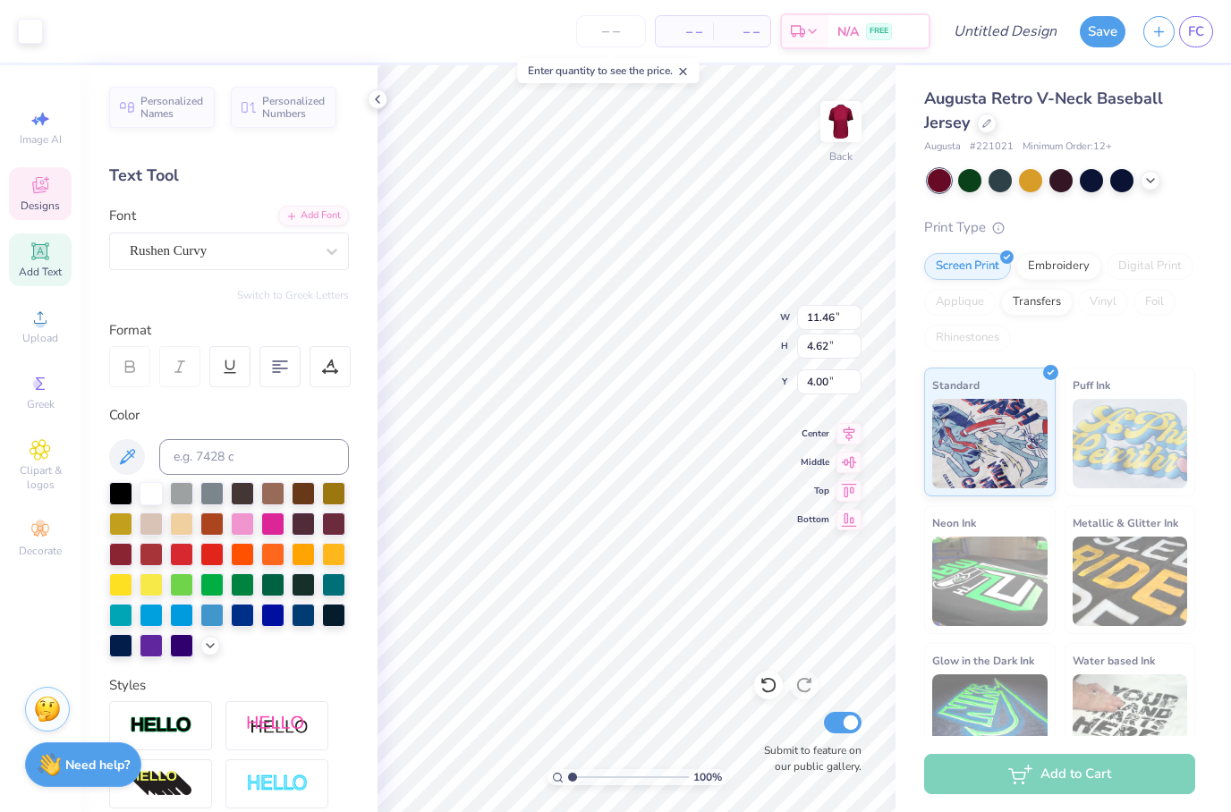
type input "4.76"
type input "11.49"
type input "4.34"
type input "11.72"
type input "4.42"
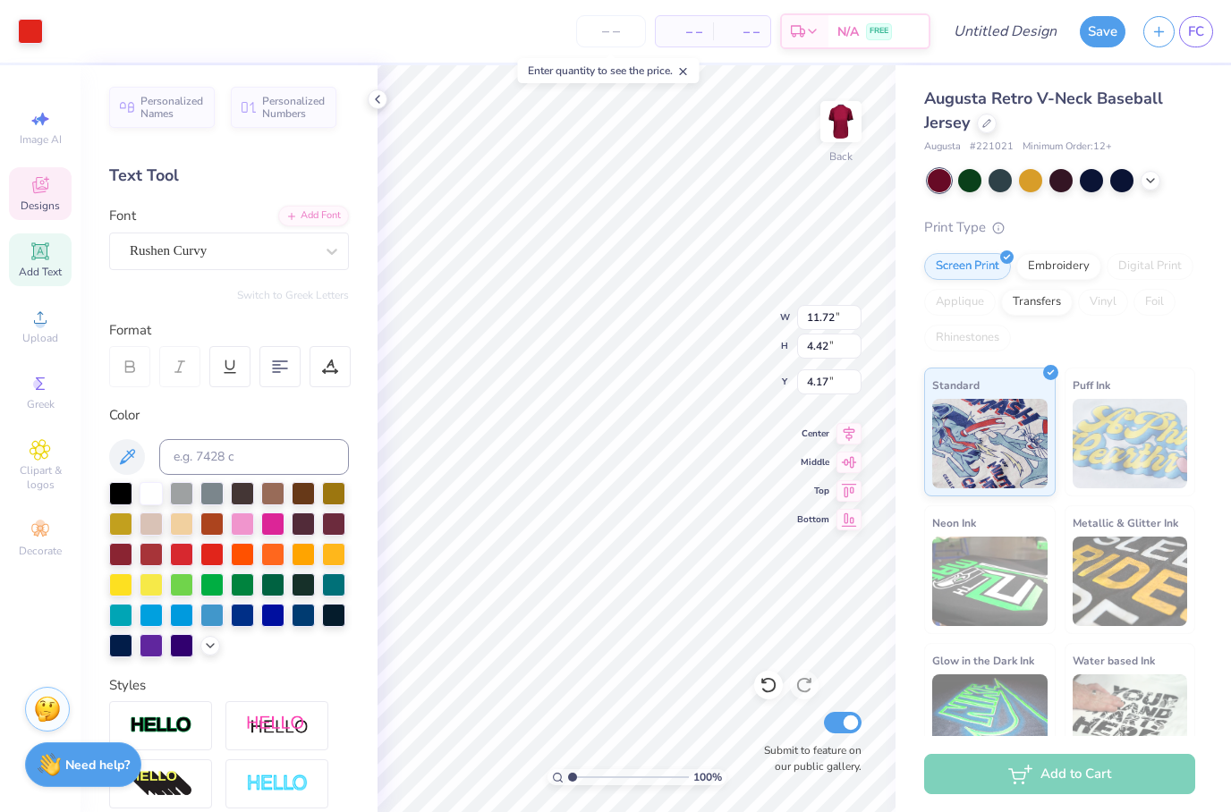
type input "11.36"
type input "4.29"
type input "4.30"
click at [1135, 388] on div "Puff Ink" at bounding box center [1129, 432] width 131 height 129
click at [1098, 34] on button "Save" at bounding box center [1102, 28] width 46 height 31
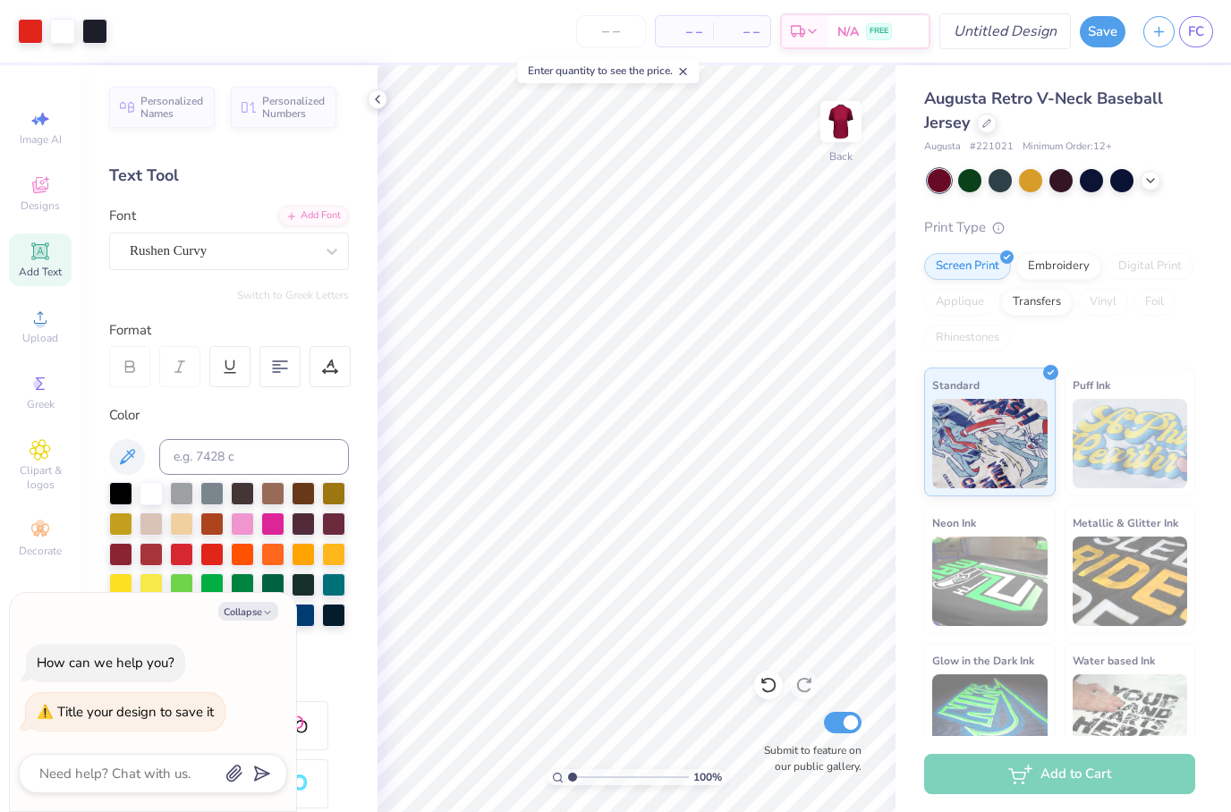
click at [1017, 40] on input "Design Title" at bounding box center [1004, 31] width 131 height 36
type textarea "x"
type input "L"
type textarea "x"
type input "Li"
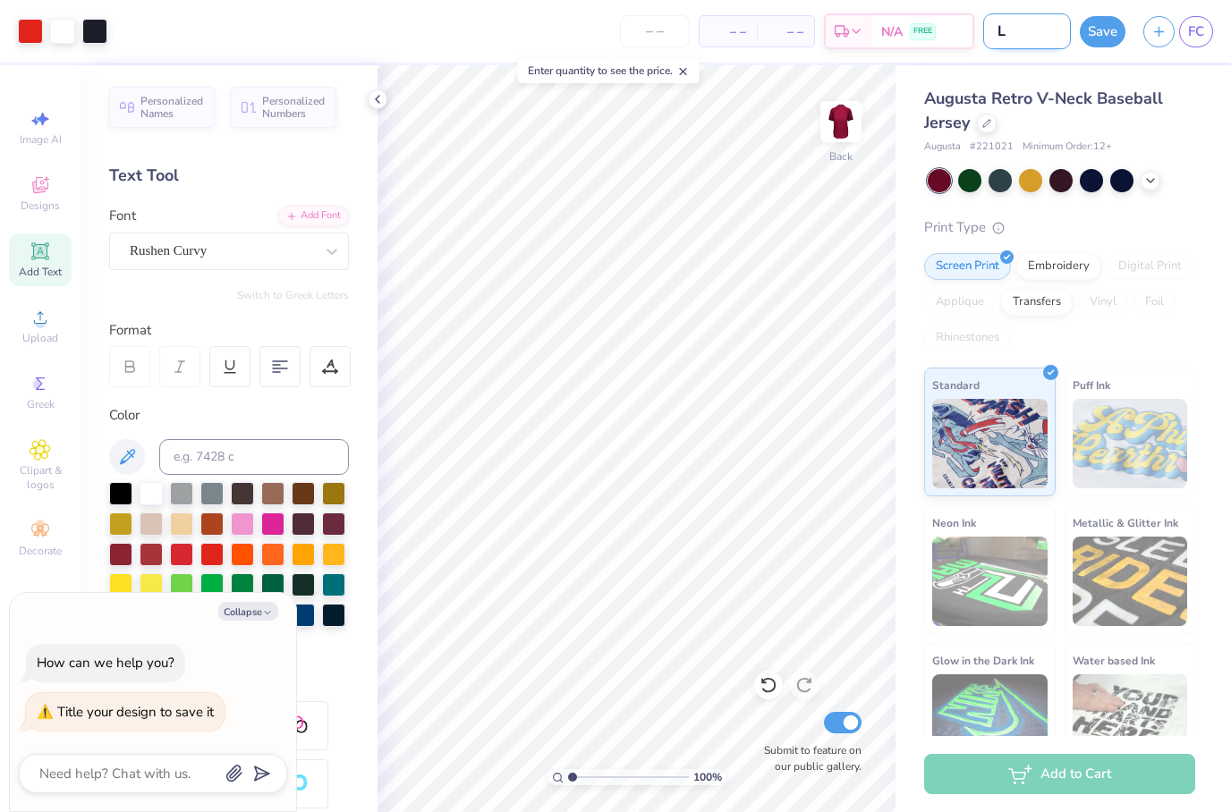
type textarea "x"
type input "[PERSON_NAME]"
type textarea "x"
type input "Link"
type textarea "x"
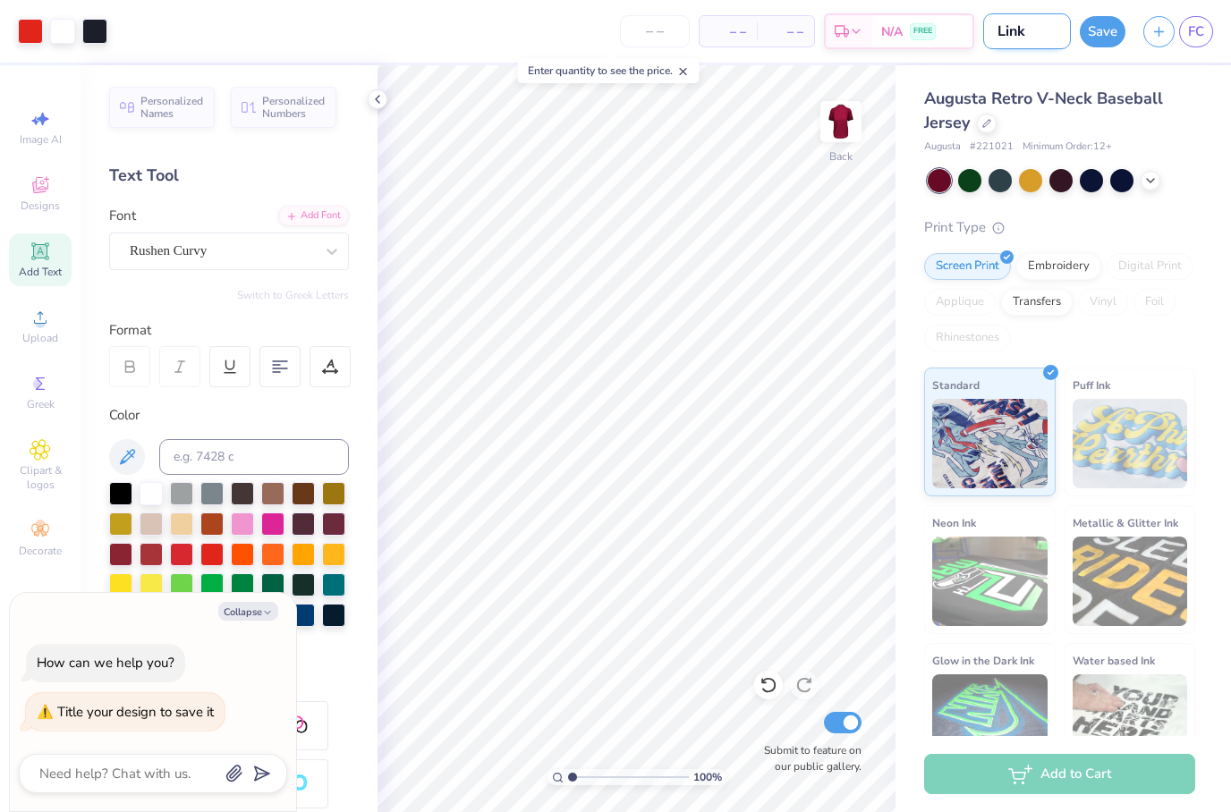
type input "Links"
type textarea "x"
type input "Links"
click at [1106, 32] on button "Save" at bounding box center [1102, 28] width 46 height 31
click at [1088, 38] on div "Save" at bounding box center [1102, 31] width 46 height 31
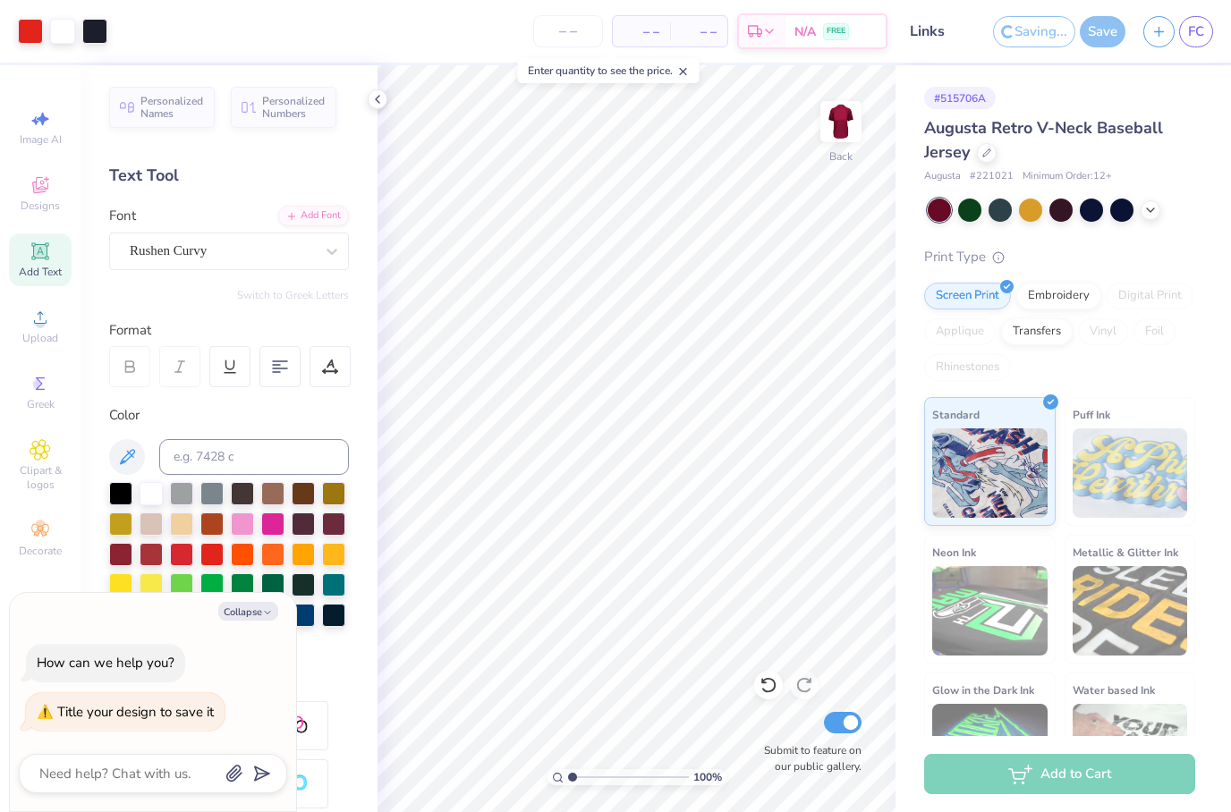
type textarea "x"
